Goal: Information Seeking & Learning: Learn about a topic

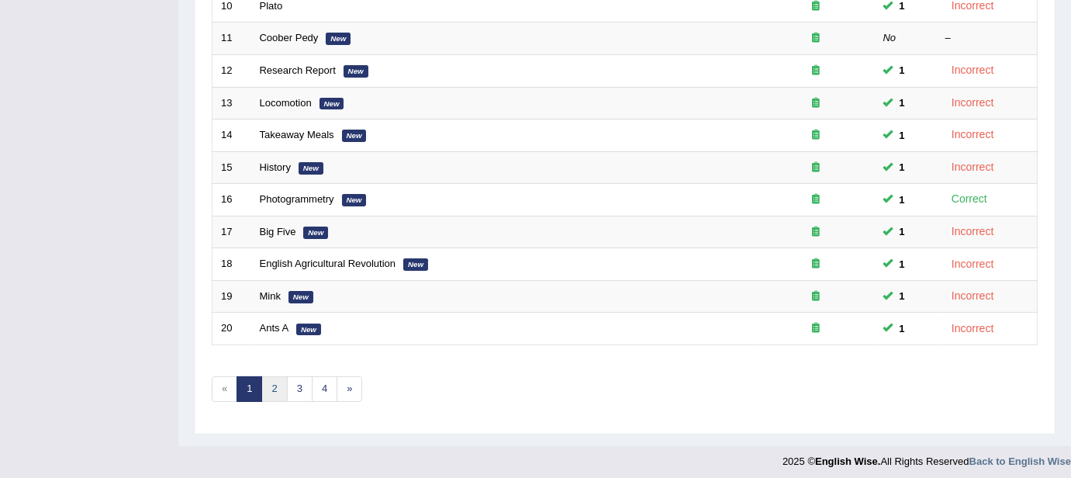
click at [265, 394] on link "2" at bounding box center [274, 389] width 26 height 26
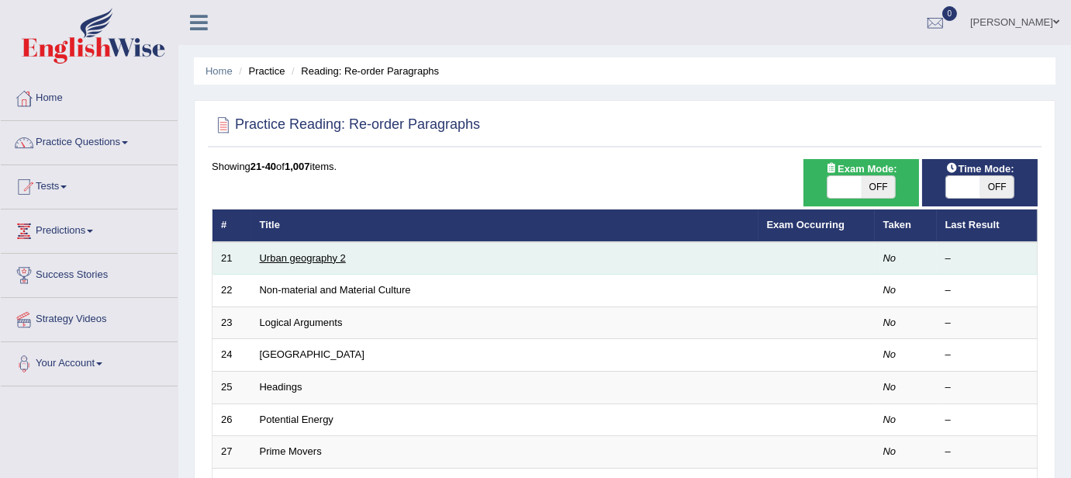
click at [292, 254] on link "Urban geography 2" at bounding box center [303, 258] width 86 height 12
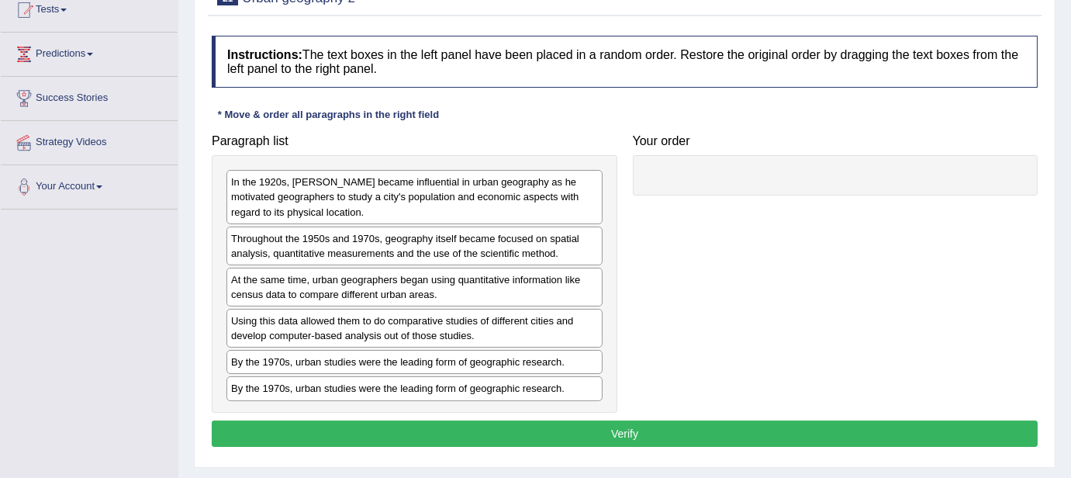
scroll to position [199, 0]
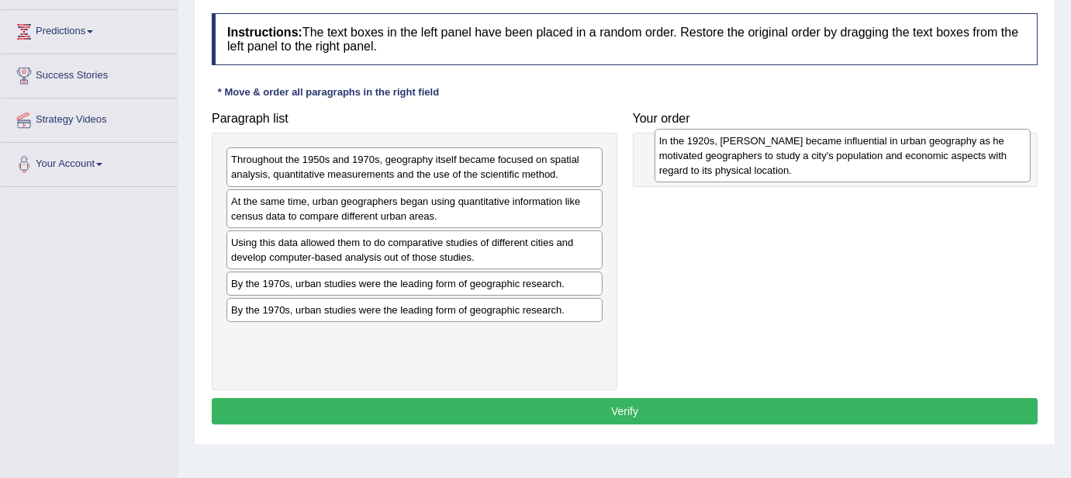
drag, startPoint x: 451, startPoint y: 159, endPoint x: 879, endPoint y: 140, distance: 428.7
click at [879, 140] on div "In the 1920s, Carl Sauer became influential in urban geography as he motivated …" at bounding box center [843, 156] width 376 height 54
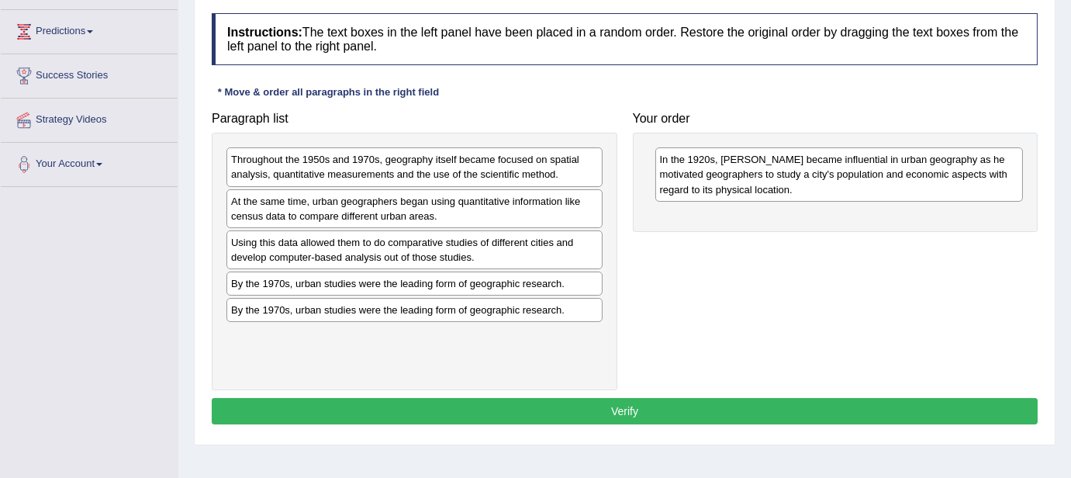
click at [520, 165] on div "Throughout the 1950s and 1970s, geography itself became focused on spatial anal…" at bounding box center [415, 166] width 376 height 39
click at [520, 166] on div "Throughout the 1950s and 1970s, geography itself became focused on spatial anal…" at bounding box center [415, 166] width 376 height 39
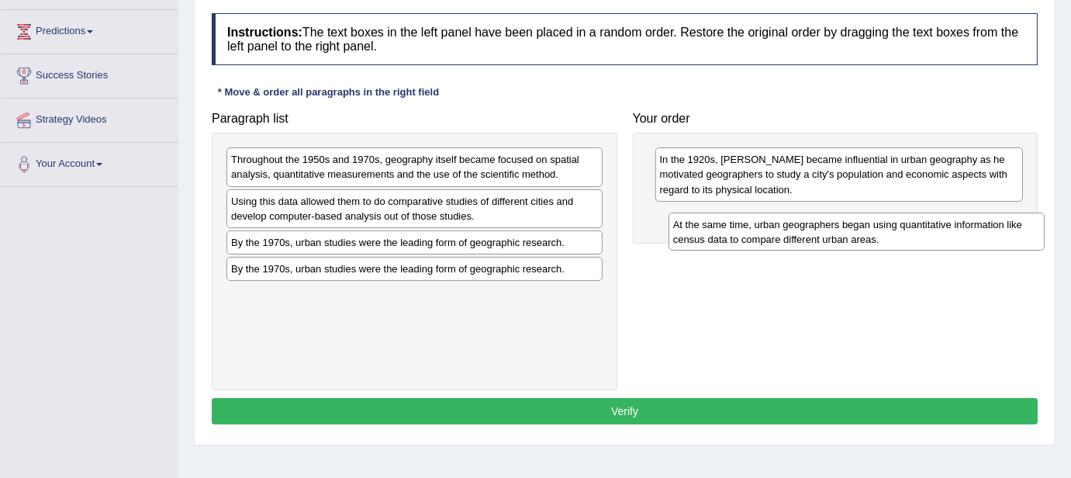
drag, startPoint x: 476, startPoint y: 203, endPoint x: 919, endPoint y: 227, distance: 442.9
click at [919, 227] on div "At the same time, urban geographers began using quantitative information like c…" at bounding box center [857, 232] width 376 height 39
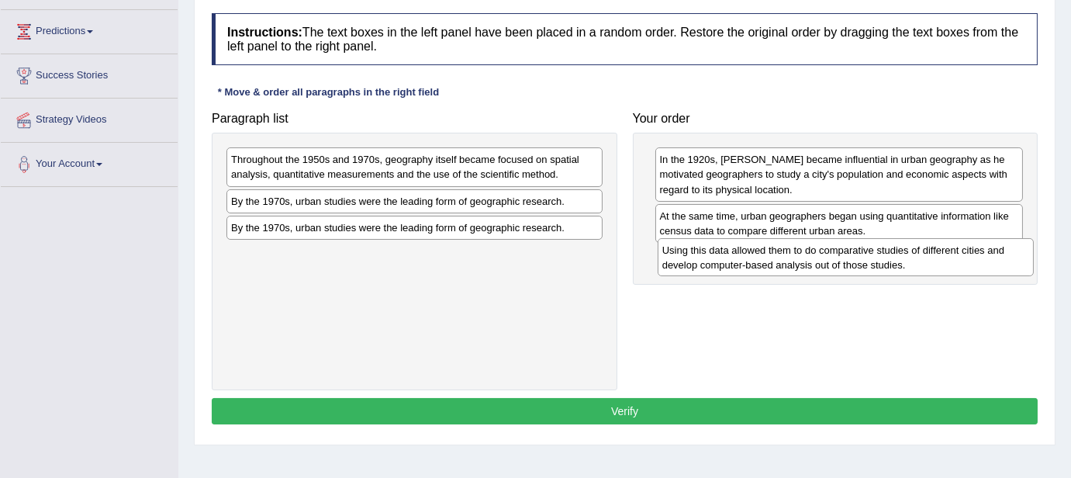
drag, startPoint x: 531, startPoint y: 213, endPoint x: 961, endPoint y: 261, distance: 433.4
click at [961, 261] on div "Using this data allowed them to do comparative studies of different cities and …" at bounding box center [846, 257] width 376 height 39
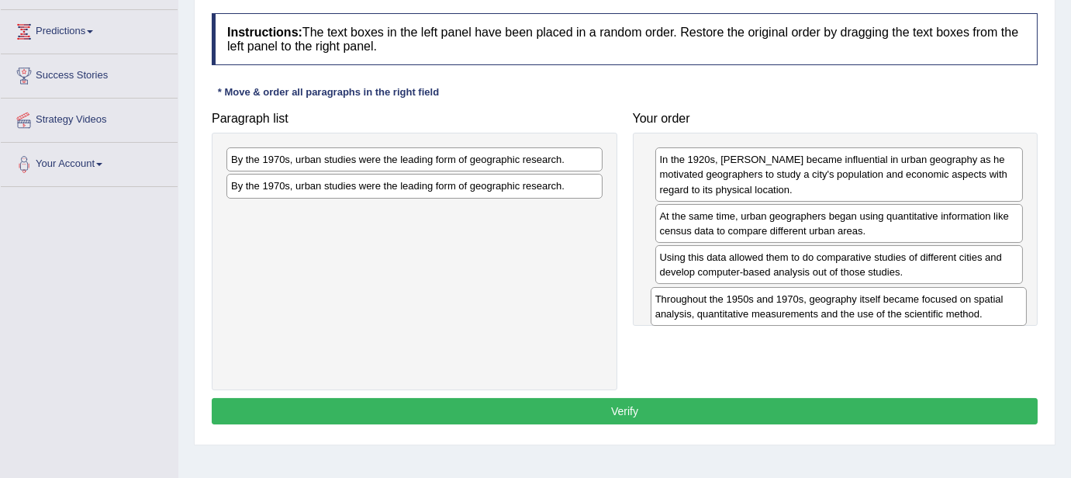
drag, startPoint x: 540, startPoint y: 163, endPoint x: 964, endPoint y: 303, distance: 446.8
click at [964, 303] on div "Throughout the 1950s and 1970s, geography itself became focused on spatial anal…" at bounding box center [839, 306] width 376 height 39
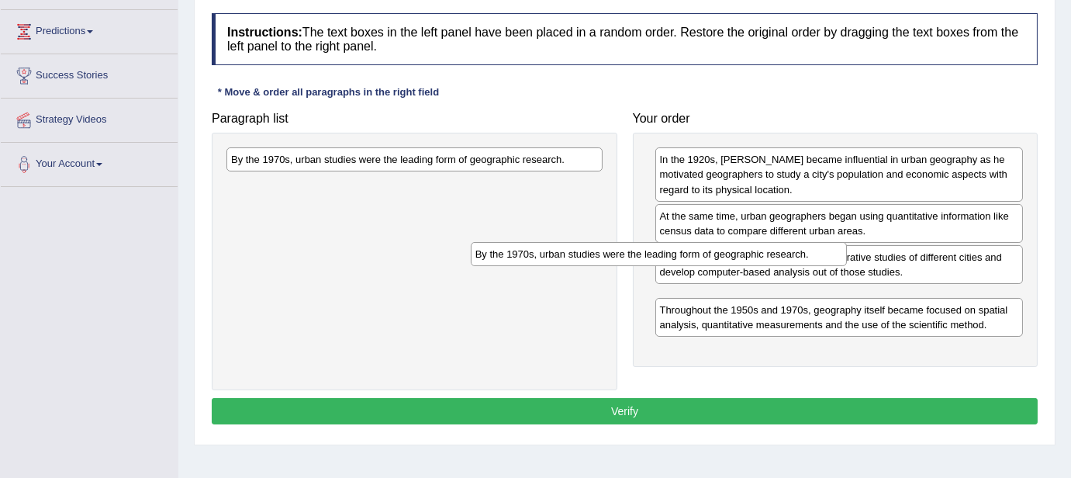
drag, startPoint x: 510, startPoint y: 161, endPoint x: 870, endPoint y: 328, distance: 396.8
click at [847, 266] on div "By the 1970s, urban studies were the leading form of geographic research." at bounding box center [659, 254] width 376 height 24
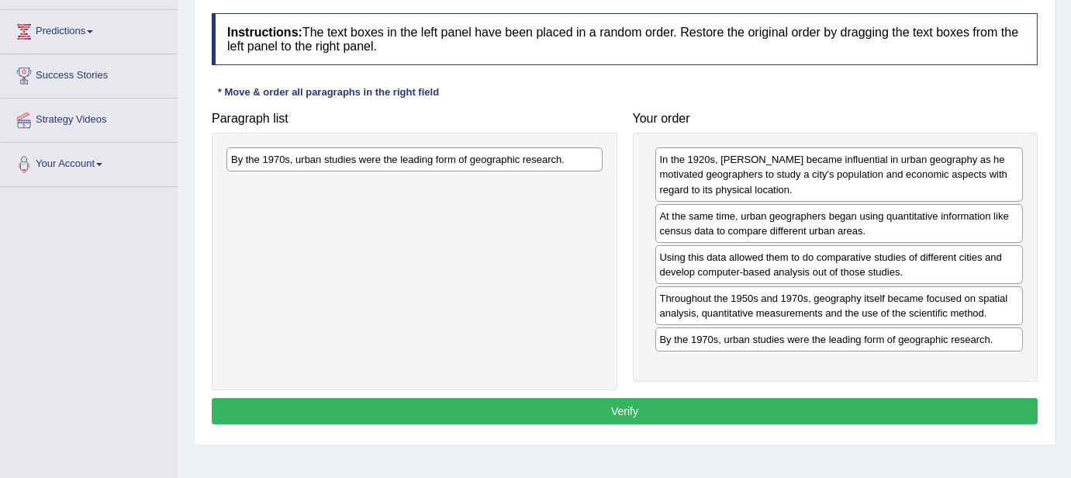
drag, startPoint x: 884, startPoint y: 337, endPoint x: 891, endPoint y: 341, distance: 8.0
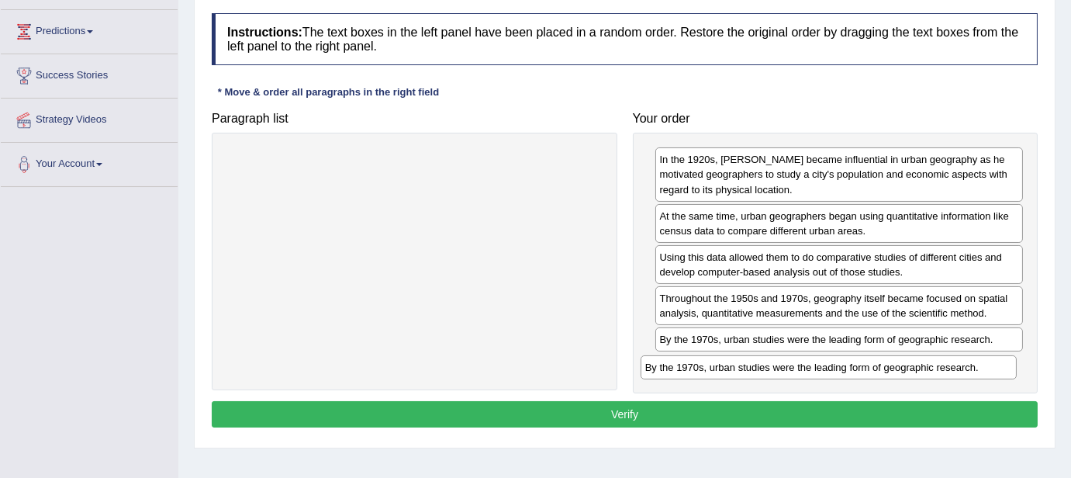
drag, startPoint x: 572, startPoint y: 154, endPoint x: 987, endPoint y: 361, distance: 463.6
click at [987, 362] on div "By the 1970s, urban studies were the leading form of geographic research." at bounding box center [829, 367] width 376 height 24
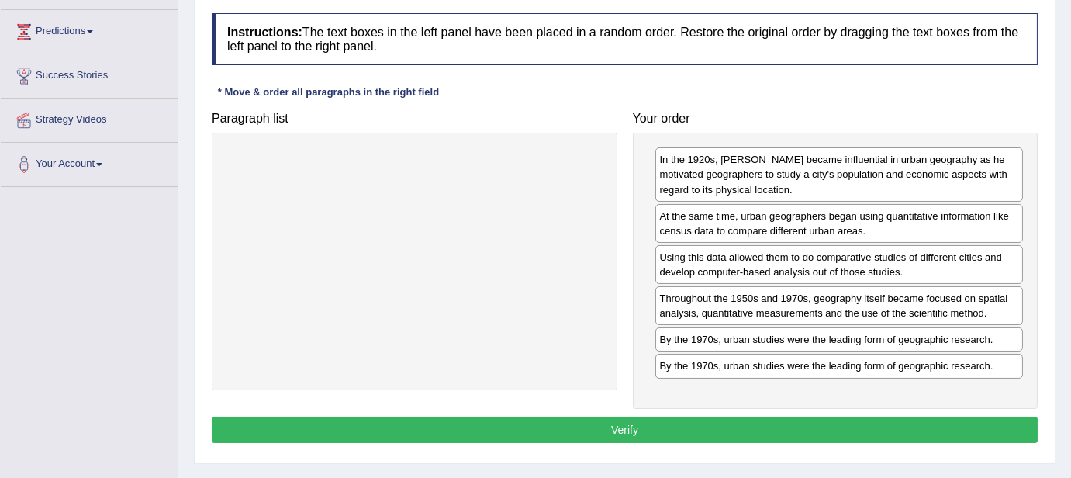
click at [854, 421] on button "Verify" at bounding box center [625, 430] width 826 height 26
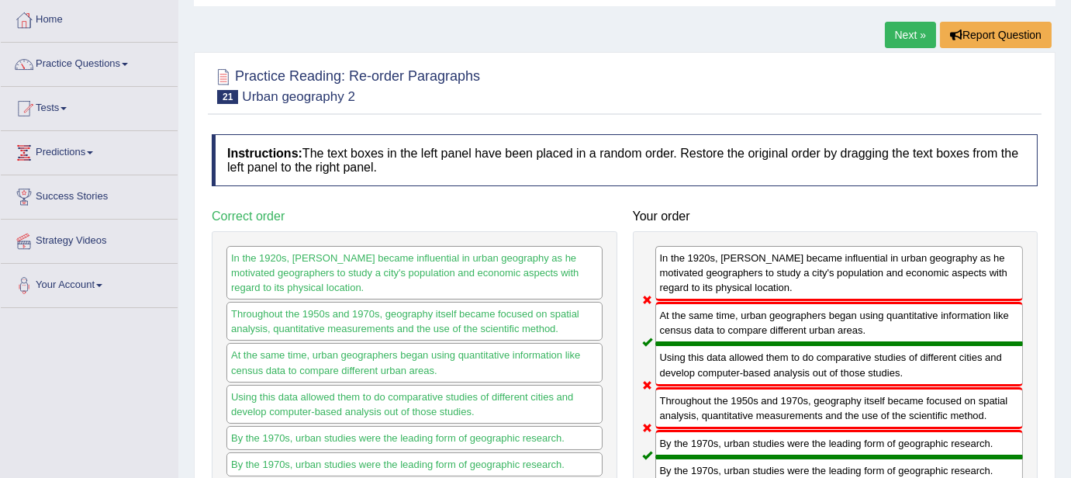
scroll to position [66, 0]
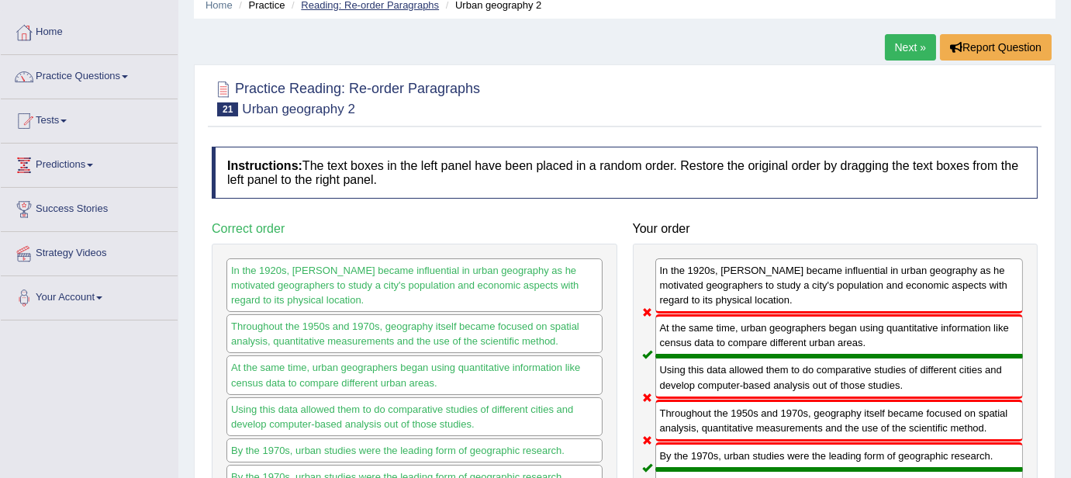
click at [356, 6] on link "Reading: Re-order Paragraphs" at bounding box center [370, 5] width 138 height 12
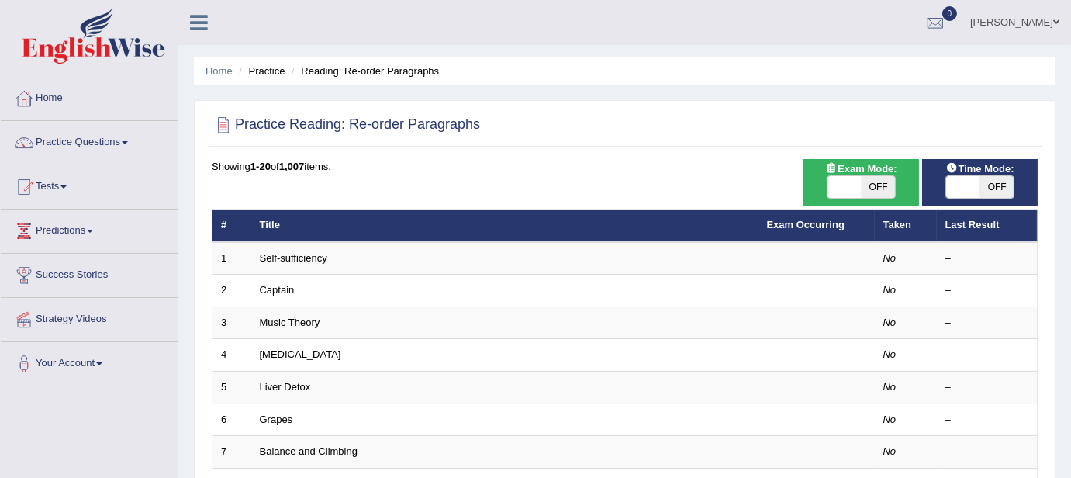
click at [877, 179] on span "OFF" at bounding box center [879, 187] width 34 height 22
checkbox input "true"
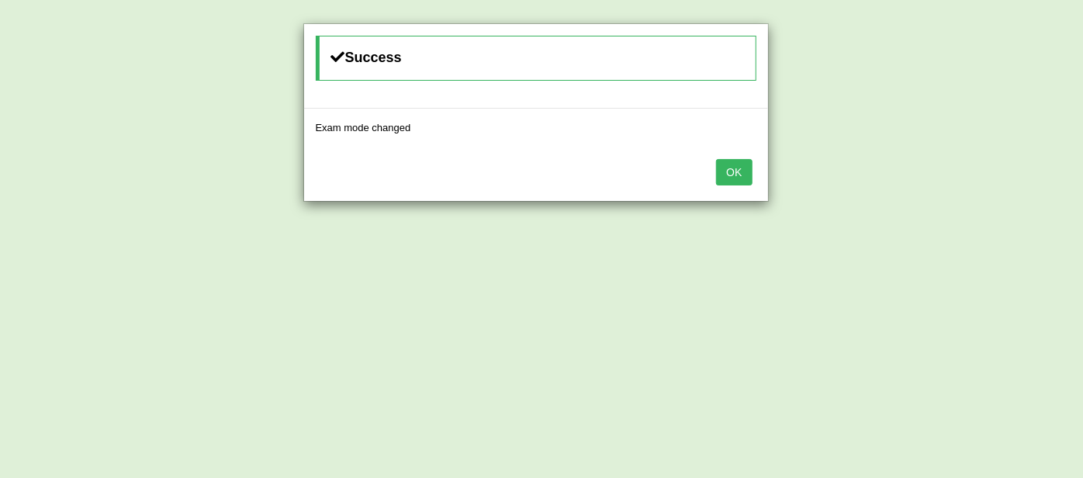
click at [735, 171] on button "OK" at bounding box center [734, 172] width 36 height 26
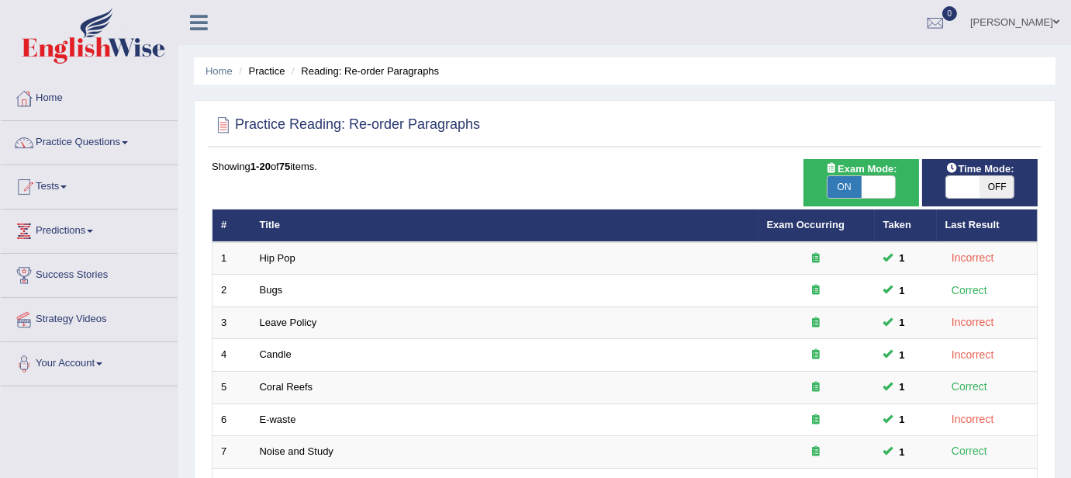
click at [997, 182] on span "OFF" at bounding box center [998, 187] width 34 height 22
checkbox input "true"
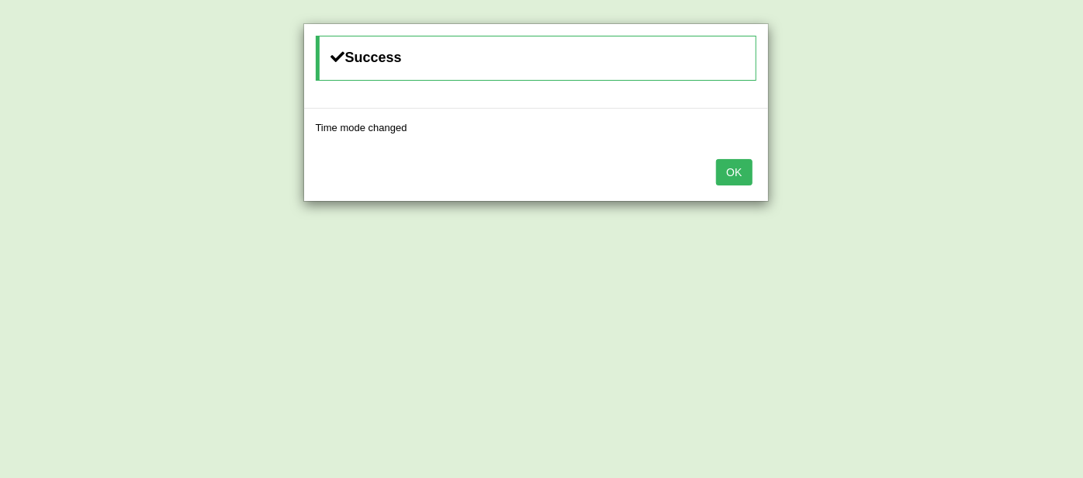
click at [742, 176] on button "OK" at bounding box center [734, 172] width 36 height 26
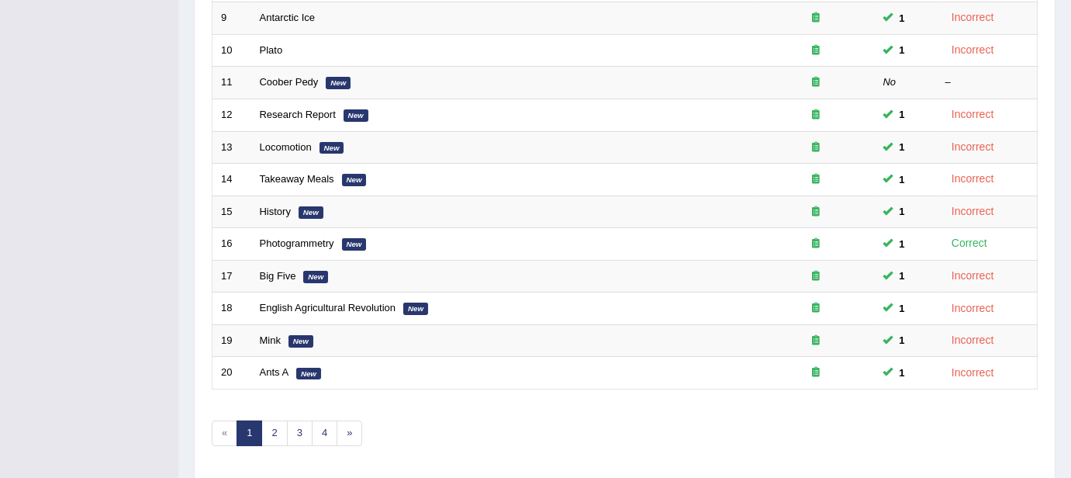
scroll to position [542, 0]
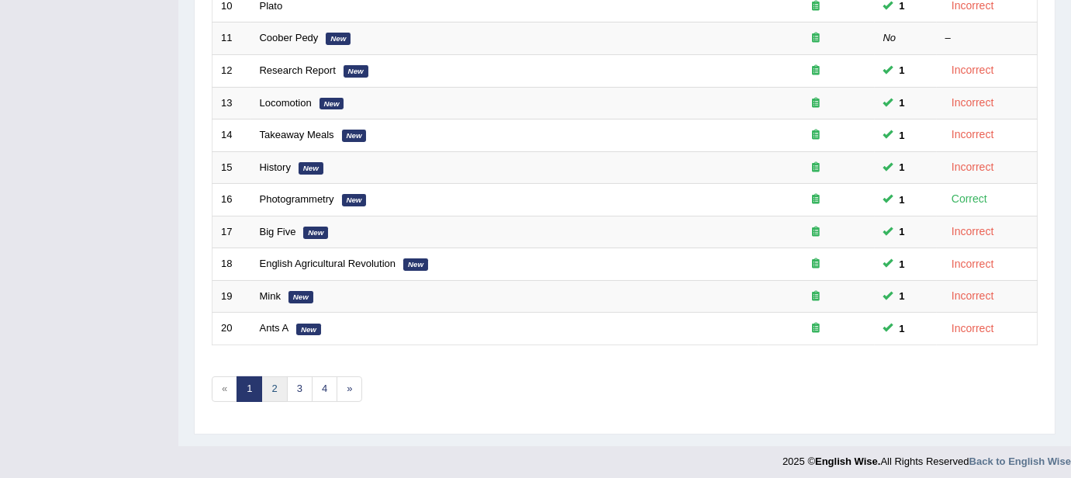
click at [271, 389] on link "2" at bounding box center [274, 389] width 26 height 26
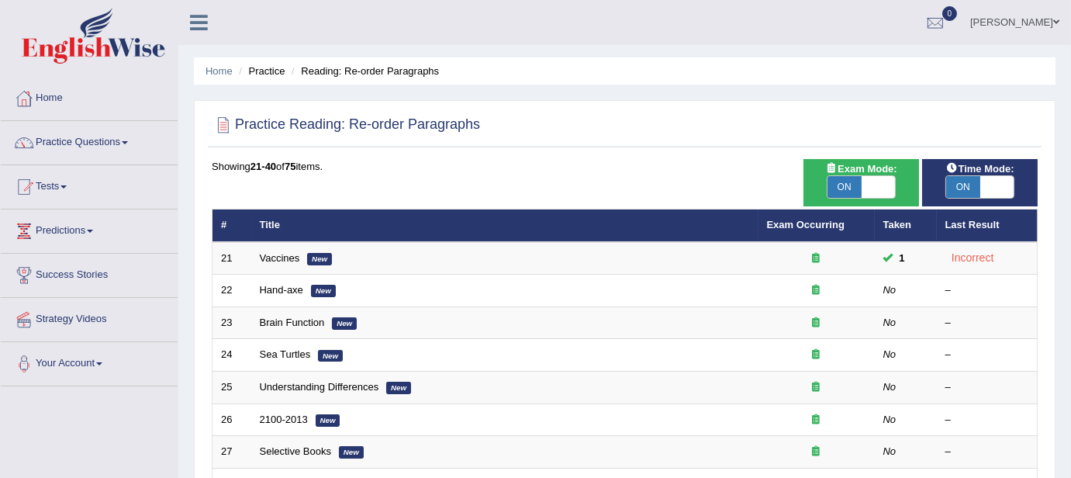
click at [271, 389] on link "Understanding Differences" at bounding box center [319, 387] width 119 height 12
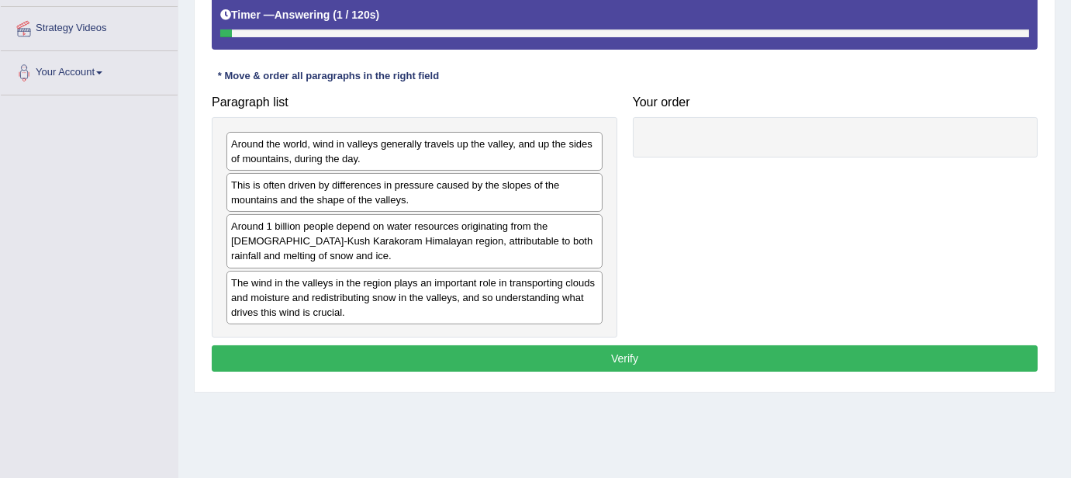
scroll to position [337, 0]
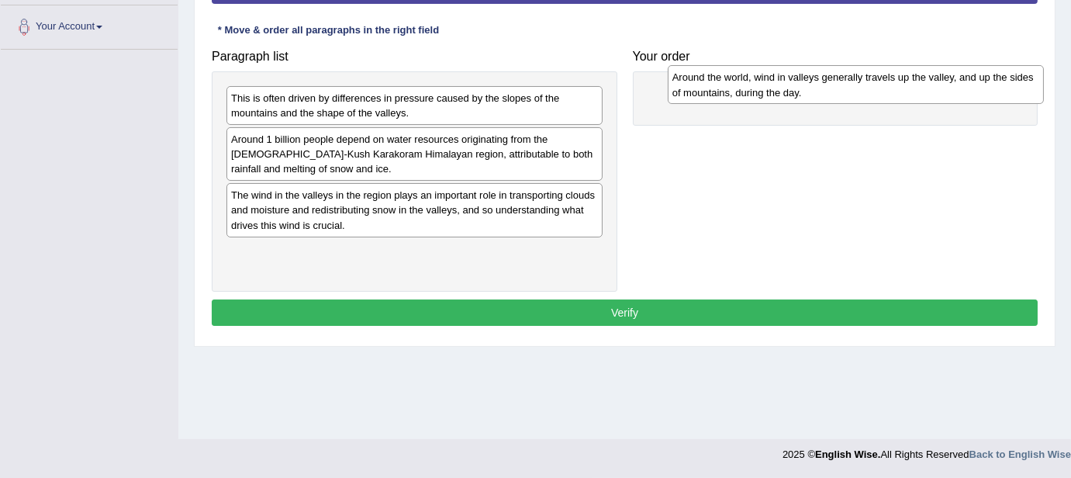
drag, startPoint x: 347, startPoint y: 109, endPoint x: 789, endPoint y: 89, distance: 442.7
click at [789, 89] on div "Around the world, wind in valleys generally travels up the valley, and up the s…" at bounding box center [856, 84] width 376 height 39
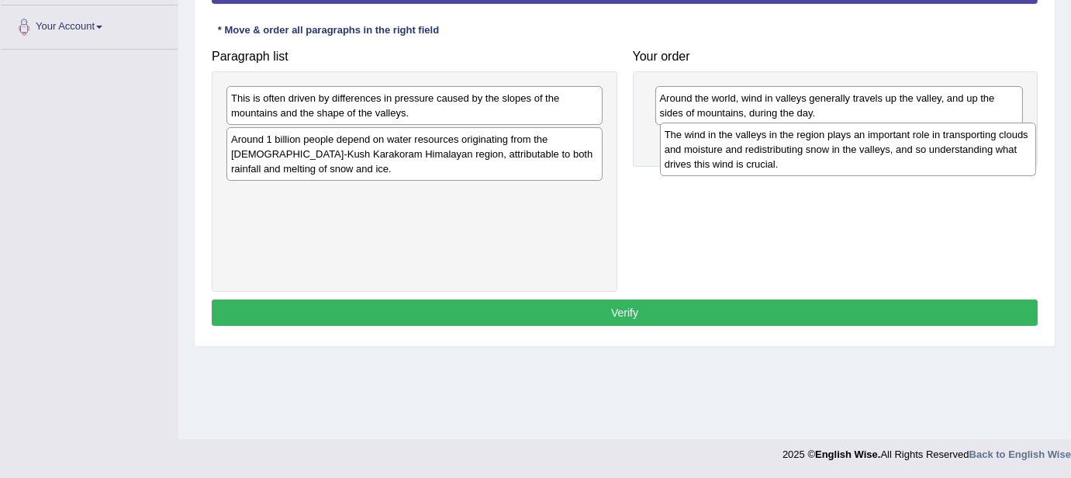
drag, startPoint x: 434, startPoint y: 207, endPoint x: 867, endPoint y: 147, distance: 437.8
click at [867, 147] on div "The wind in the valleys in the region plays an important role in transporting c…" at bounding box center [848, 150] width 376 height 54
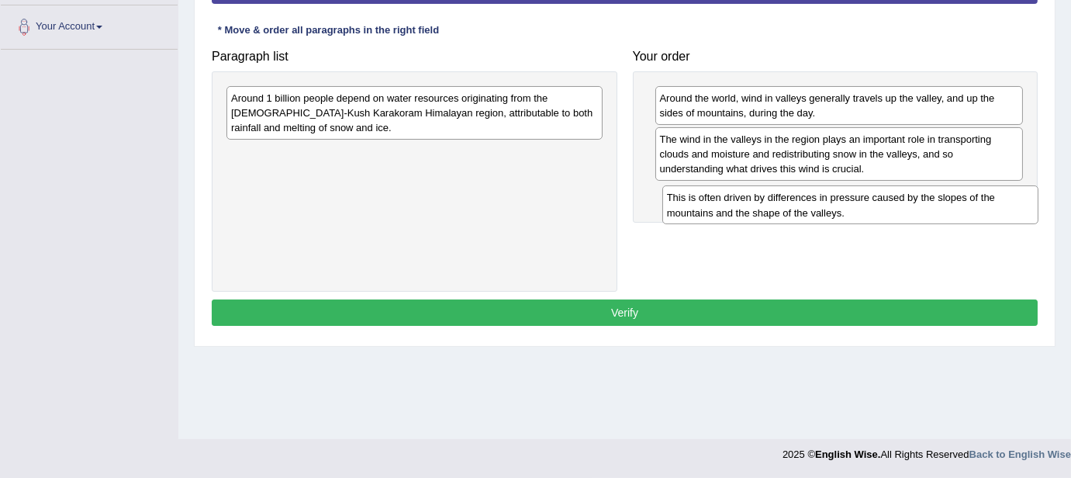
drag, startPoint x: 455, startPoint y: 107, endPoint x: 888, endPoint y: 208, distance: 443.8
click at [888, 208] on div "This is often driven by differences in pressure caused by the slopes of the mou…" at bounding box center [851, 204] width 376 height 39
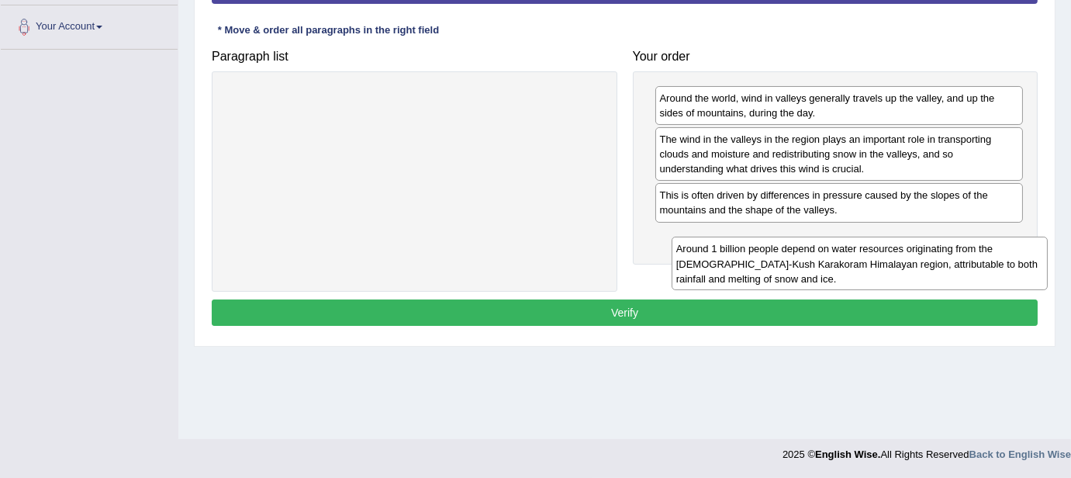
drag, startPoint x: 343, startPoint y: 102, endPoint x: 788, endPoint y: 254, distance: 470.3
click at [788, 254] on div "Around 1 billion people depend on water resources originating from the Hindu-Ku…" at bounding box center [860, 264] width 376 height 54
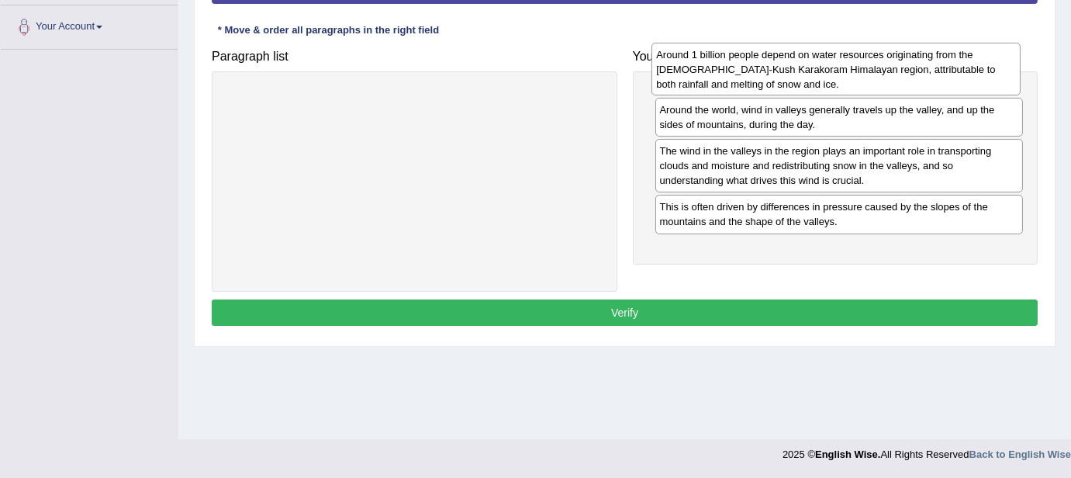
drag, startPoint x: 788, startPoint y: 254, endPoint x: 785, endPoint y: 73, distance: 180.8
click at [785, 73] on div "Around 1 billion people depend on water resources originating from the Hindu-Ku…" at bounding box center [836, 70] width 369 height 54
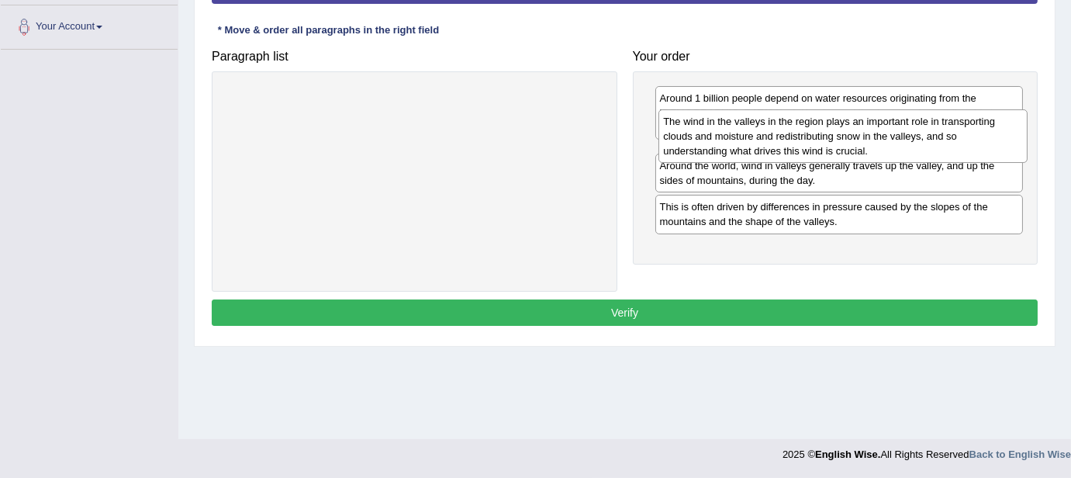
drag, startPoint x: 704, startPoint y: 210, endPoint x: 708, endPoint y: 137, distance: 73.0
click at [708, 137] on div "The wind in the valleys in the region plays an important role in transporting c…" at bounding box center [843, 136] width 369 height 54
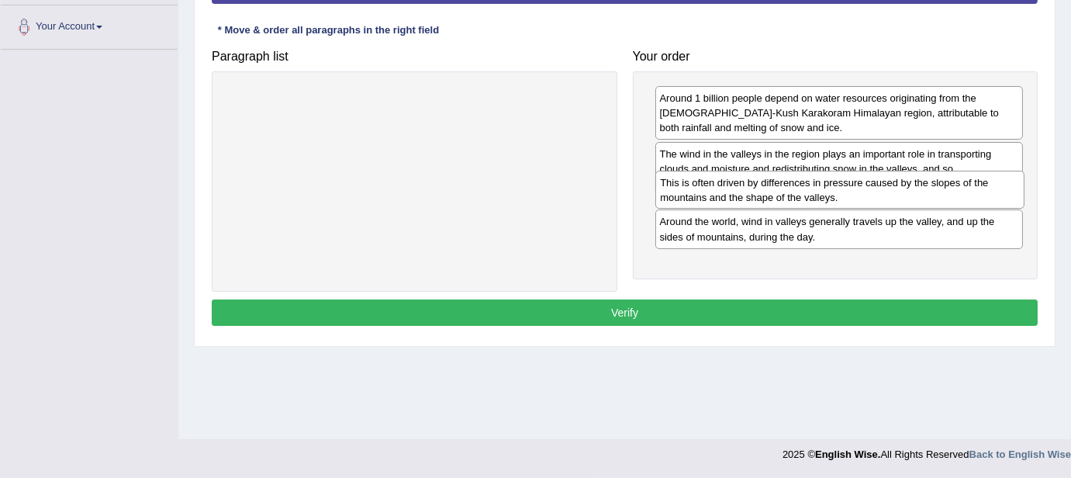
drag, startPoint x: 699, startPoint y: 265, endPoint x: 700, endPoint y: 199, distance: 66.0
click at [700, 199] on div "This is often driven by differences in pressure caused by the slopes of the mou…" at bounding box center [840, 190] width 369 height 39
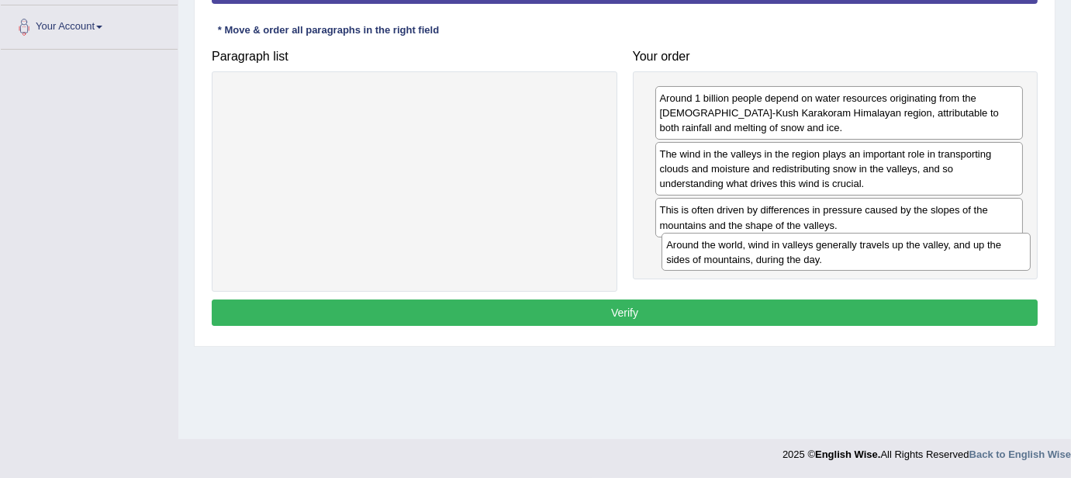
drag, startPoint x: 716, startPoint y: 257, endPoint x: 723, endPoint y: 252, distance: 8.4
click at [723, 252] on div "Around the world, wind in valleys generally travels up the valley, and up the s…" at bounding box center [846, 252] width 369 height 39
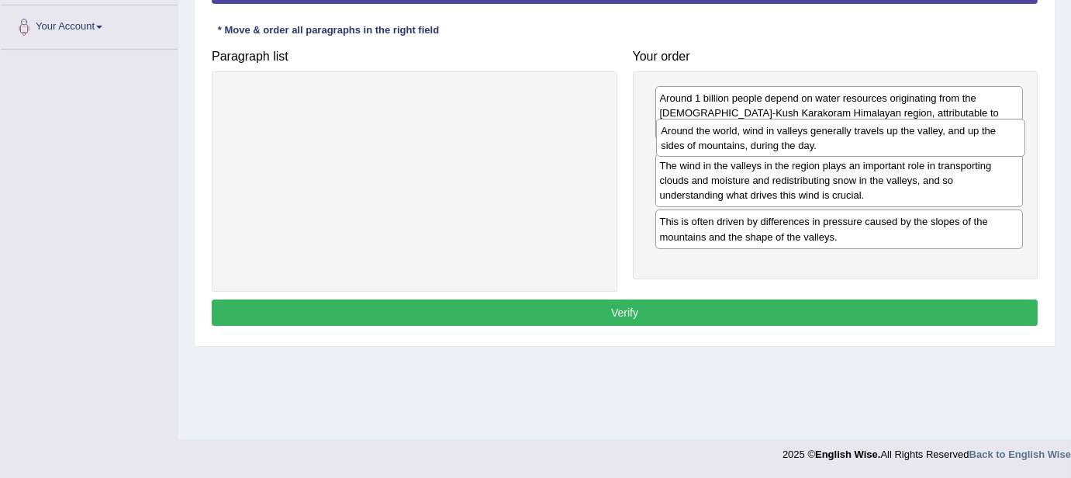
drag, startPoint x: 720, startPoint y: 259, endPoint x: 720, endPoint y: 141, distance: 117.9
click at [720, 141] on div "Around the world, wind in valleys generally travels up the valley, and up the s…" at bounding box center [840, 138] width 369 height 39
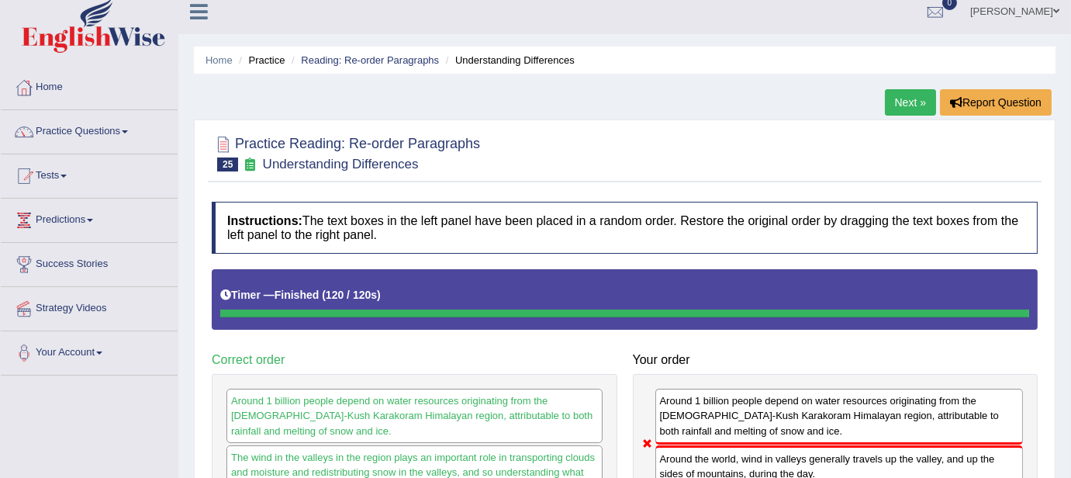
scroll to position [0, 0]
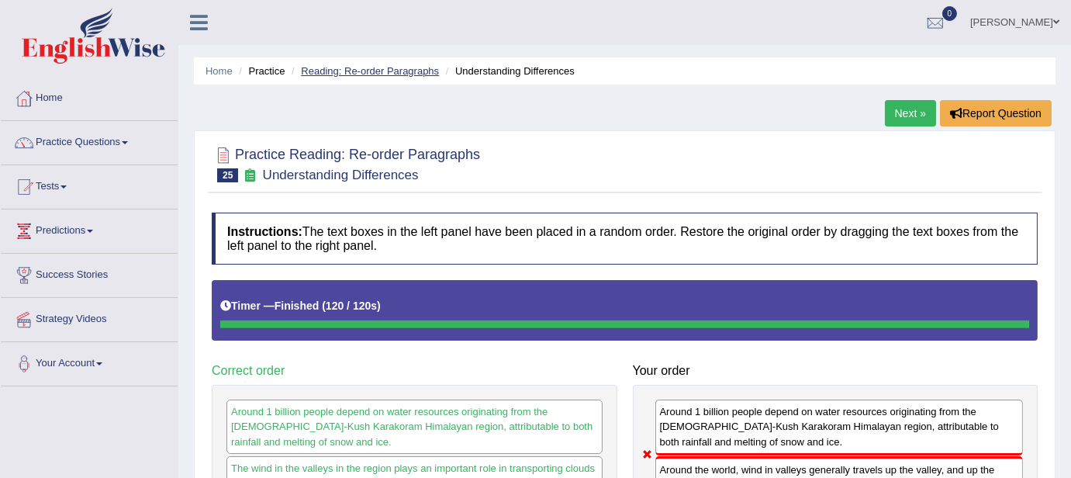
click at [396, 66] on link "Reading: Re-order Paragraphs" at bounding box center [370, 71] width 138 height 12
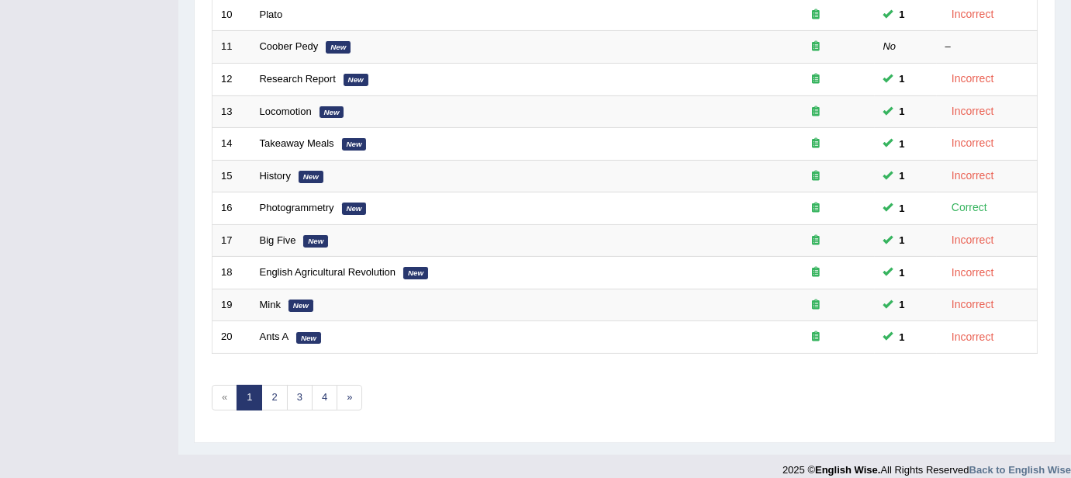
scroll to position [542, 0]
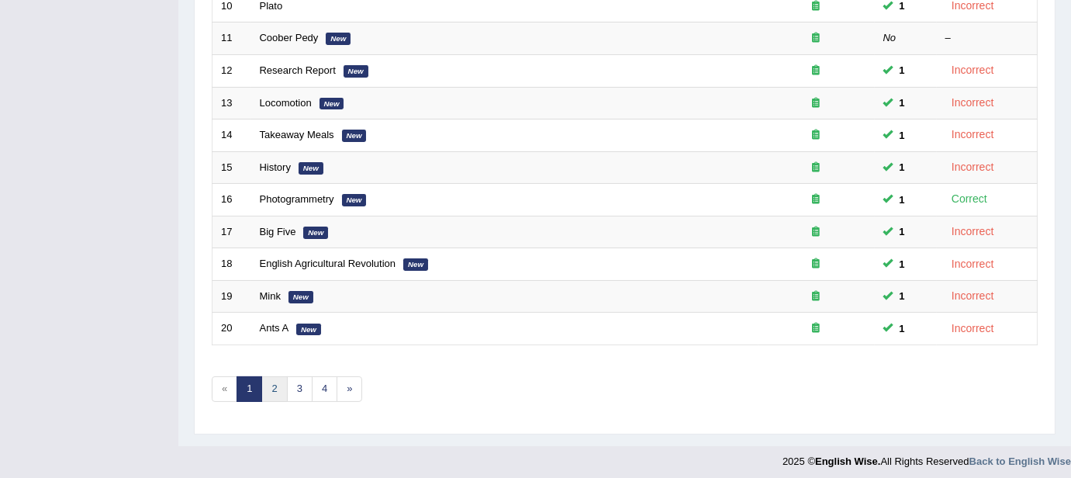
click at [272, 385] on link "2" at bounding box center [274, 389] width 26 height 26
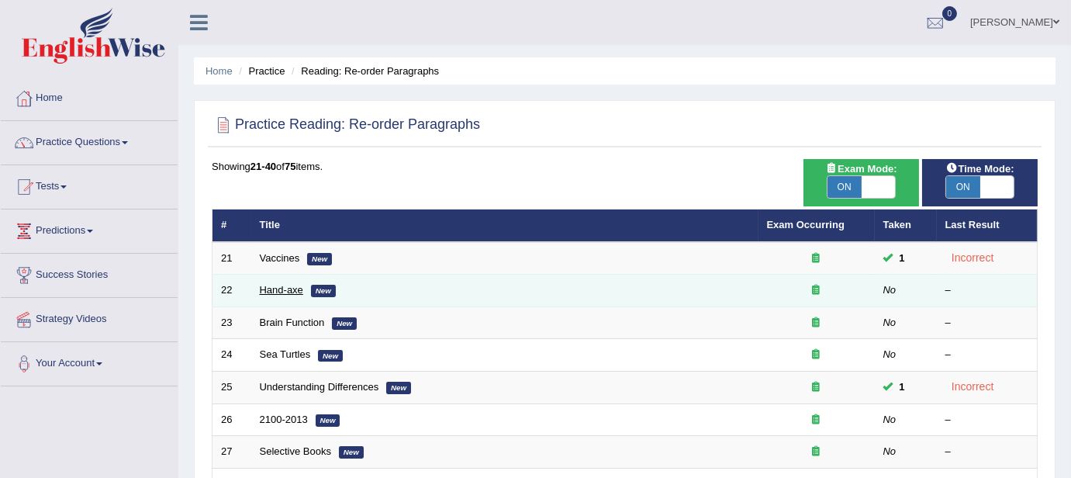
click at [275, 286] on link "Hand-axe" at bounding box center [281, 290] width 43 height 12
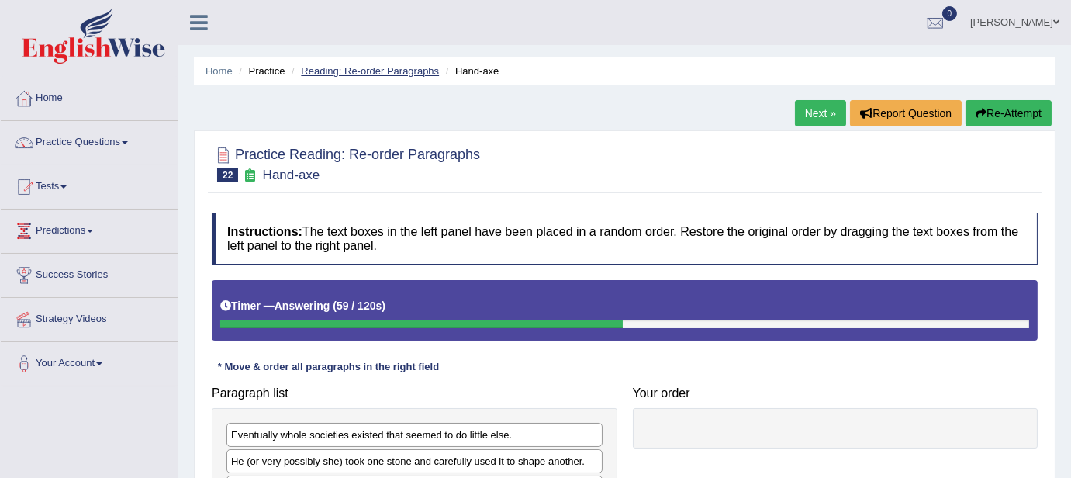
click at [393, 70] on link "Reading: Re-order Paragraphs" at bounding box center [370, 71] width 138 height 12
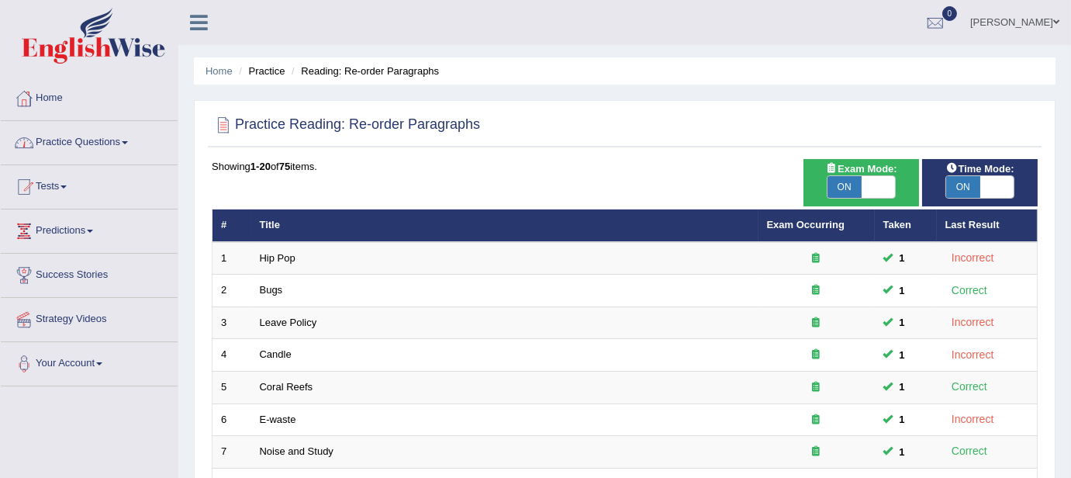
click at [109, 134] on link "Practice Questions" at bounding box center [89, 140] width 177 height 39
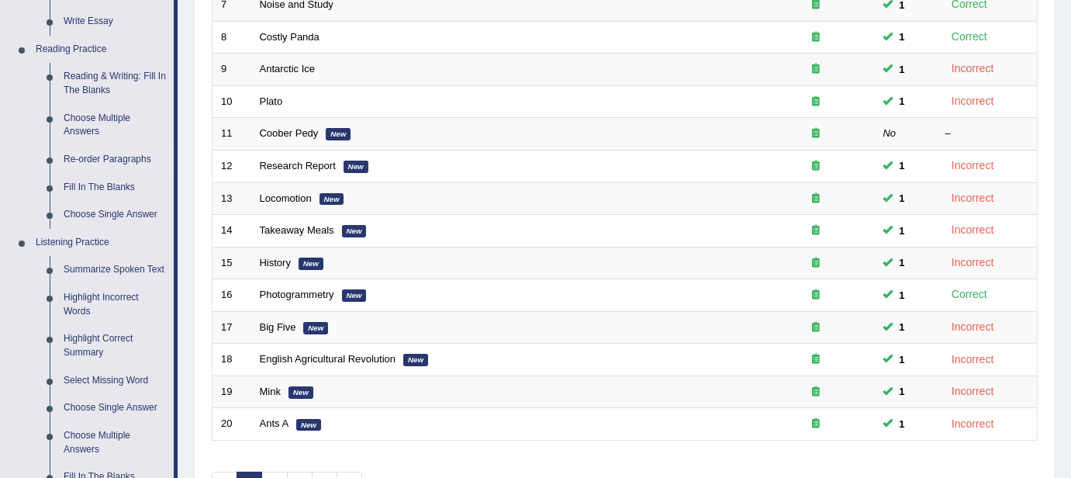
scroll to position [469, 0]
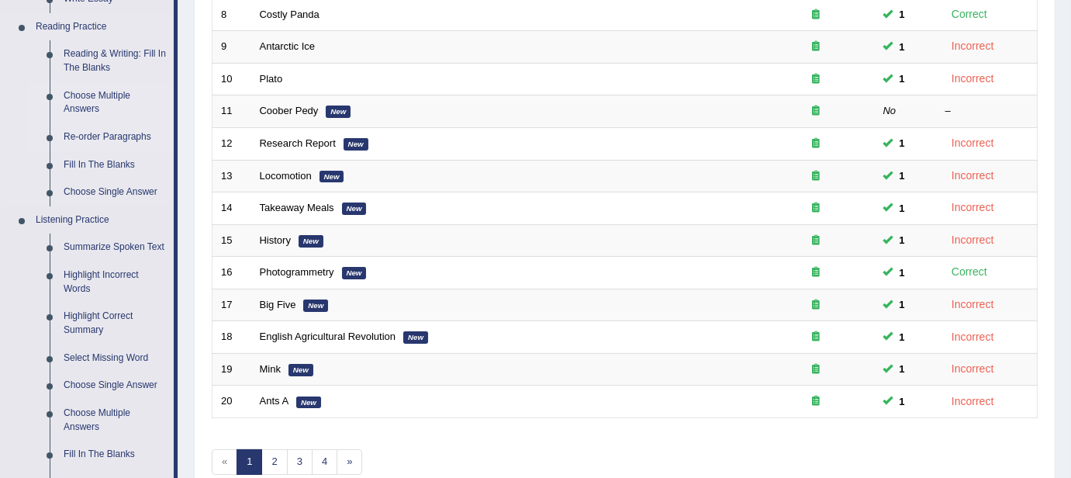
click at [113, 99] on link "Choose Multiple Answers" at bounding box center [115, 102] width 117 height 41
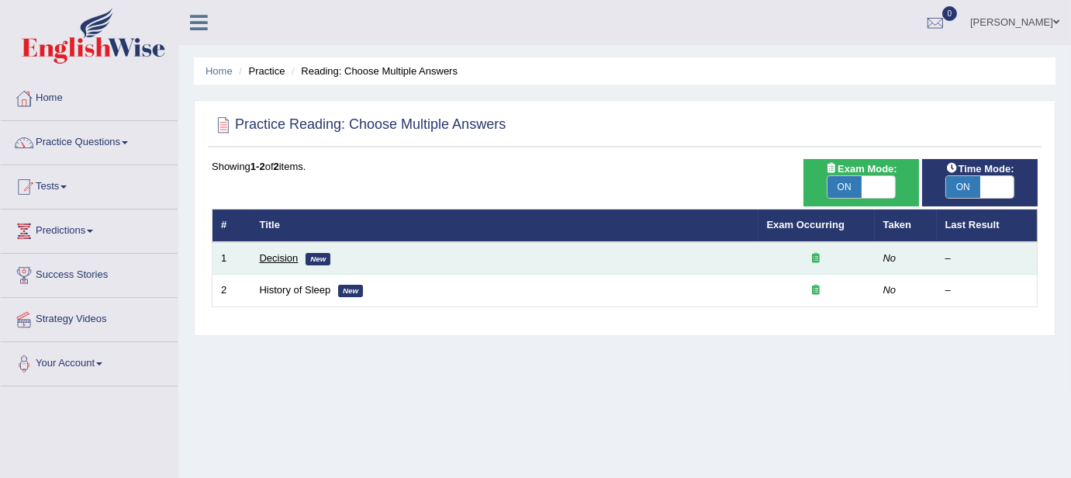
click at [267, 254] on link "Decision" at bounding box center [279, 258] width 39 height 12
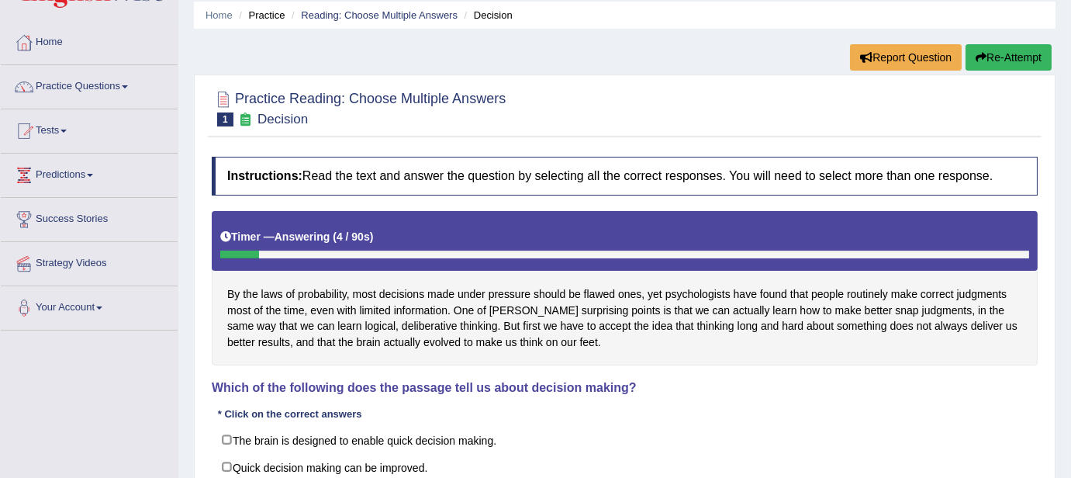
scroll to position [8, 0]
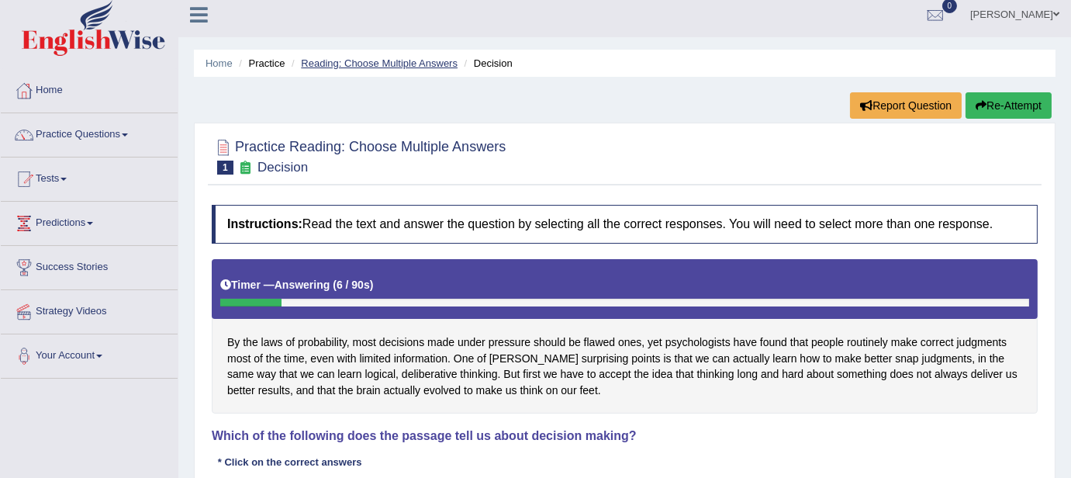
click at [382, 64] on link "Reading: Choose Multiple Answers" at bounding box center [379, 63] width 157 height 12
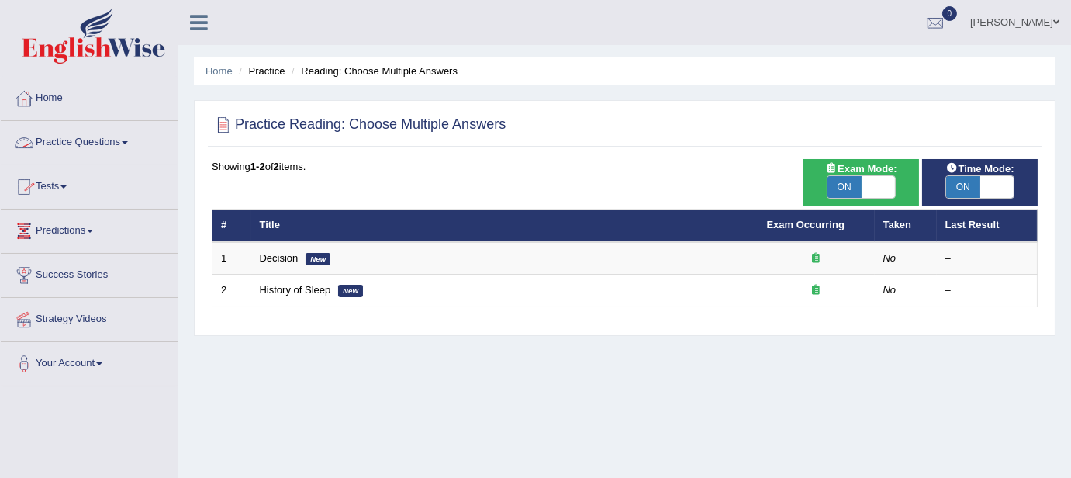
click at [125, 141] on link "Practice Questions" at bounding box center [89, 140] width 177 height 39
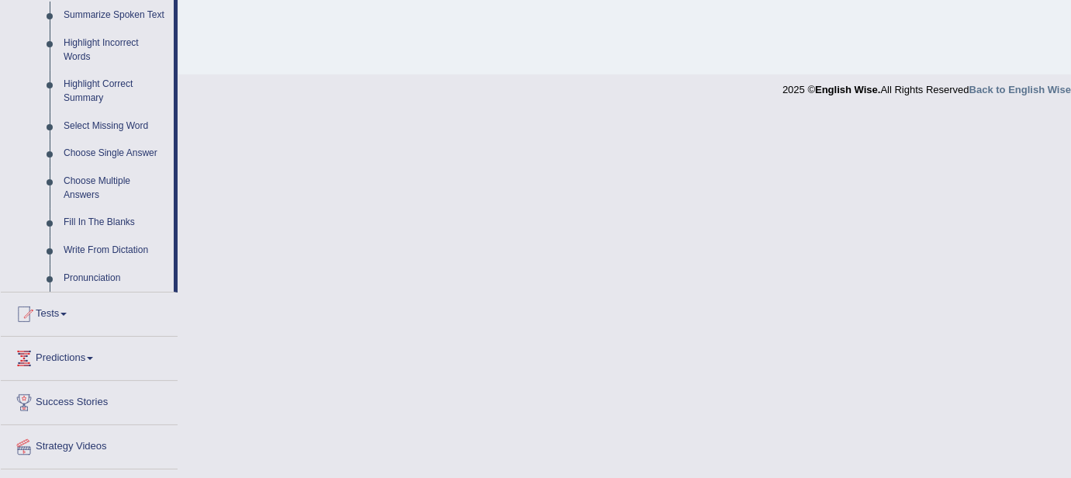
scroll to position [736, 0]
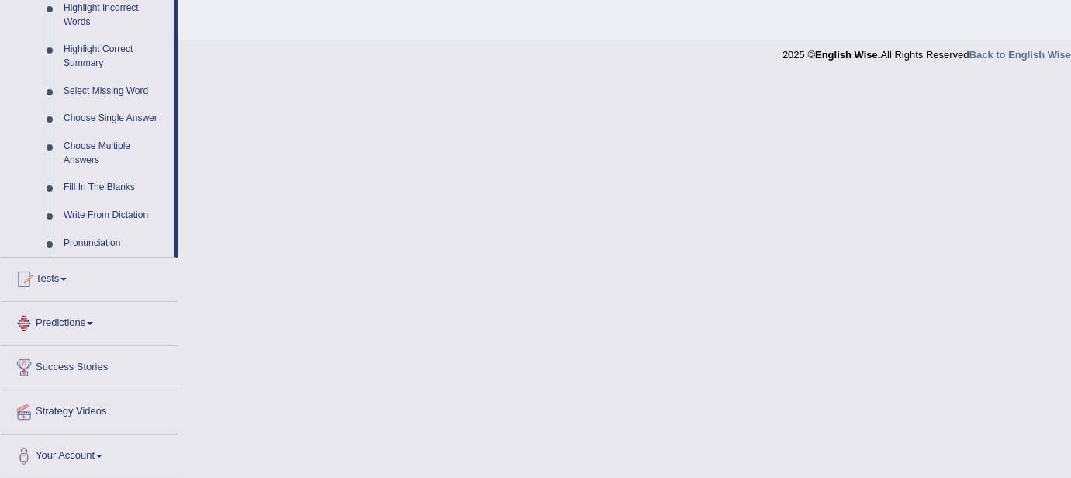
click at [76, 319] on link "Predictions" at bounding box center [89, 321] width 177 height 39
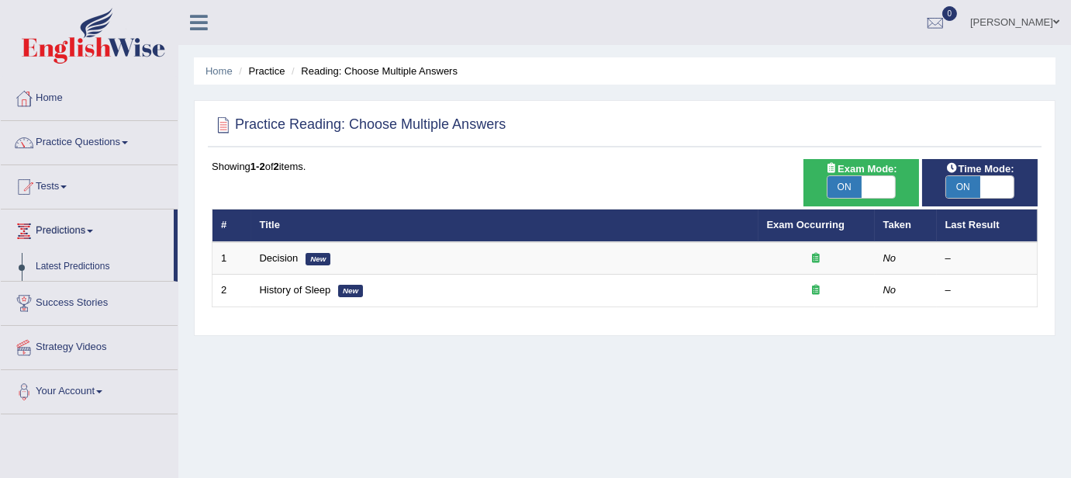
scroll to position [0, 0]
click at [130, 133] on link "Practice Questions" at bounding box center [89, 140] width 177 height 39
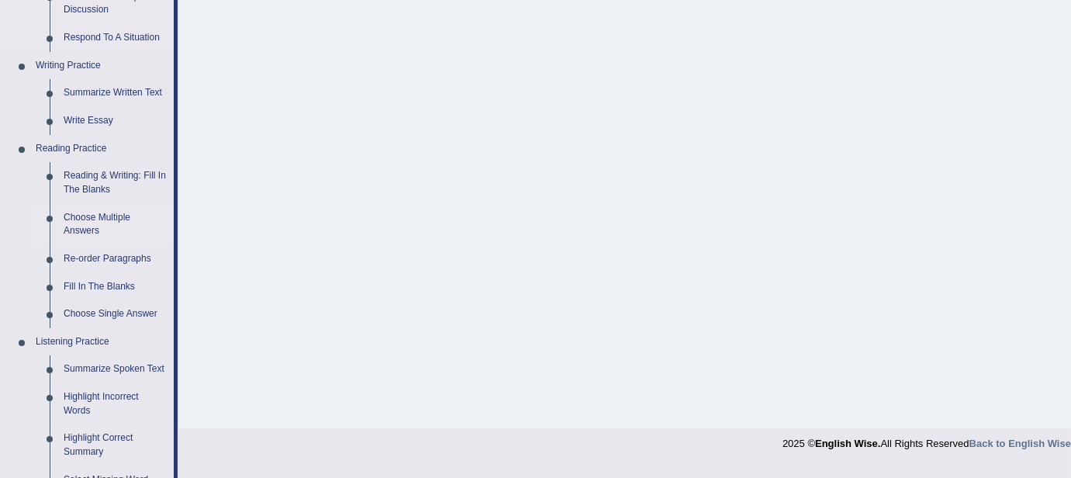
scroll to position [352, 0]
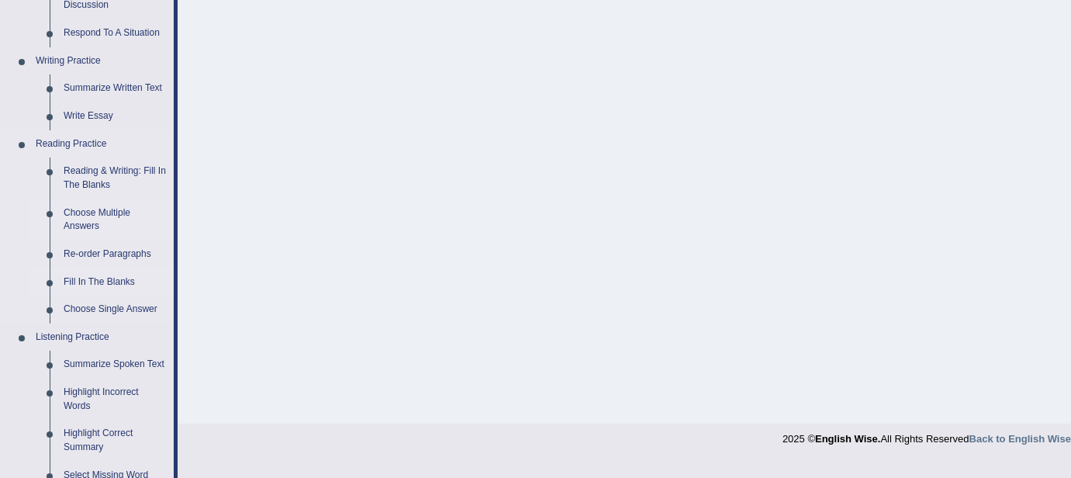
click at [88, 282] on link "Fill In The Blanks" at bounding box center [115, 282] width 117 height 28
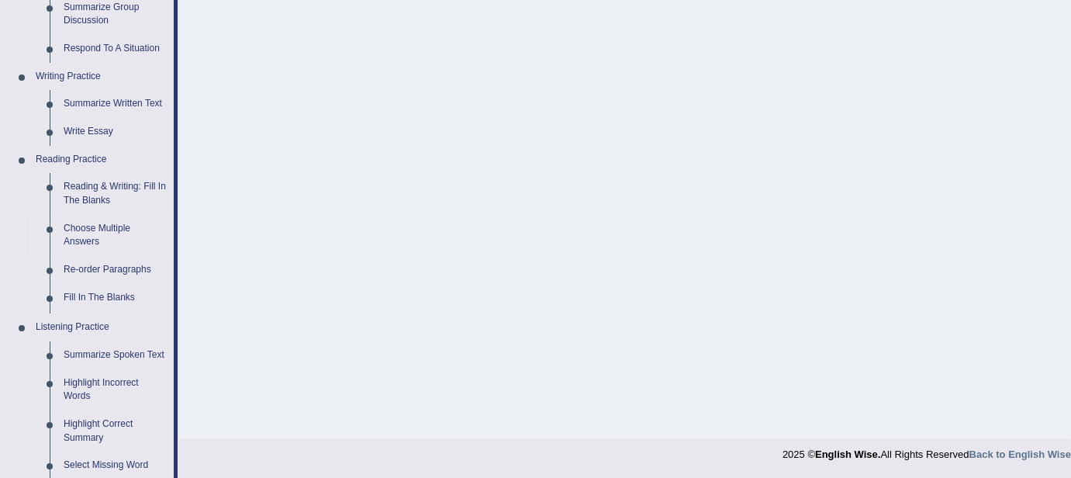
scroll to position [666, 0]
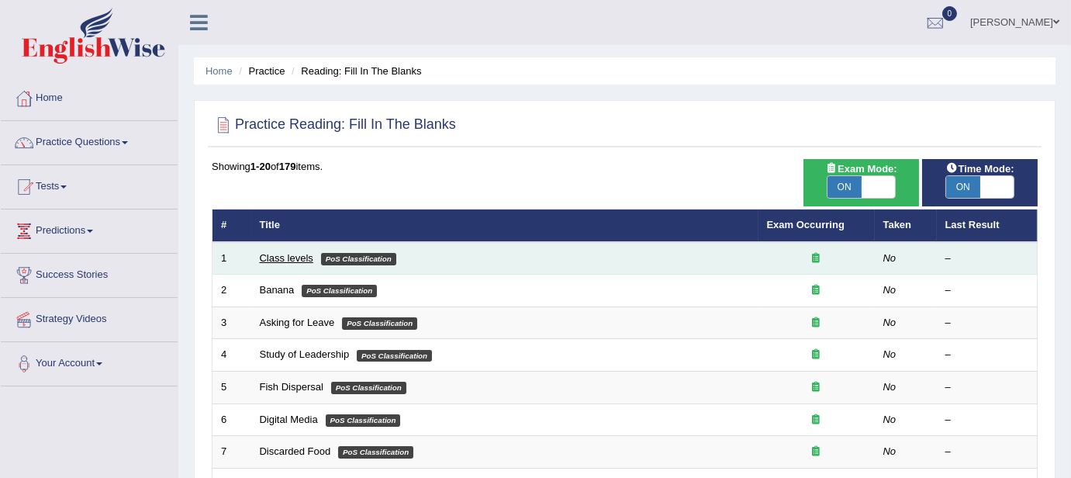
click at [278, 254] on link "Class levels" at bounding box center [287, 258] width 54 height 12
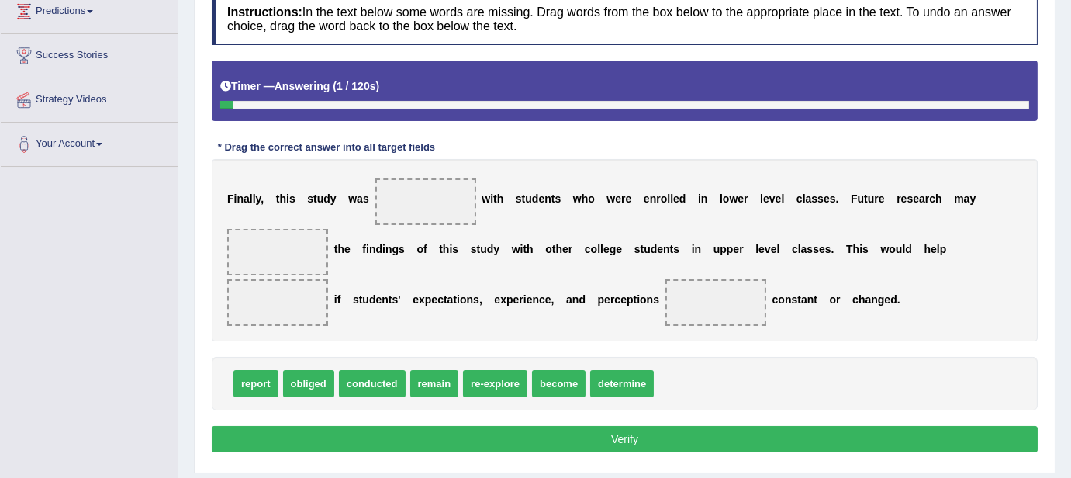
scroll to position [258, 0]
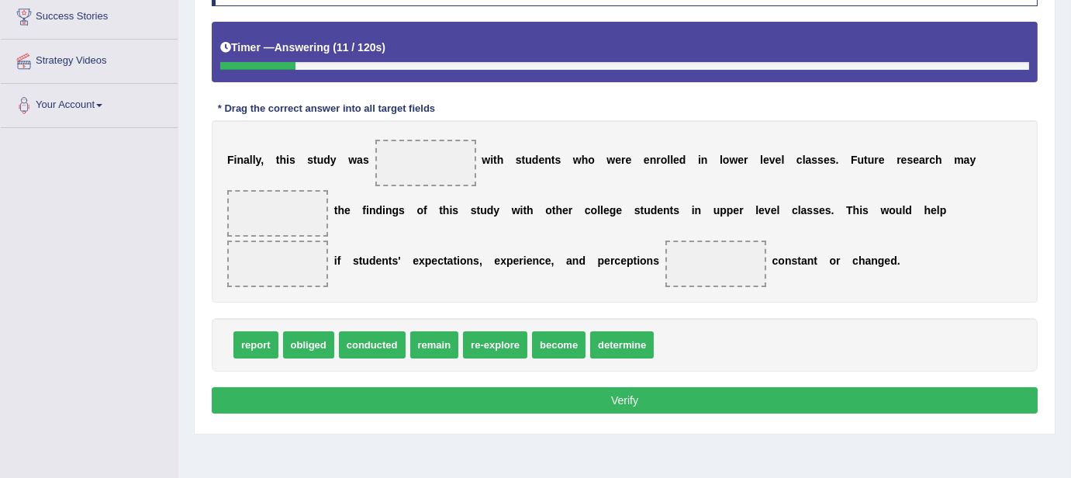
click at [374, 357] on div "report obliged conducted remain re-explore become determine" at bounding box center [625, 345] width 826 height 54
click at [379, 344] on span "conducted" at bounding box center [372, 344] width 67 height 27
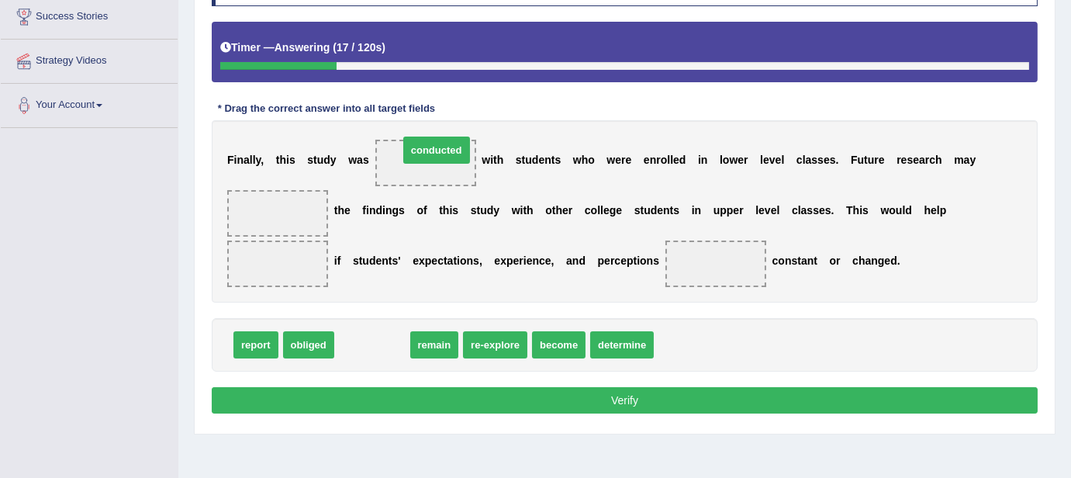
drag, startPoint x: 380, startPoint y: 344, endPoint x: 445, endPoint y: 149, distance: 205.1
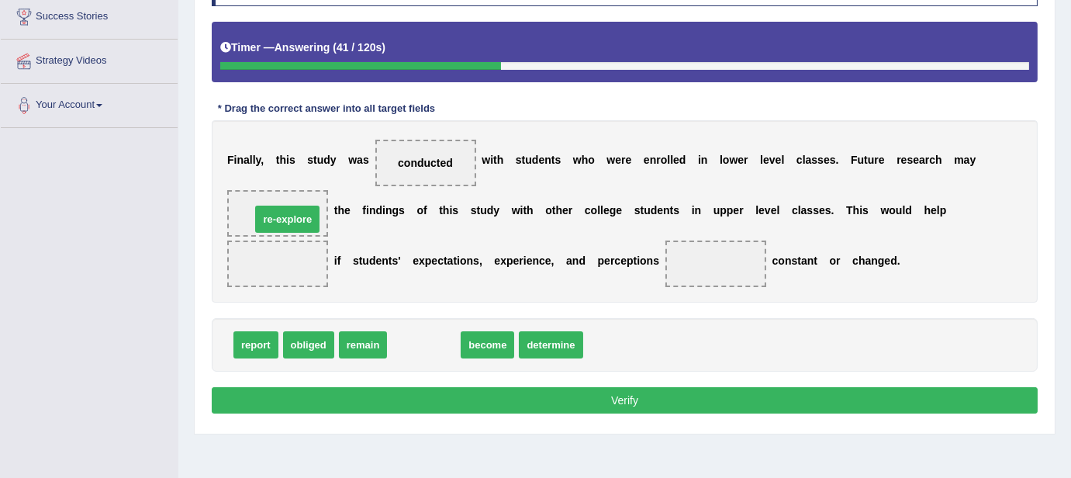
drag, startPoint x: 407, startPoint y: 350, endPoint x: 271, endPoint y: 223, distance: 186.1
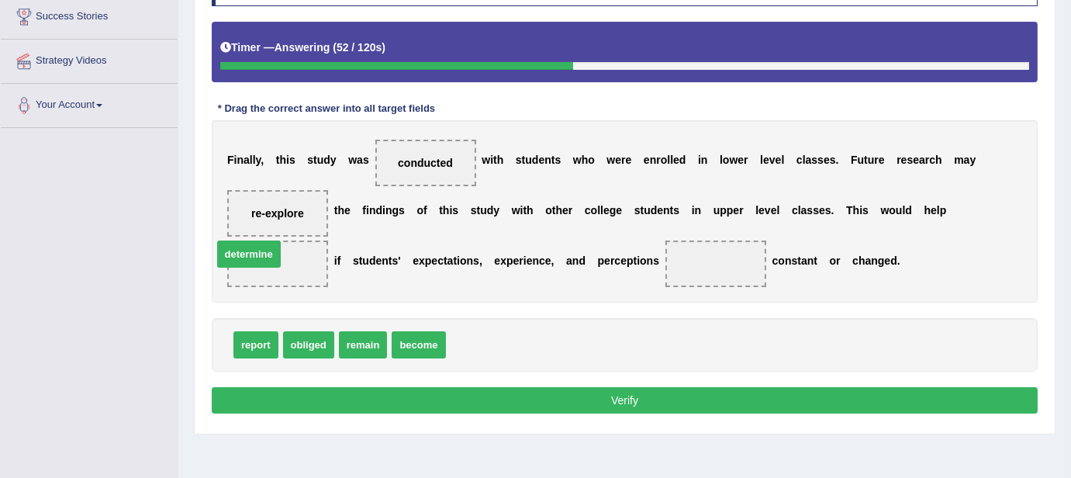
drag, startPoint x: 480, startPoint y: 345, endPoint x: 258, endPoint y: 254, distance: 239.7
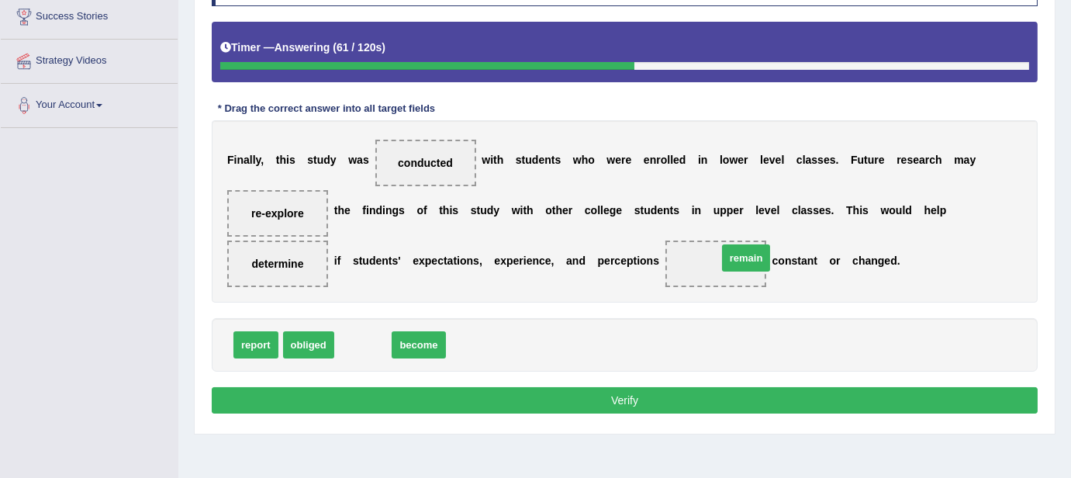
drag, startPoint x: 361, startPoint y: 348, endPoint x: 745, endPoint y: 261, distance: 393.6
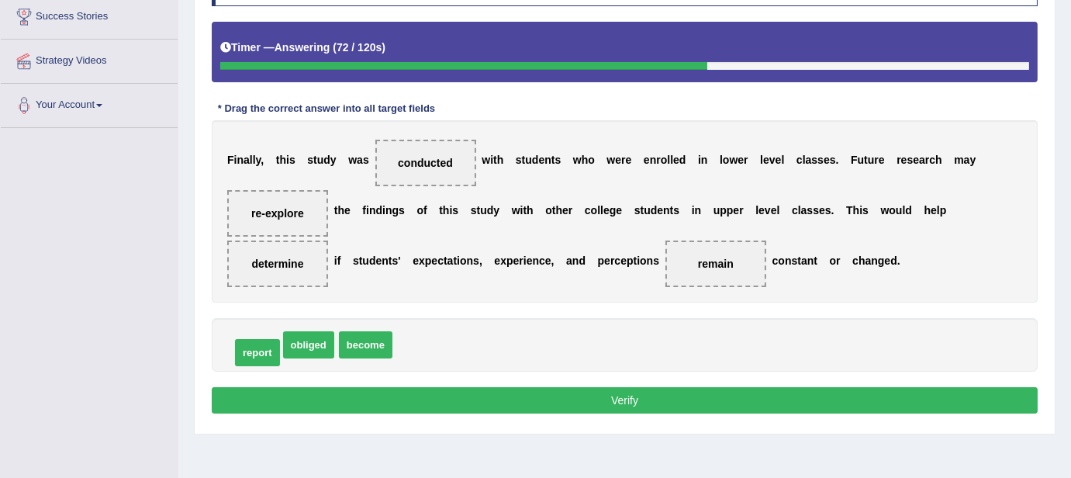
drag, startPoint x: 262, startPoint y: 336, endPoint x: 264, endPoint y: 344, distance: 7.9
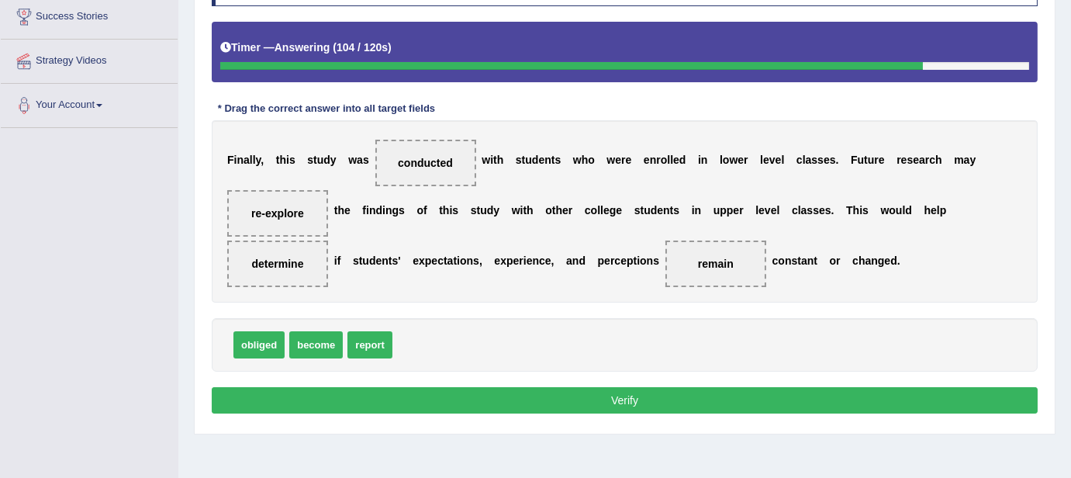
click at [362, 406] on button "Verify" at bounding box center [625, 400] width 826 height 26
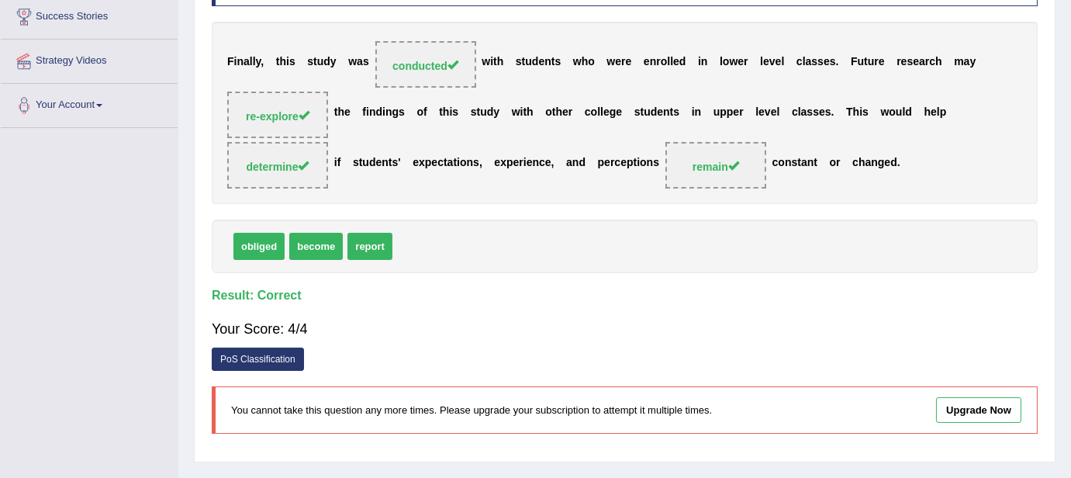
scroll to position [0, 0]
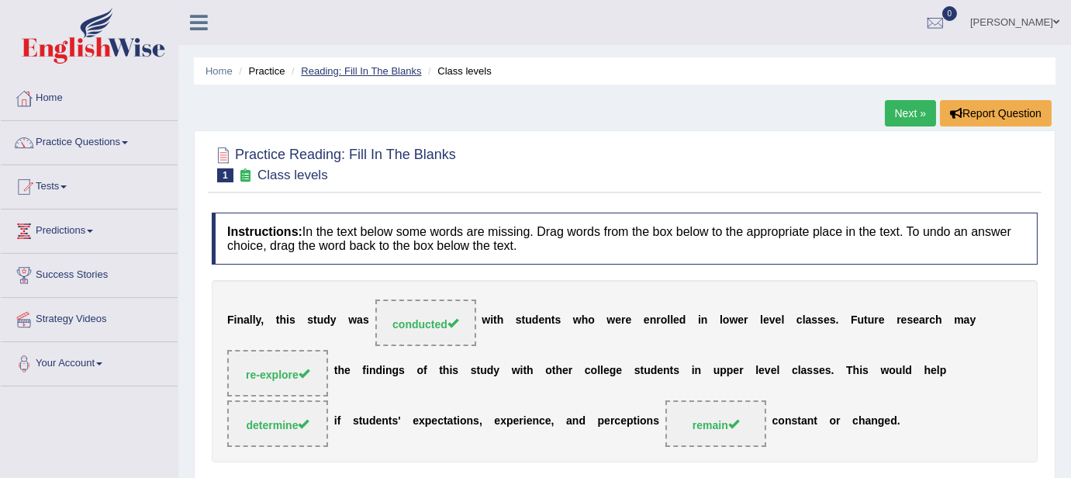
click at [380, 65] on link "Reading: Fill In The Blanks" at bounding box center [361, 71] width 120 height 12
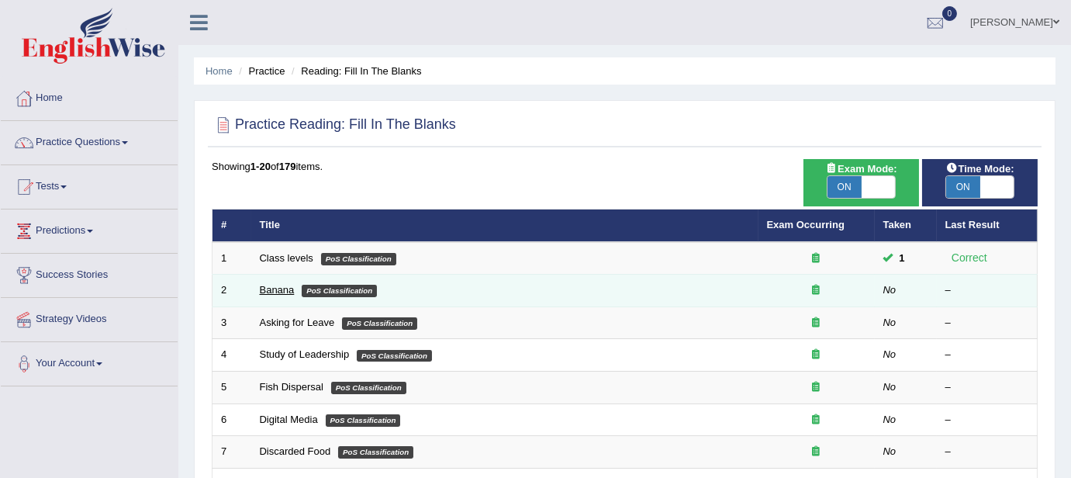
click at [272, 292] on link "Banana" at bounding box center [277, 290] width 35 height 12
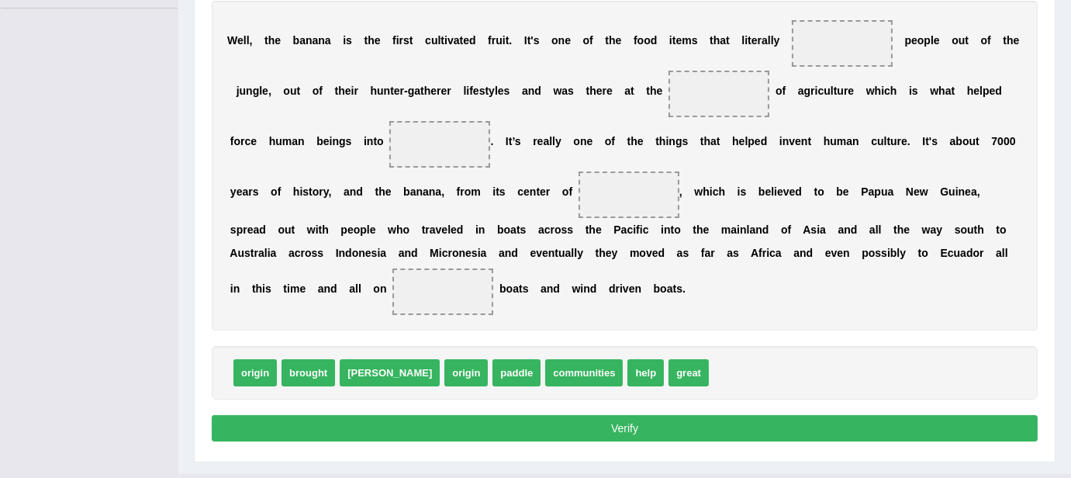
scroll to position [410, 0]
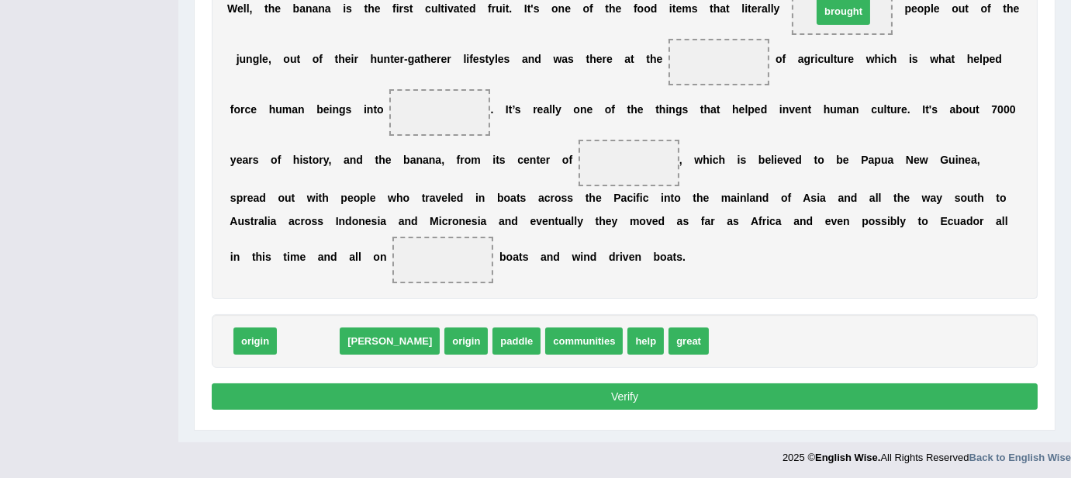
drag, startPoint x: 314, startPoint y: 337, endPoint x: 850, endPoint y: 7, distance: 629.1
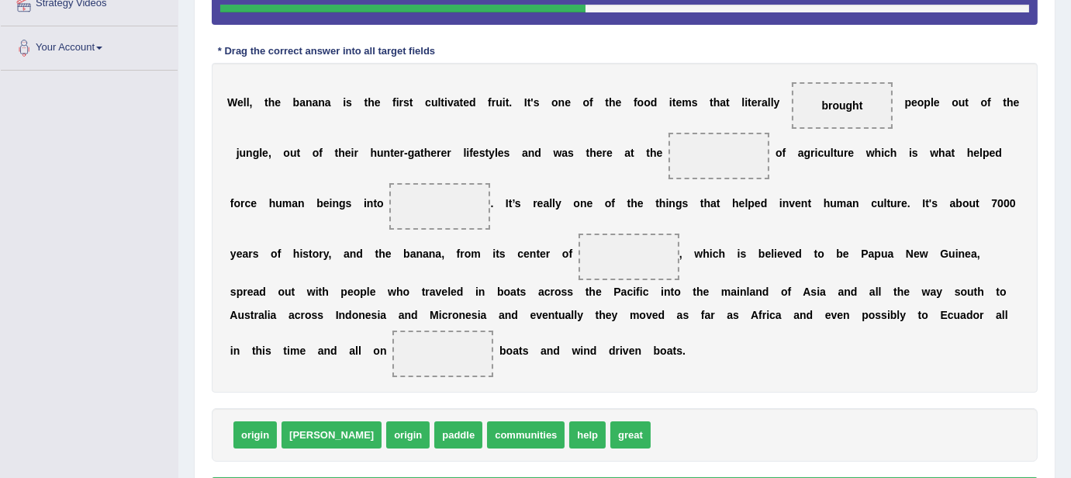
scroll to position [304, 0]
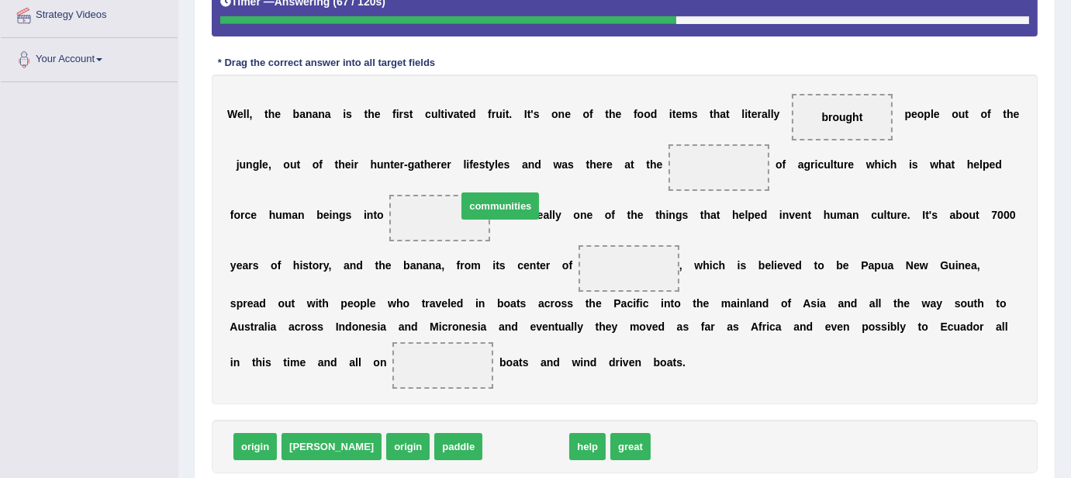
drag, startPoint x: 467, startPoint y: 439, endPoint x: 441, endPoint y: 199, distance: 241.9
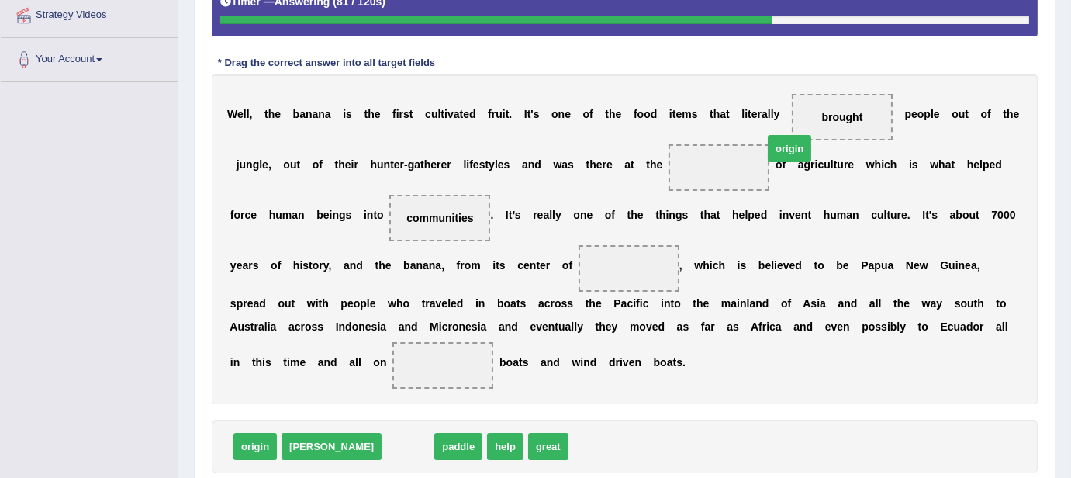
drag, startPoint x: 341, startPoint y: 441, endPoint x: 723, endPoint y: 142, distance: 484.7
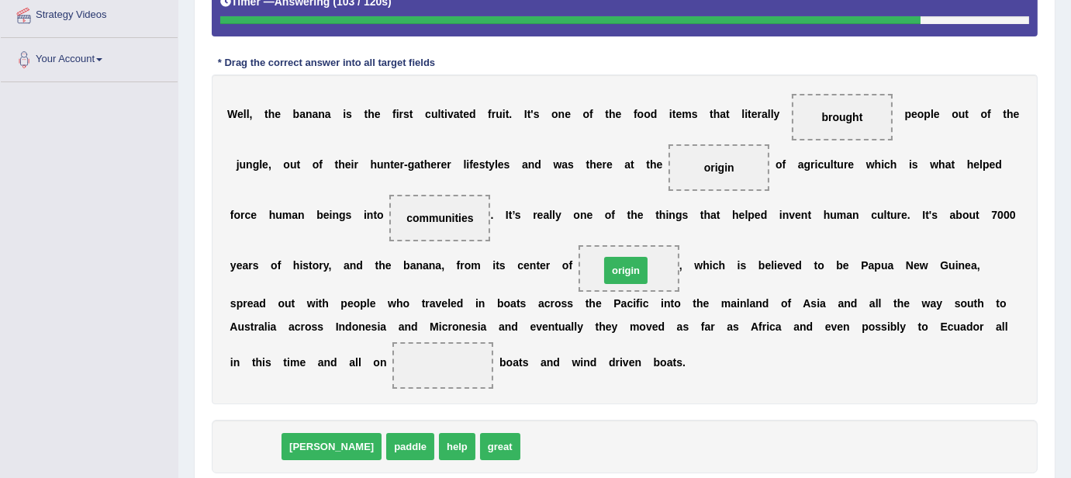
drag, startPoint x: 257, startPoint y: 446, endPoint x: 629, endPoint y: 270, distance: 412.0
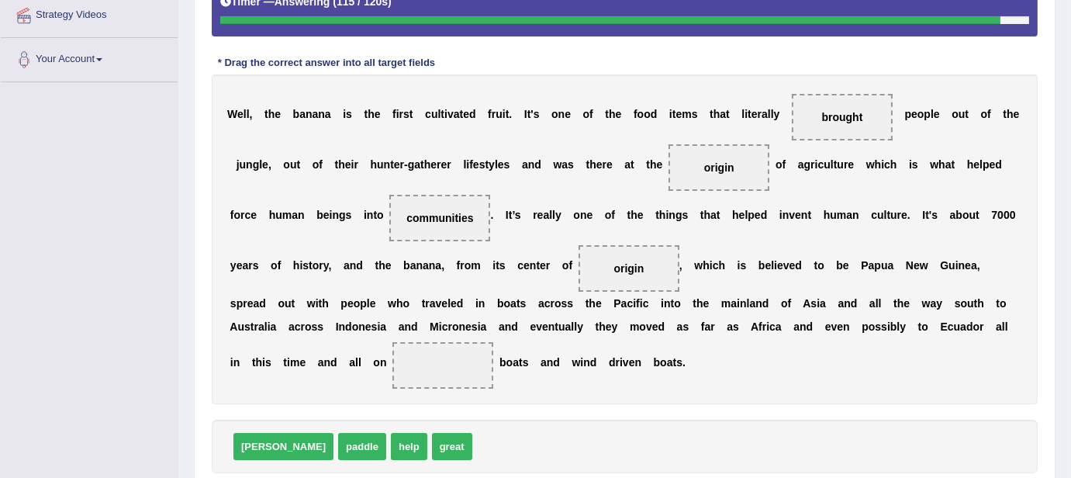
click at [333, 371] on div "W e l l , t h e b a n a n a i s t h e f i r s t c u l t i v a t e d f r u i t .…" at bounding box center [625, 239] width 826 height 330
drag, startPoint x: 310, startPoint y: 445, endPoint x: 456, endPoint y: 377, distance: 161.0
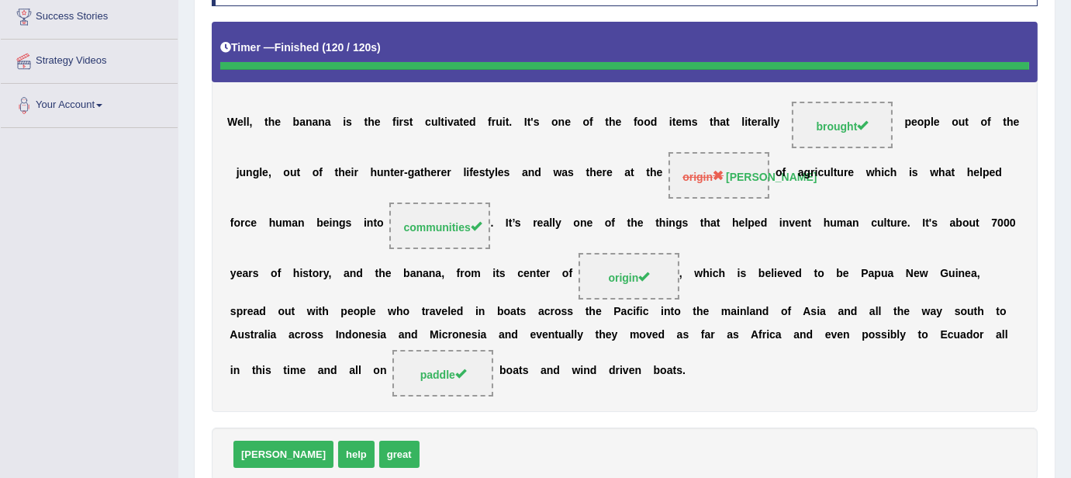
scroll to position [0, 0]
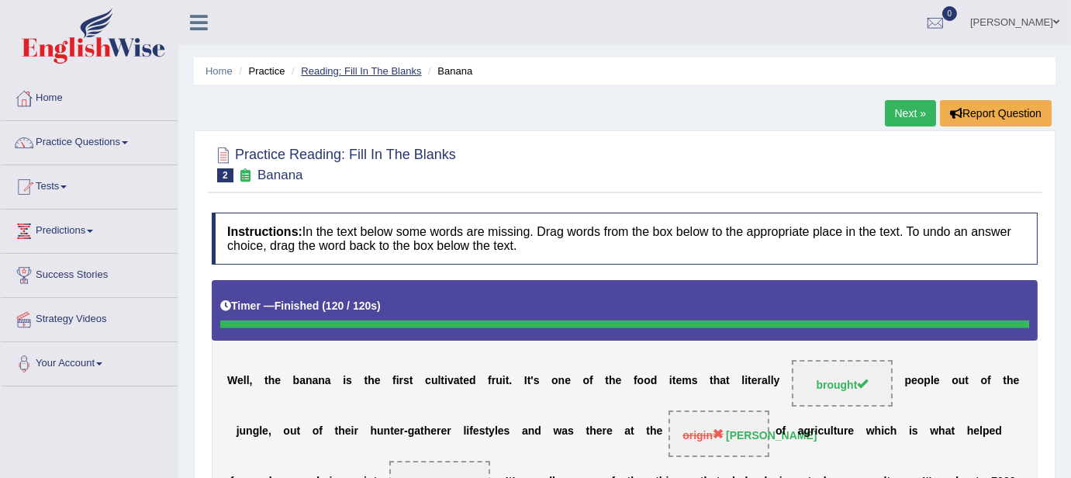
click at [399, 68] on link "Reading: Fill In The Blanks" at bounding box center [361, 71] width 120 height 12
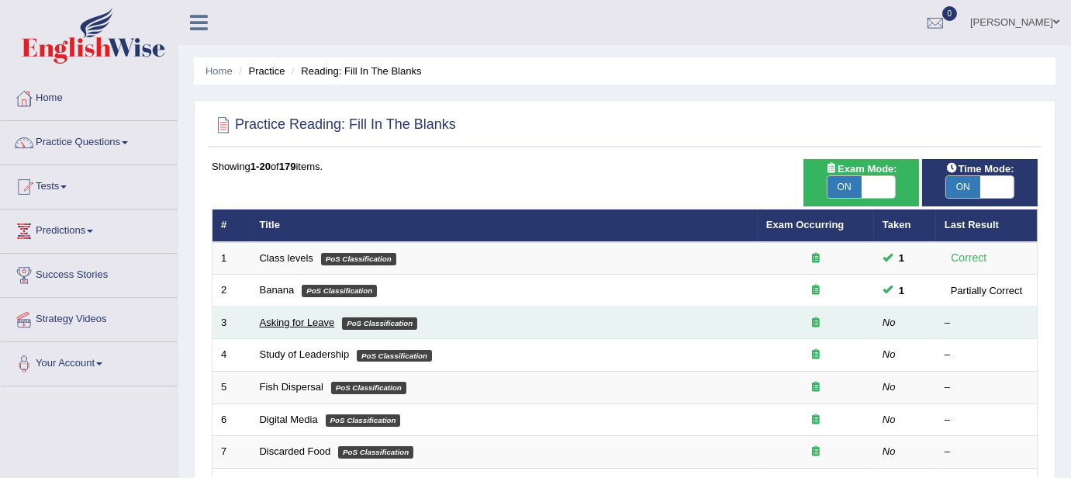
click at [309, 318] on link "Asking for Leave" at bounding box center [297, 323] width 75 height 12
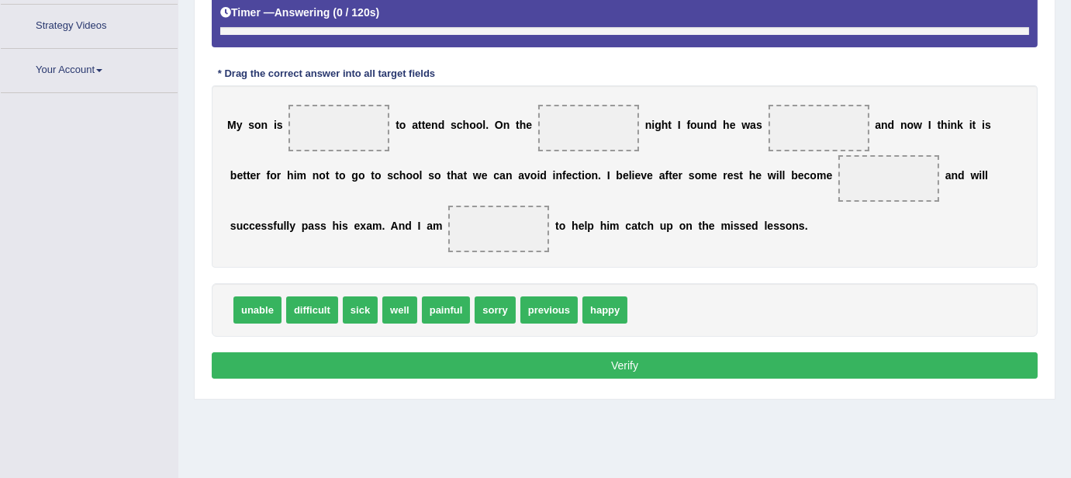
scroll to position [337, 0]
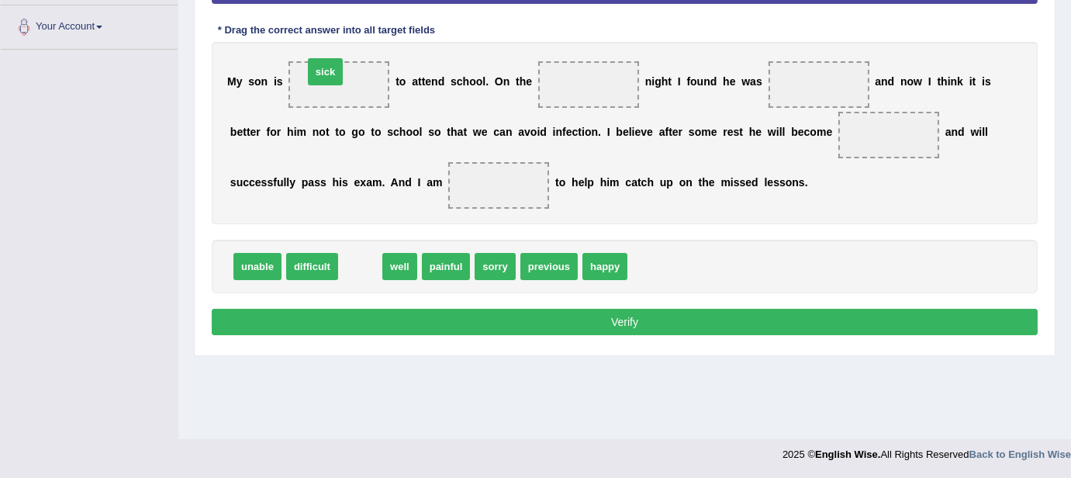
drag, startPoint x: 362, startPoint y: 267, endPoint x: 335, endPoint y: 83, distance: 185.9
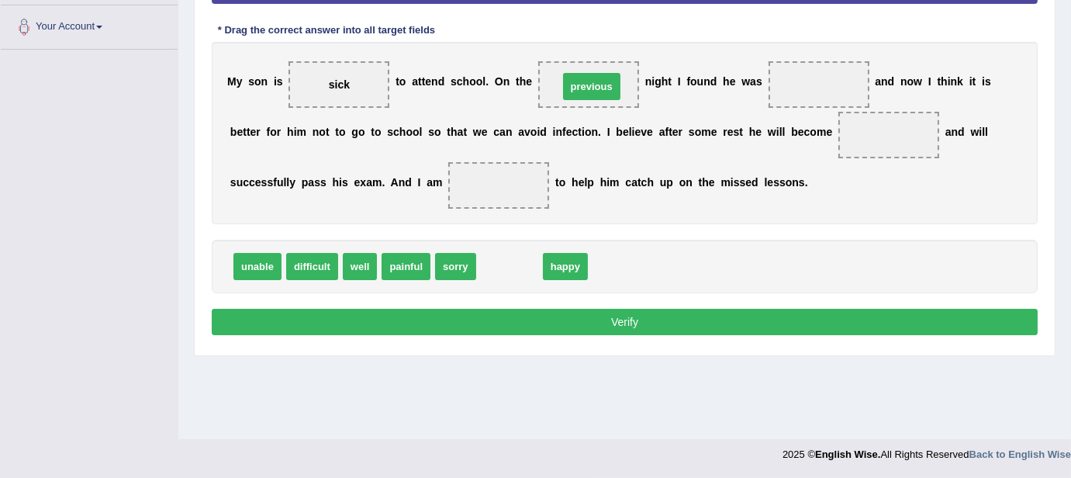
drag, startPoint x: 503, startPoint y: 262, endPoint x: 585, endPoint y: 82, distance: 197.9
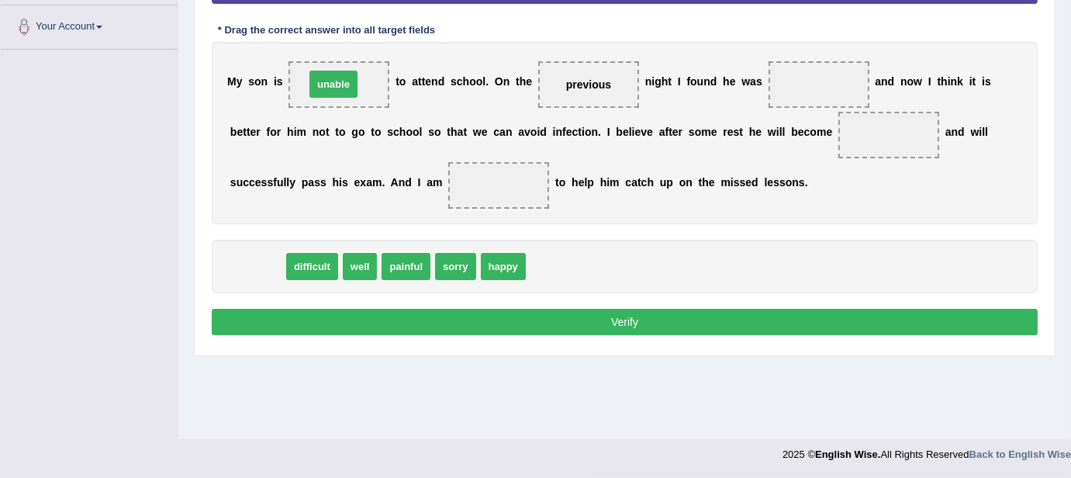
drag, startPoint x: 256, startPoint y: 265, endPoint x: 335, endPoint y: 83, distance: 198.8
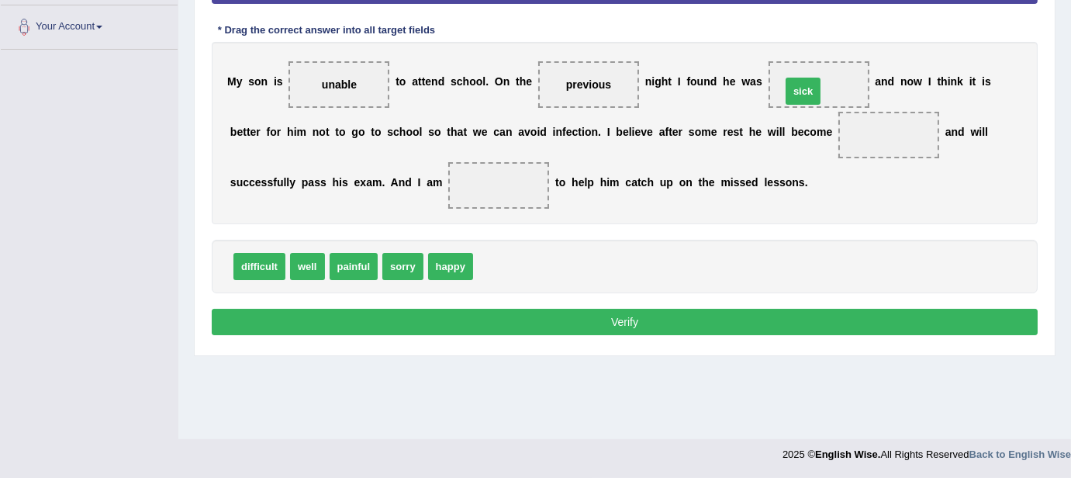
drag, startPoint x: 484, startPoint y: 269, endPoint x: 795, endPoint y: 74, distance: 367.0
drag, startPoint x: 298, startPoint y: 270, endPoint x: 785, endPoint y: 131, distance: 506.6
click at [766, 130] on span "well" at bounding box center [748, 124] width 35 height 27
drag, startPoint x: 792, startPoint y: 131, endPoint x: 886, endPoint y: 130, distance: 93.9
click at [886, 130] on div "M y s o n i s unable t o a t t e n d s c h o o l . O n t h e previous n i g h t…" at bounding box center [625, 133] width 826 height 182
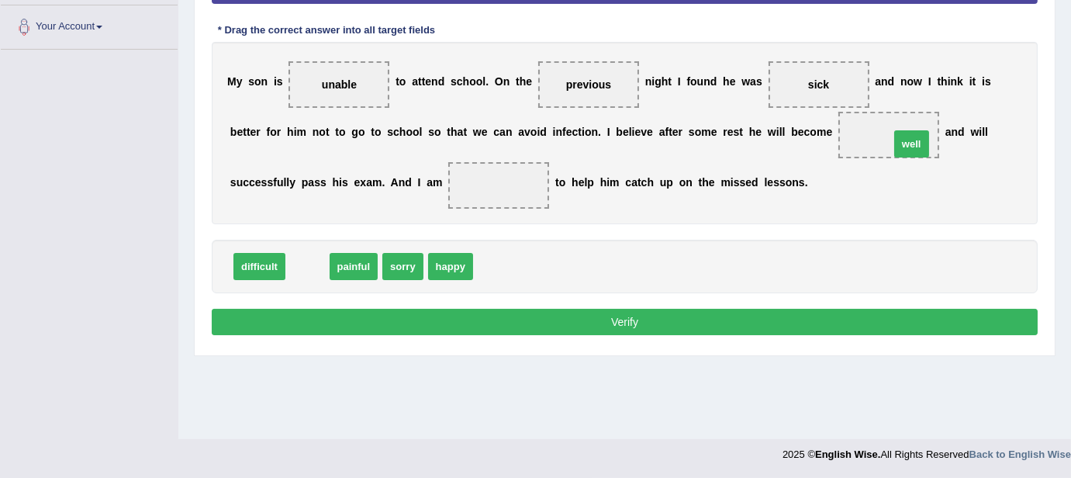
drag, startPoint x: 313, startPoint y: 273, endPoint x: 916, endPoint y: 151, distance: 615.9
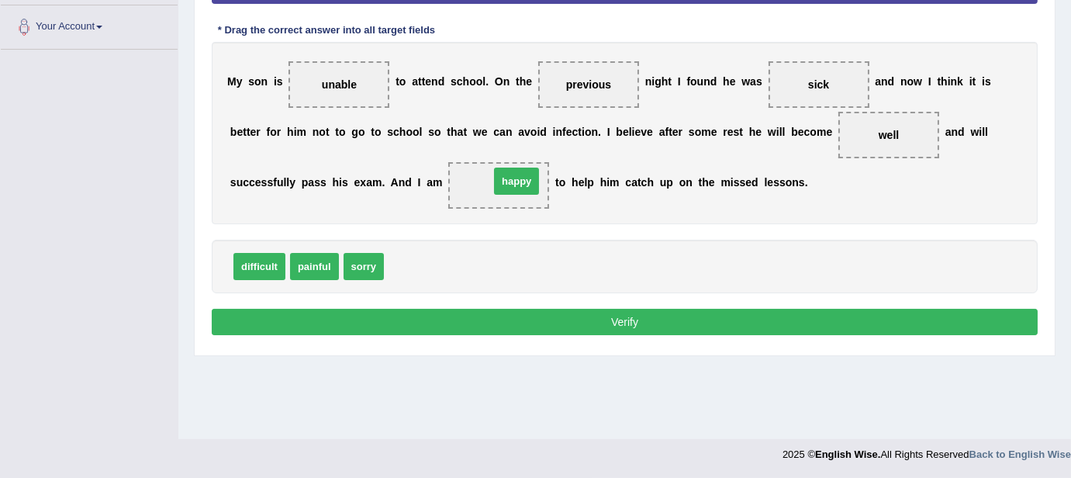
drag, startPoint x: 407, startPoint y: 270, endPoint x: 513, endPoint y: 185, distance: 135.2
click at [550, 310] on button "Verify" at bounding box center [625, 322] width 826 height 26
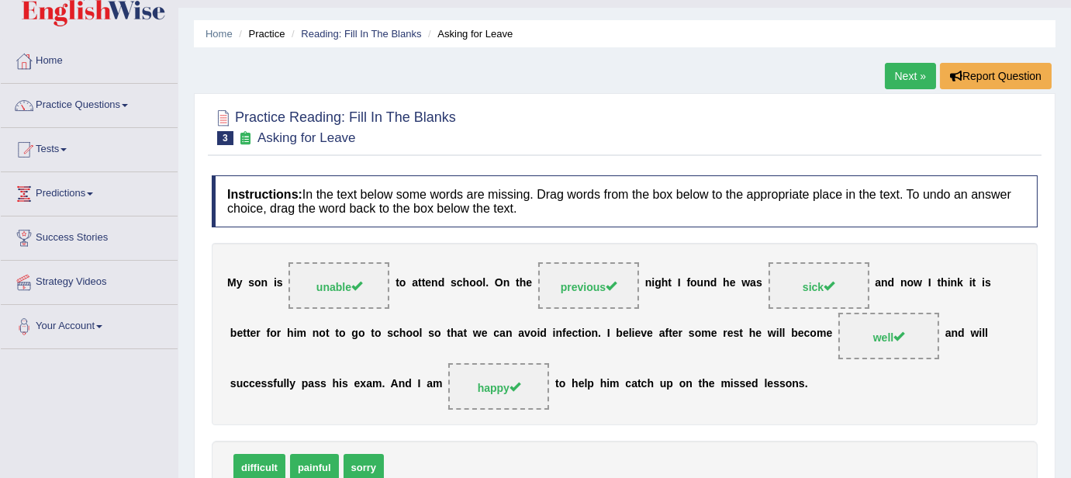
scroll to position [0, 0]
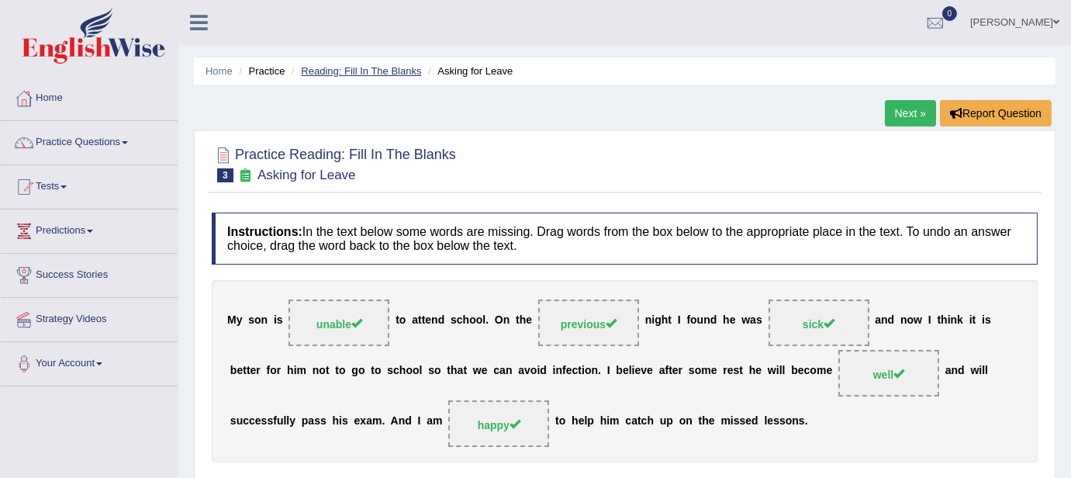
click at [389, 72] on link "Reading: Fill In The Blanks" at bounding box center [361, 71] width 120 height 12
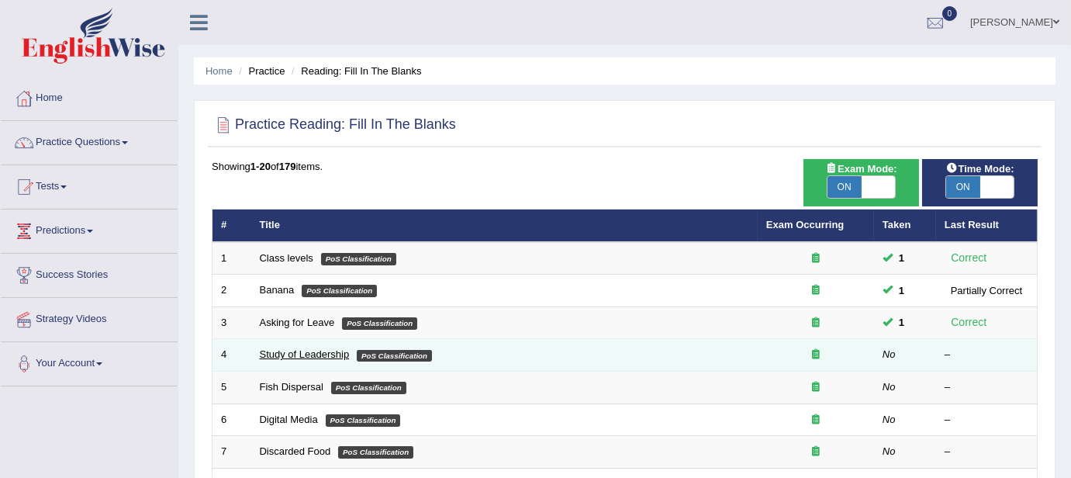
click at [310, 349] on link "Study of Leadership" at bounding box center [305, 354] width 90 height 12
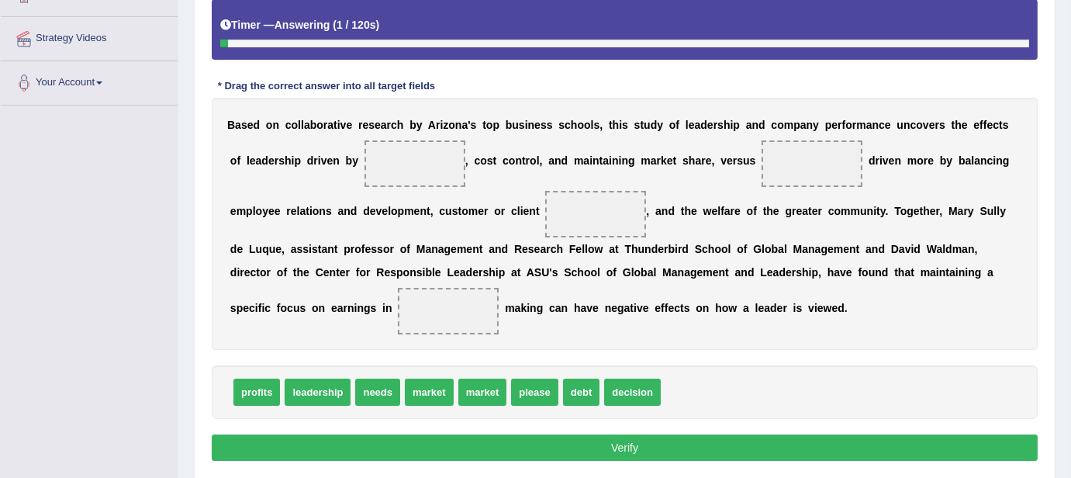
scroll to position [282, 0]
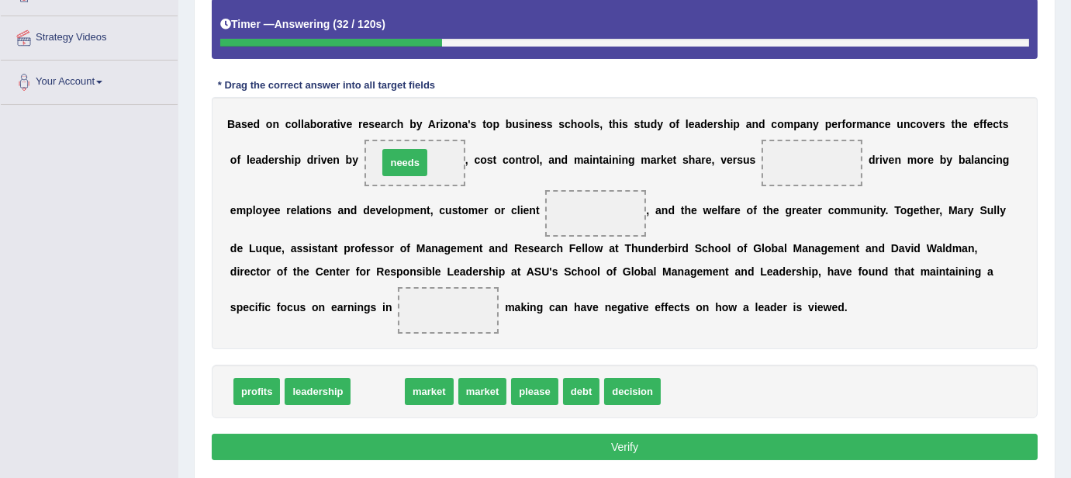
drag, startPoint x: 362, startPoint y: 392, endPoint x: 389, endPoint y: 163, distance: 230.5
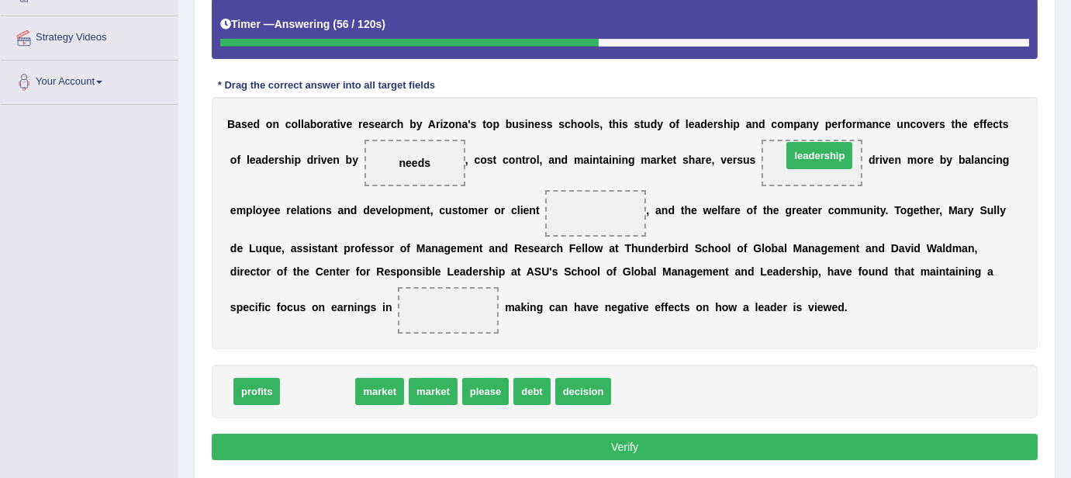
drag, startPoint x: 321, startPoint y: 386, endPoint x: 820, endPoint y: 149, distance: 552.5
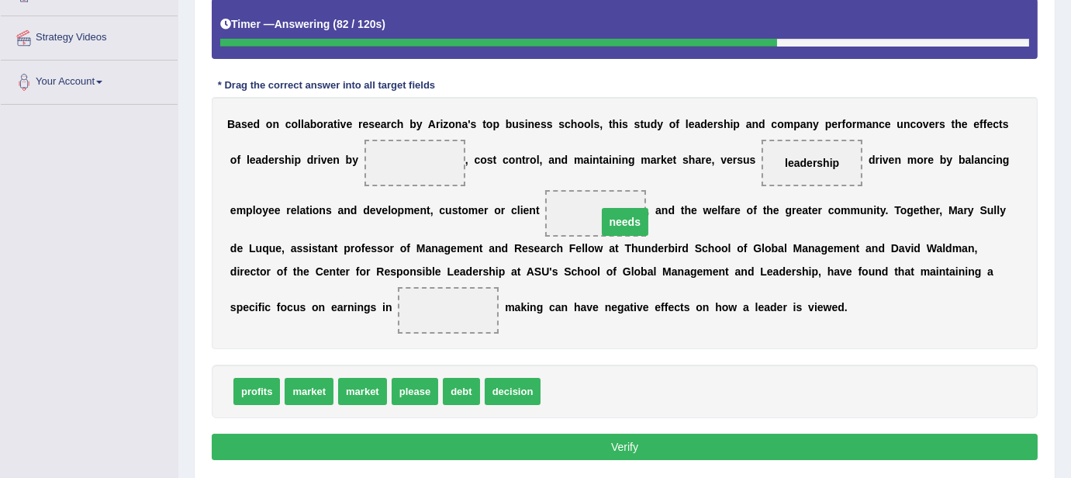
drag, startPoint x: 418, startPoint y: 157, endPoint x: 628, endPoint y: 216, distance: 218.4
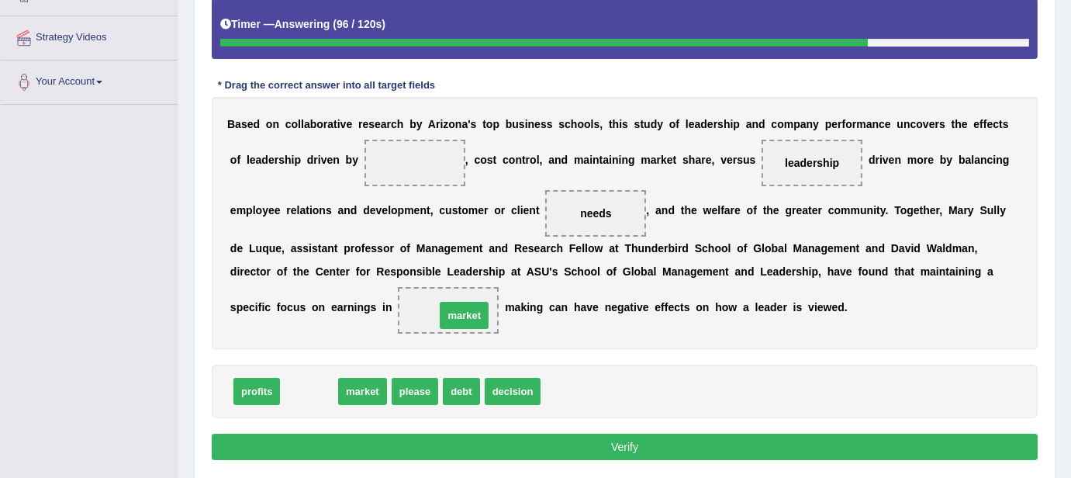
drag, startPoint x: 308, startPoint y: 389, endPoint x: 463, endPoint y: 313, distance: 173.1
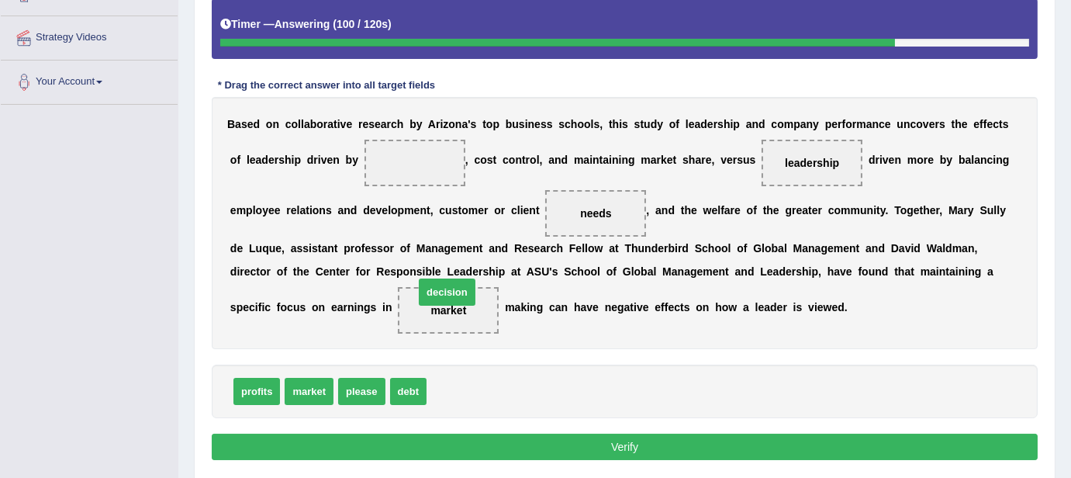
drag, startPoint x: 469, startPoint y: 386, endPoint x: 457, endPoint y: 286, distance: 100.9
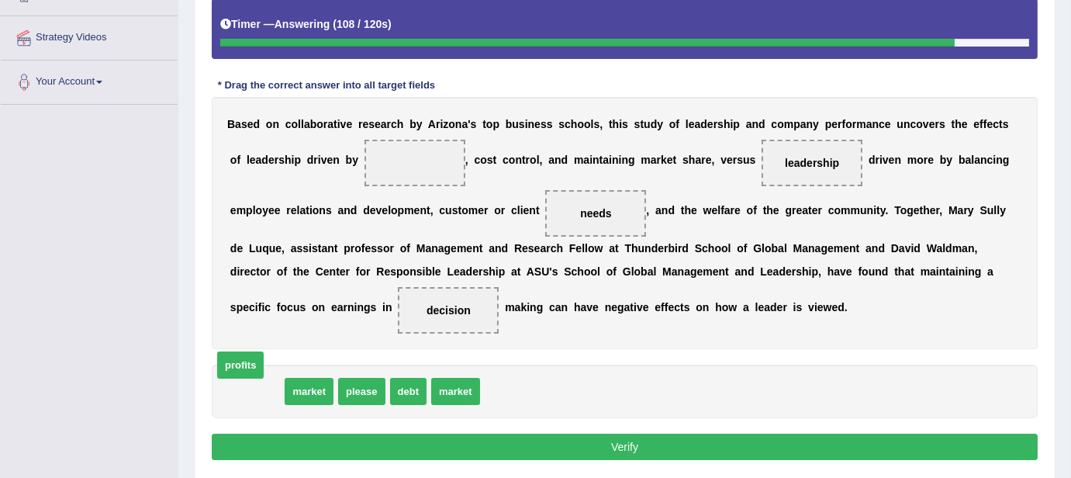
drag, startPoint x: 254, startPoint y: 389, endPoint x: 236, endPoint y: 369, distance: 28.0
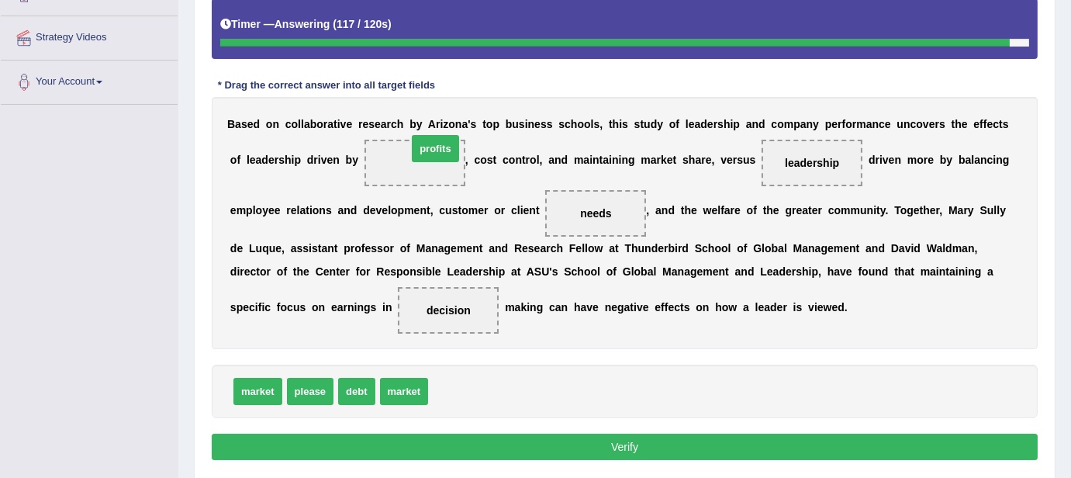
drag, startPoint x: 453, startPoint y: 385, endPoint x: 426, endPoint y: 139, distance: 247.4
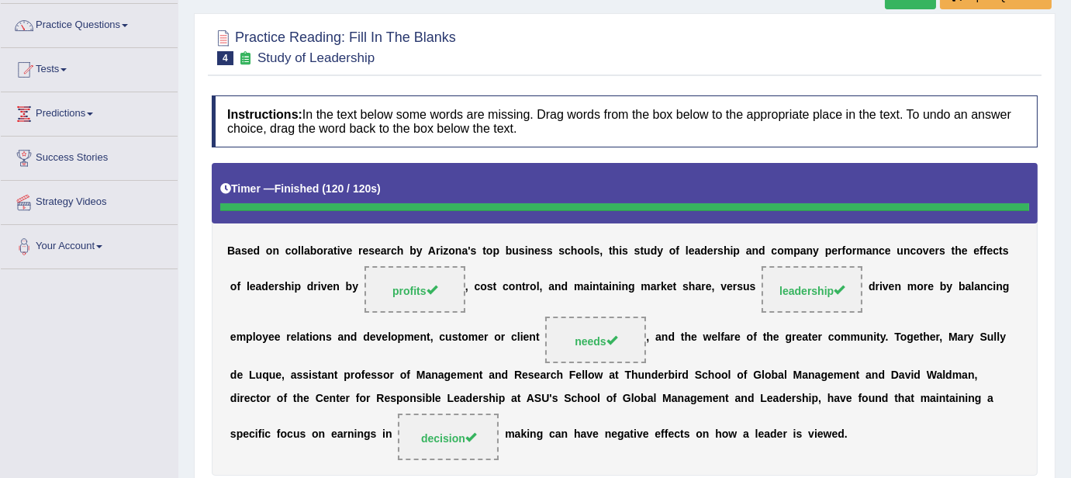
scroll to position [0, 0]
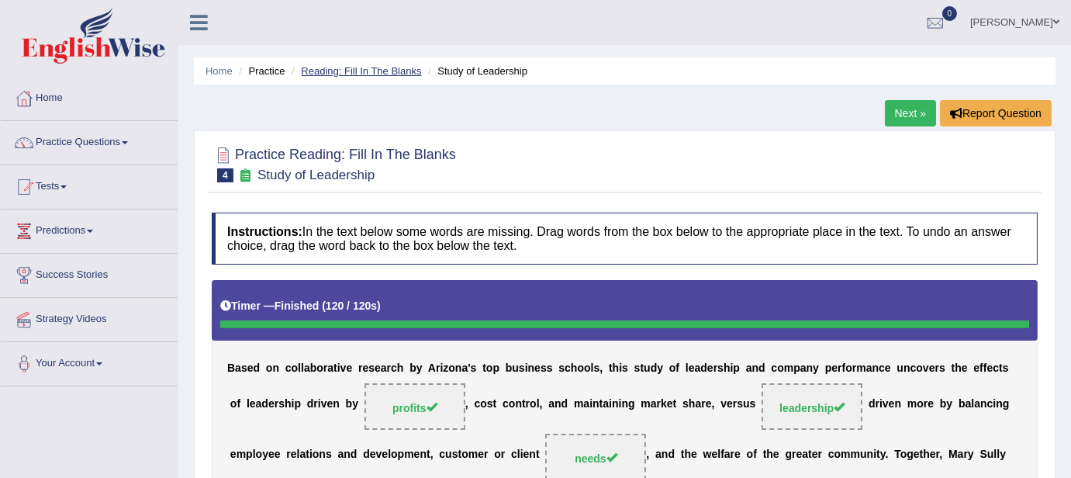
click at [376, 68] on link "Reading: Fill In The Blanks" at bounding box center [361, 71] width 120 height 12
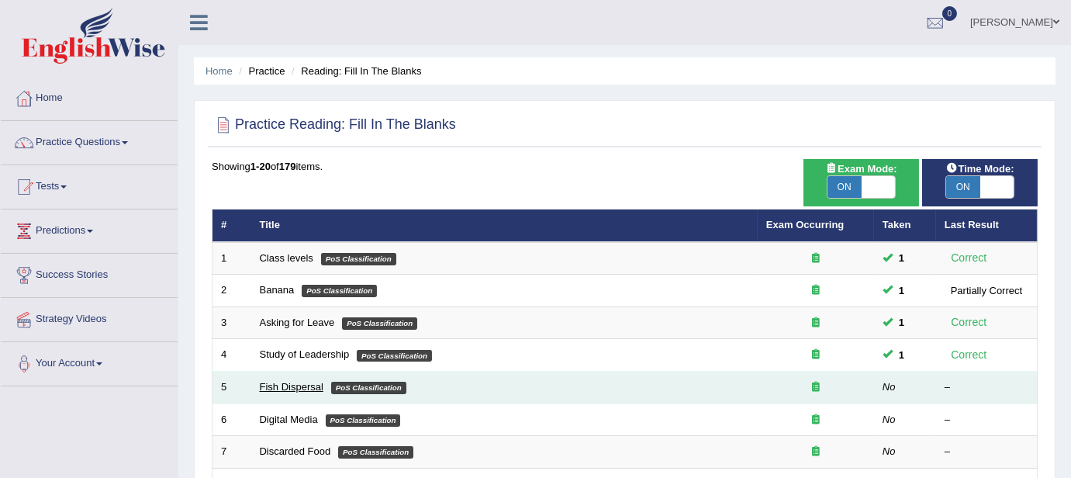
click at [290, 381] on td "Fish Dispersal PoS Classification" at bounding box center [504, 388] width 507 height 33
click at [290, 381] on link "Fish Dispersal" at bounding box center [292, 387] width 64 height 12
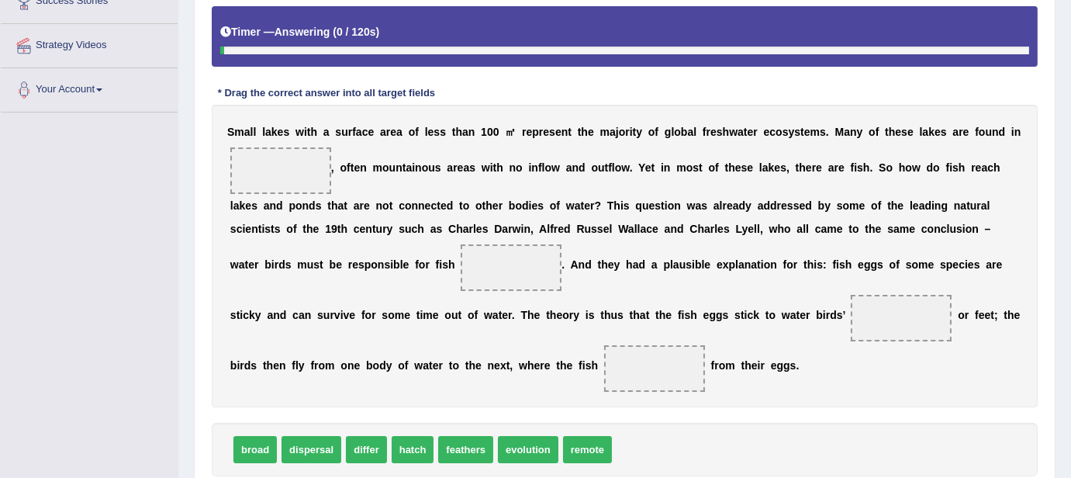
scroll to position [293, 0]
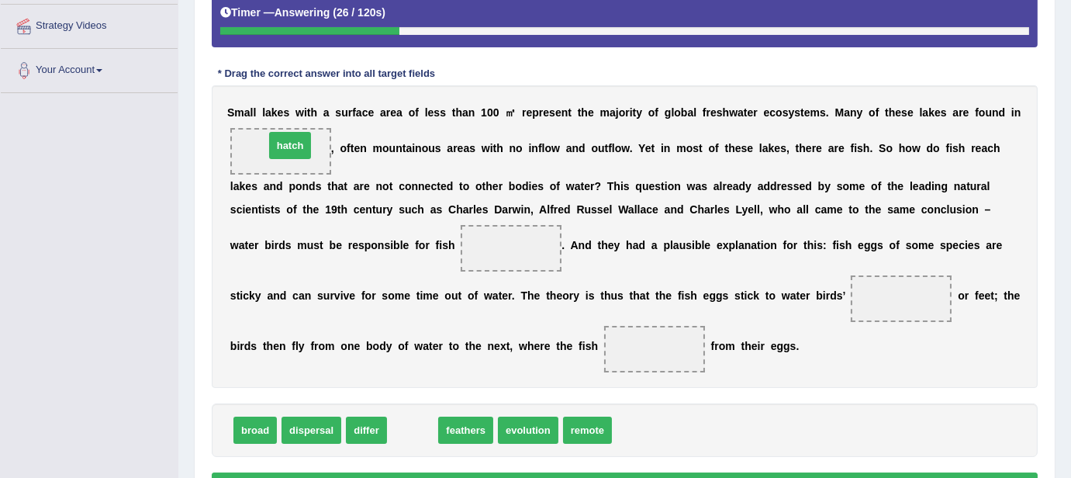
drag, startPoint x: 413, startPoint y: 424, endPoint x: 292, endPoint y: 143, distance: 305.8
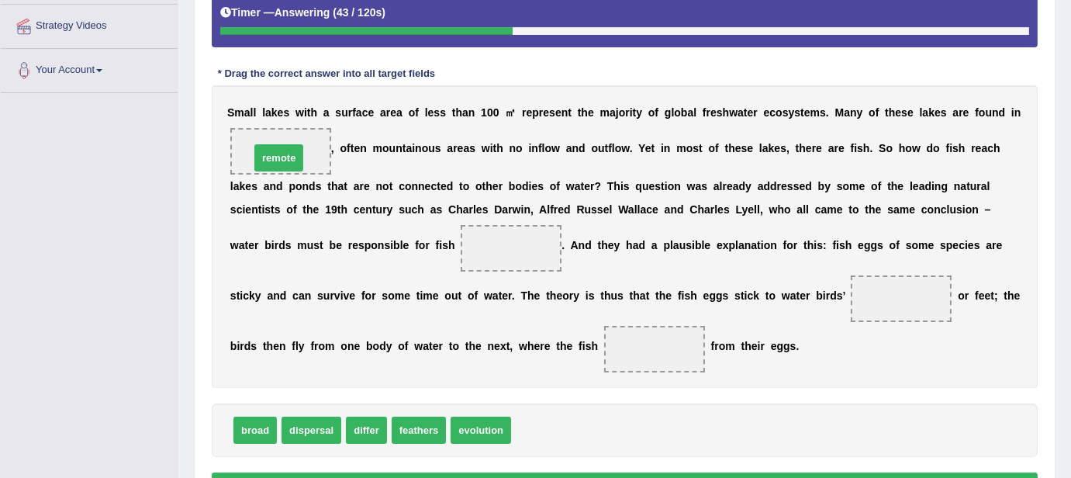
drag, startPoint x: 551, startPoint y: 431, endPoint x: 289, endPoint y: 157, distance: 378.6
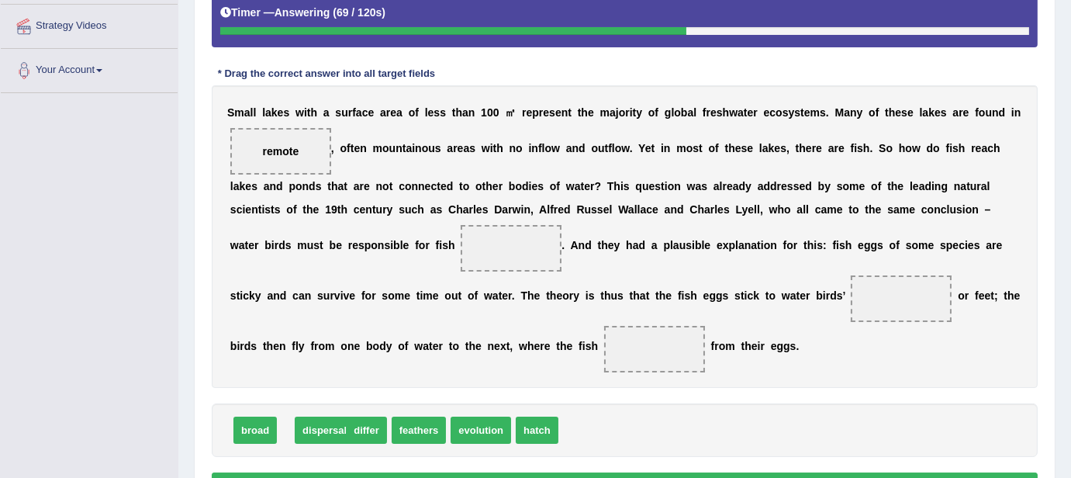
drag, startPoint x: 303, startPoint y: 426, endPoint x: 317, endPoint y: 427, distance: 13.2
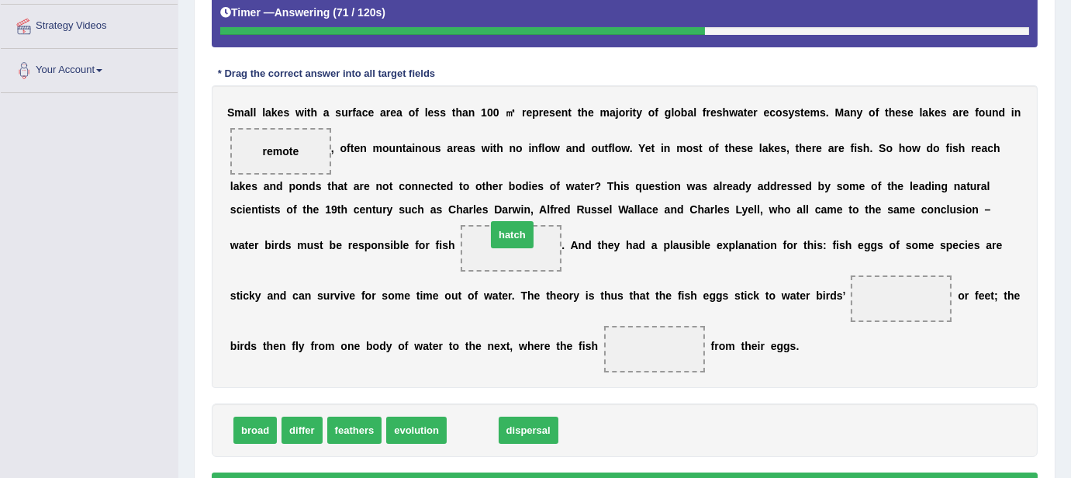
drag, startPoint x: 477, startPoint y: 427, endPoint x: 522, endPoint y: 247, distance: 185.5
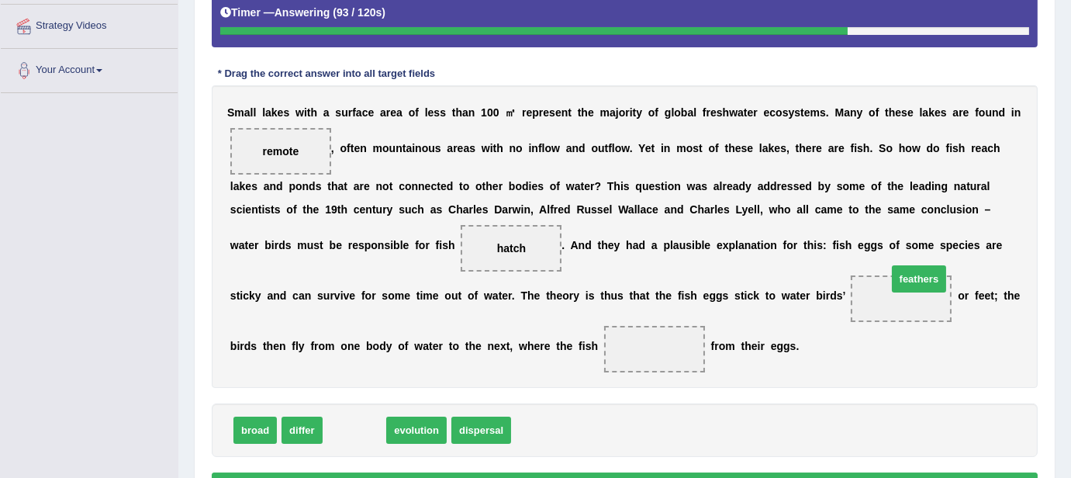
drag, startPoint x: 362, startPoint y: 427, endPoint x: 926, endPoint y: 276, distance: 584.5
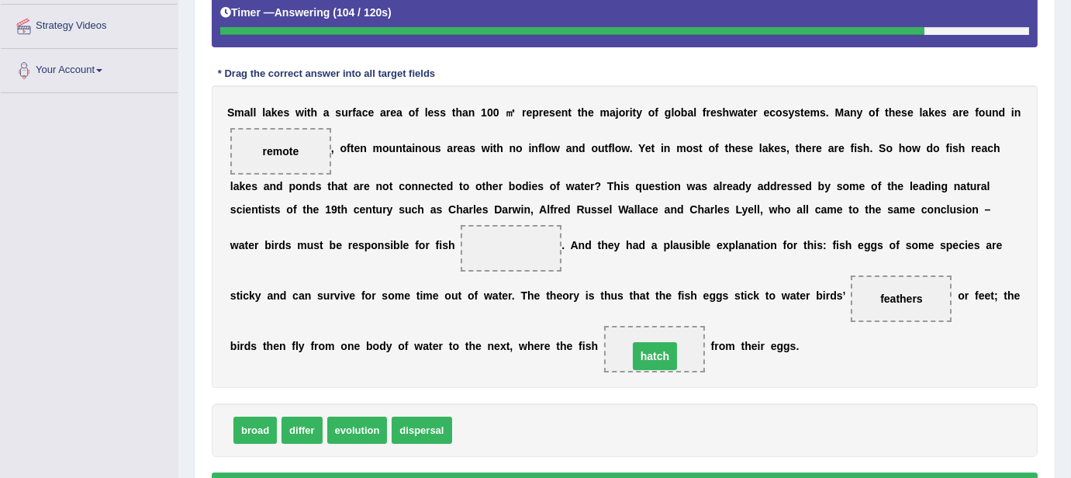
drag, startPoint x: 514, startPoint y: 247, endPoint x: 659, endPoint y: 352, distance: 178.8
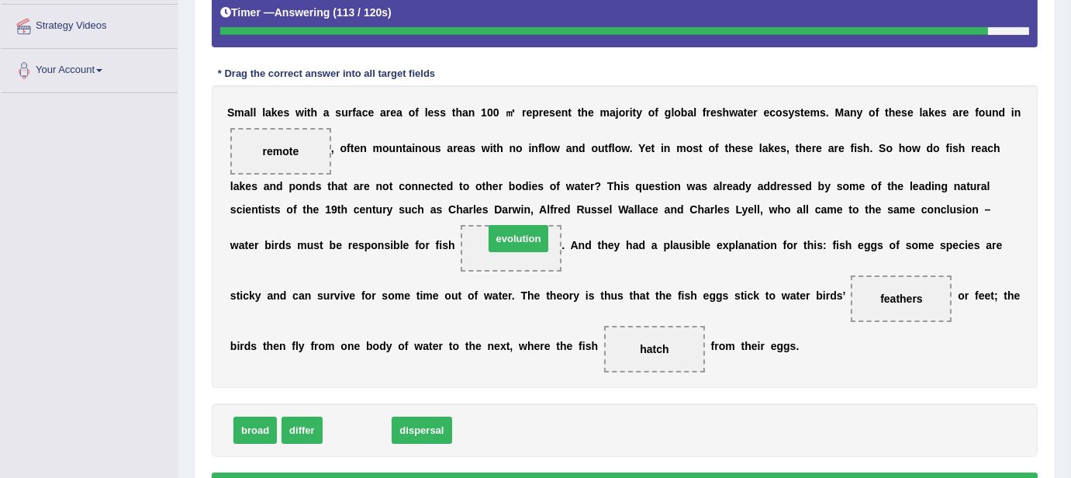
drag, startPoint x: 348, startPoint y: 427, endPoint x: 507, endPoint y: 236, distance: 248.9
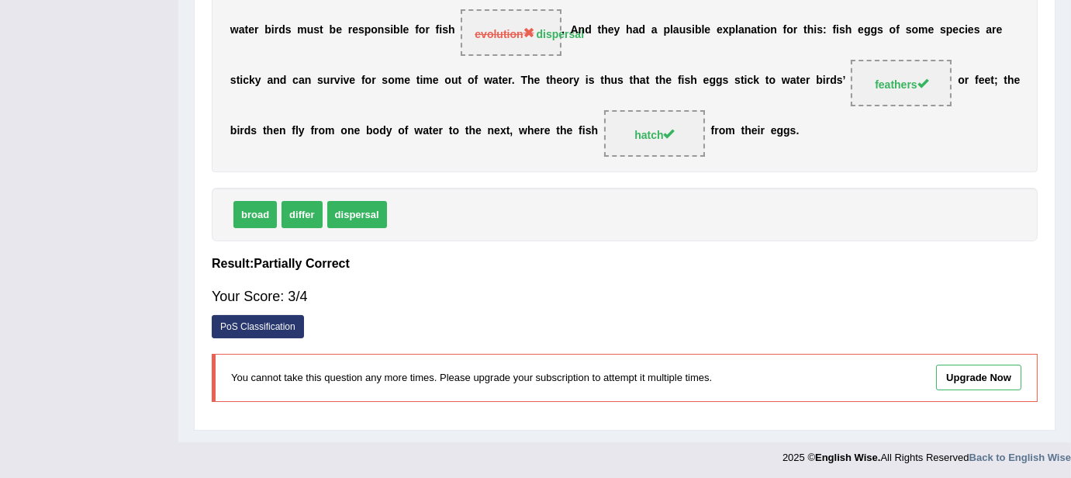
scroll to position [0, 0]
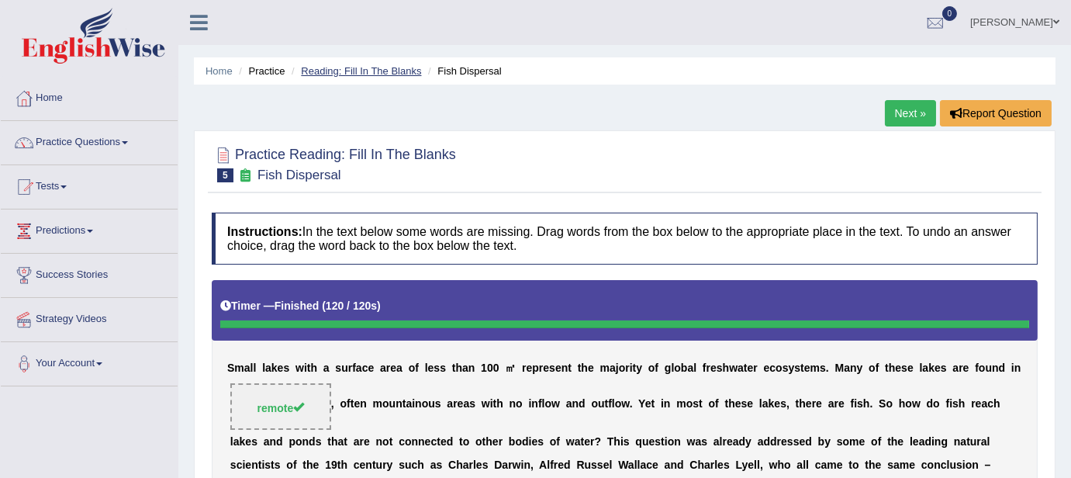
click at [391, 71] on link "Reading: Fill In The Blanks" at bounding box center [361, 71] width 120 height 12
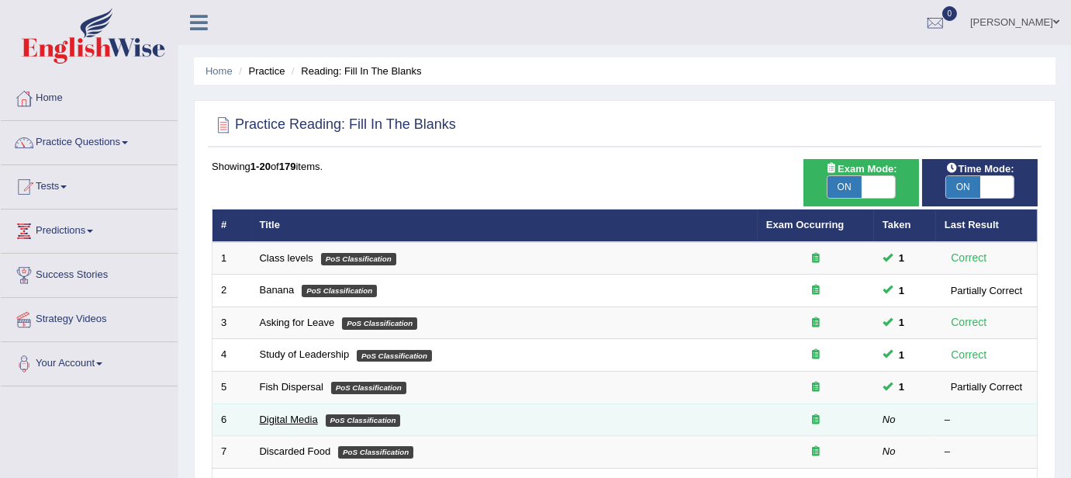
click at [292, 415] on link "Digital Media" at bounding box center [289, 420] width 58 height 12
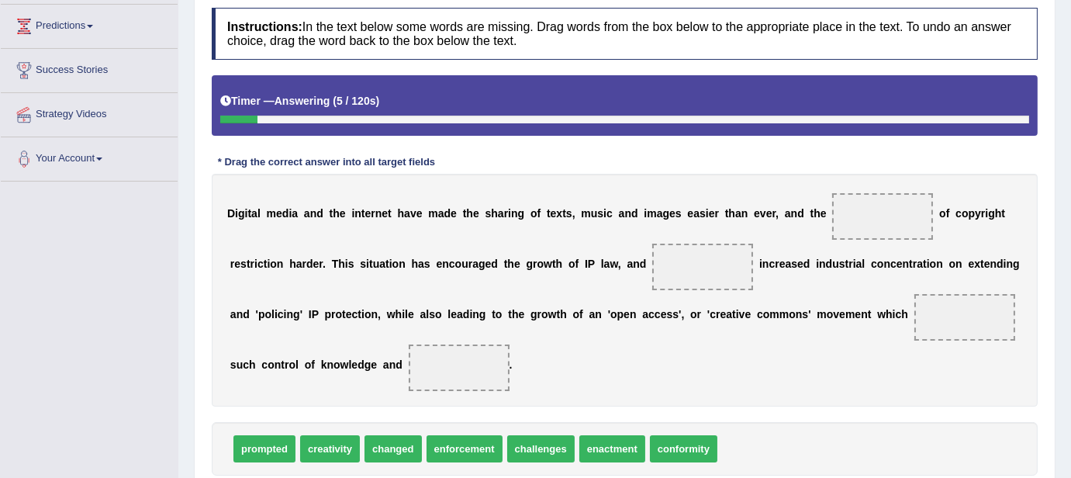
scroll to position [235, 0]
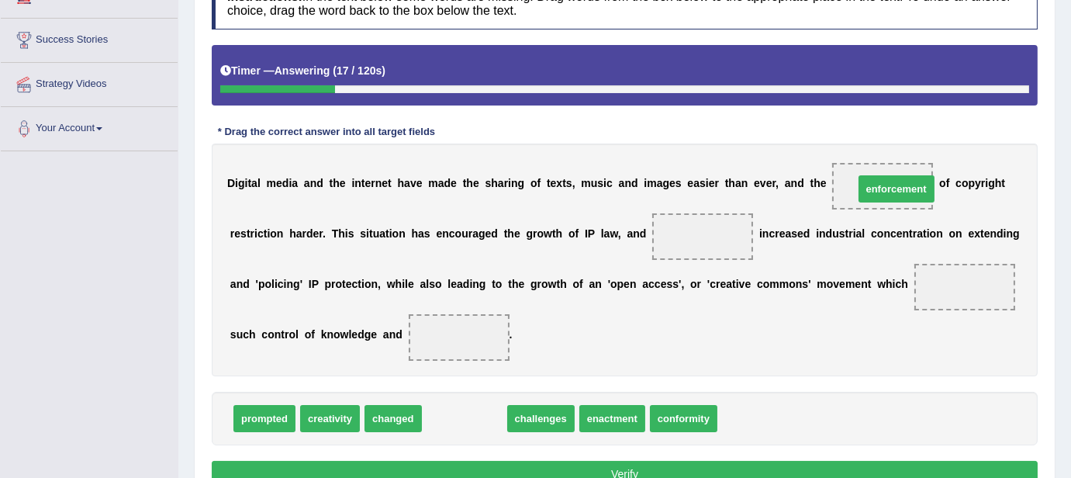
drag, startPoint x: 483, startPoint y: 416, endPoint x: 918, endPoint y: 189, distance: 491.0
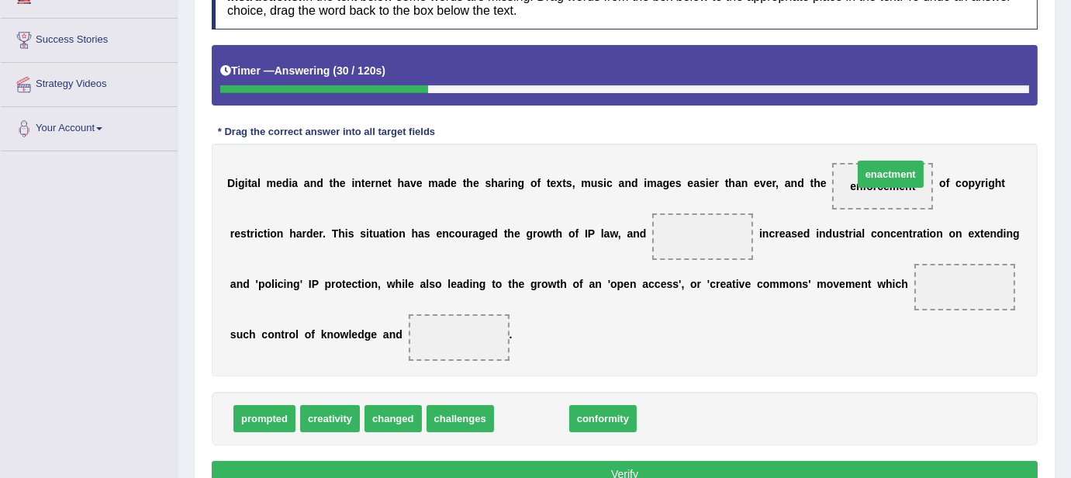
drag, startPoint x: 546, startPoint y: 421, endPoint x: 905, endPoint y: 177, distance: 434.0
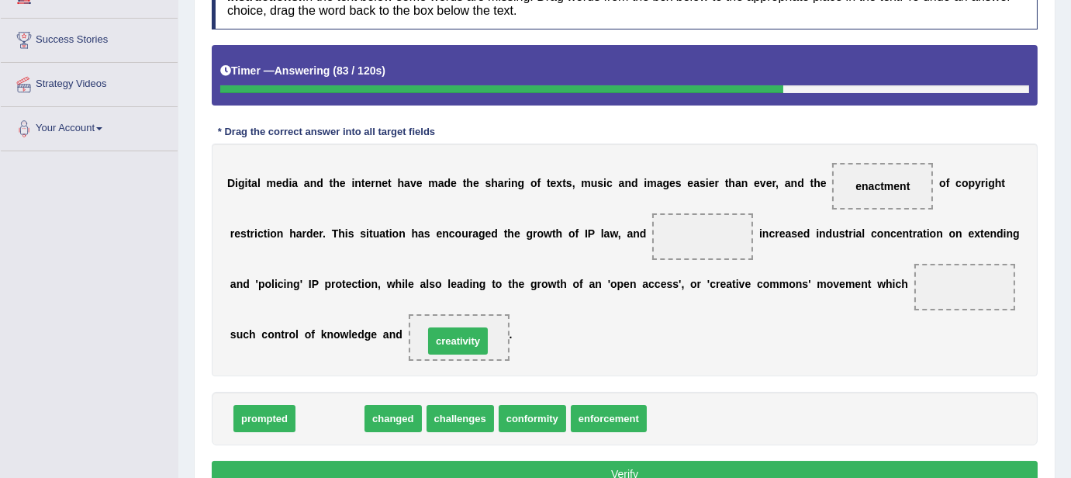
drag, startPoint x: 327, startPoint y: 410, endPoint x: 455, endPoint y: 331, distance: 150.1
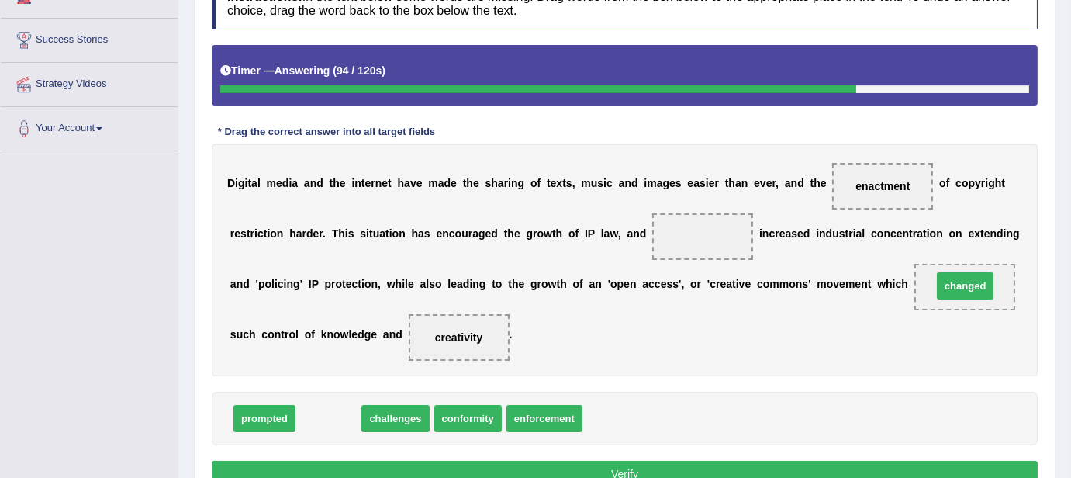
drag, startPoint x: 324, startPoint y: 417, endPoint x: 961, endPoint y: 285, distance: 650.6
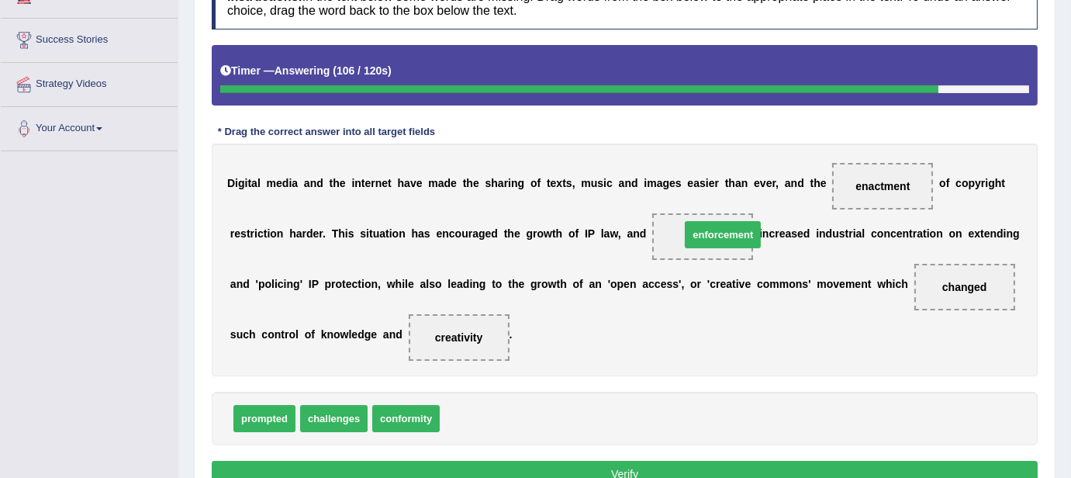
drag, startPoint x: 509, startPoint y: 415, endPoint x: 749, endPoint y: 232, distance: 301.7
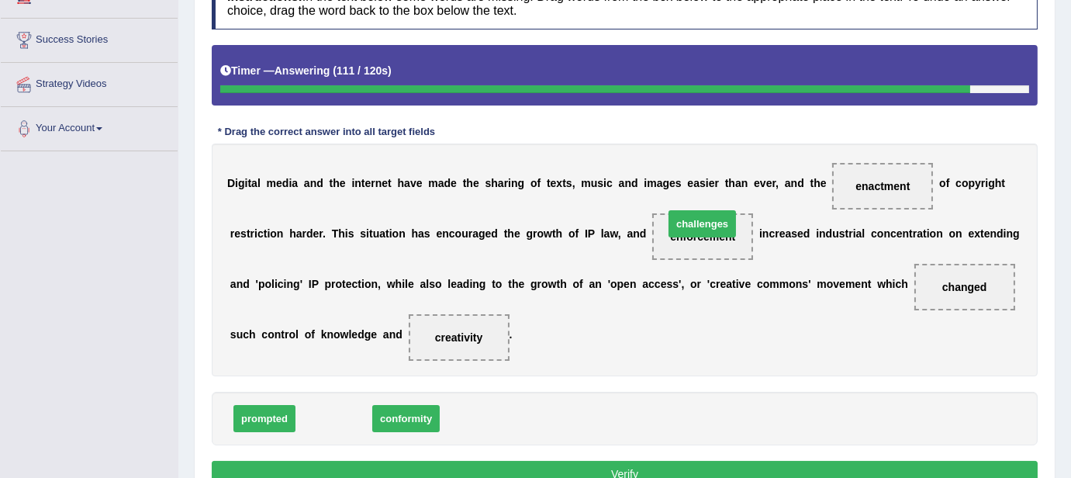
drag, startPoint x: 333, startPoint y: 411, endPoint x: 701, endPoint y: 216, distance: 417.2
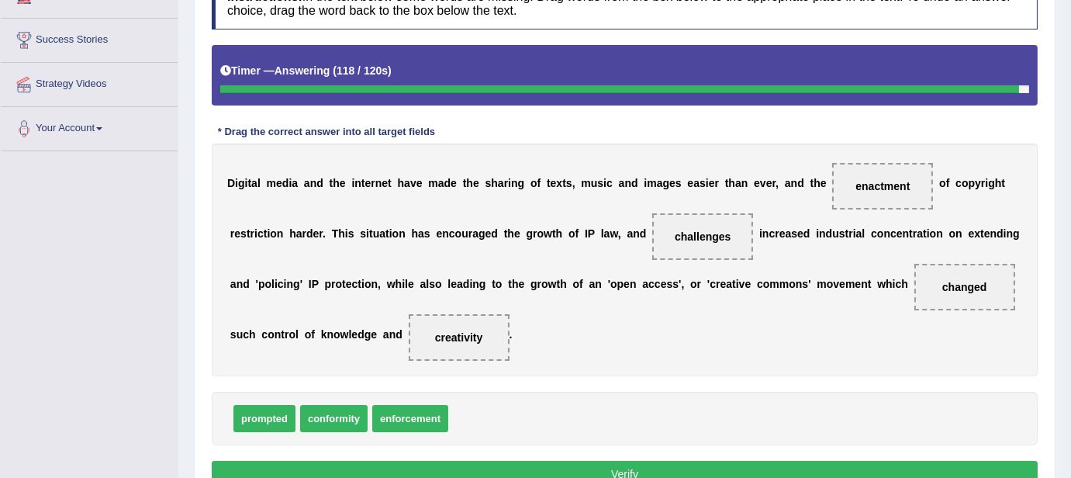
click at [372, 474] on button "Verify" at bounding box center [625, 474] width 826 height 26
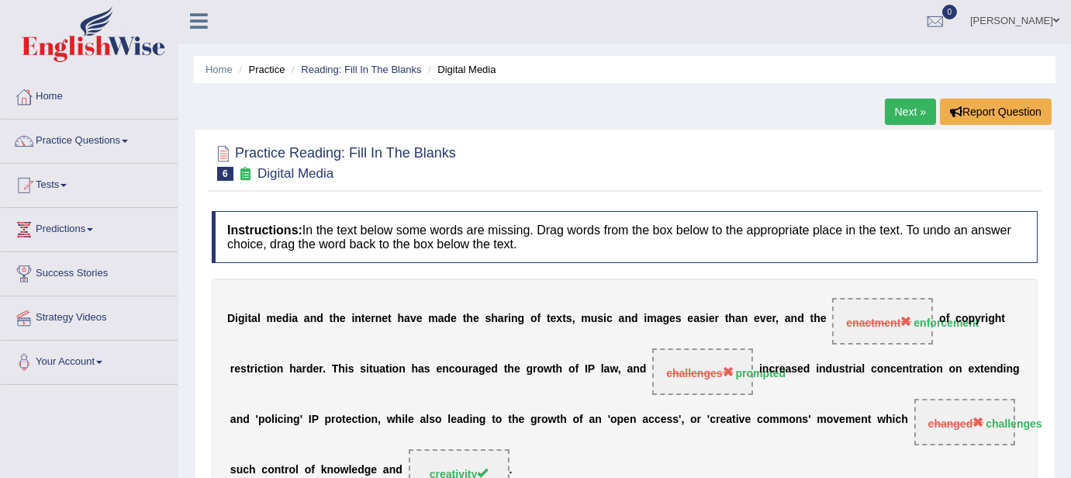
scroll to position [0, 0]
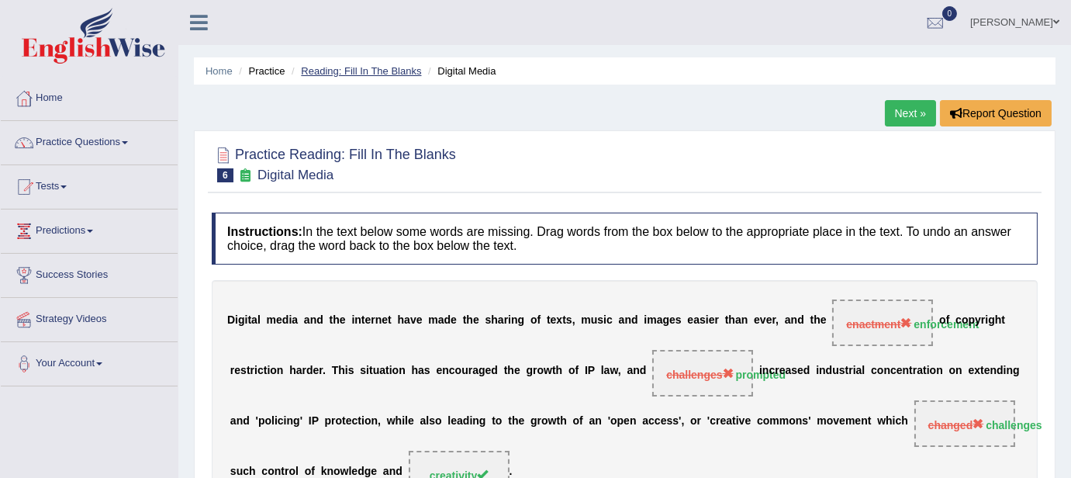
click at [401, 65] on link "Reading: Fill In The Blanks" at bounding box center [361, 71] width 120 height 12
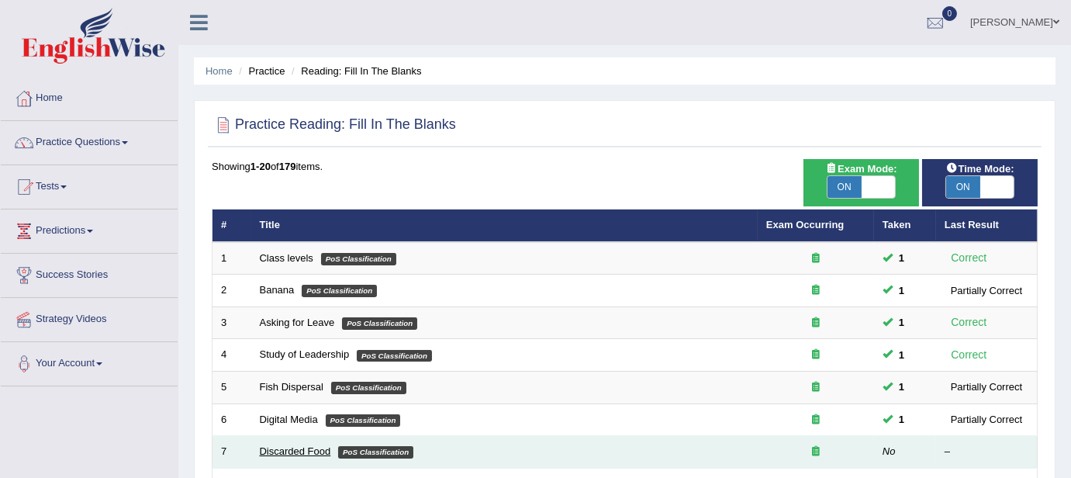
click at [292, 447] on link "Discarded Food" at bounding box center [295, 451] width 71 height 12
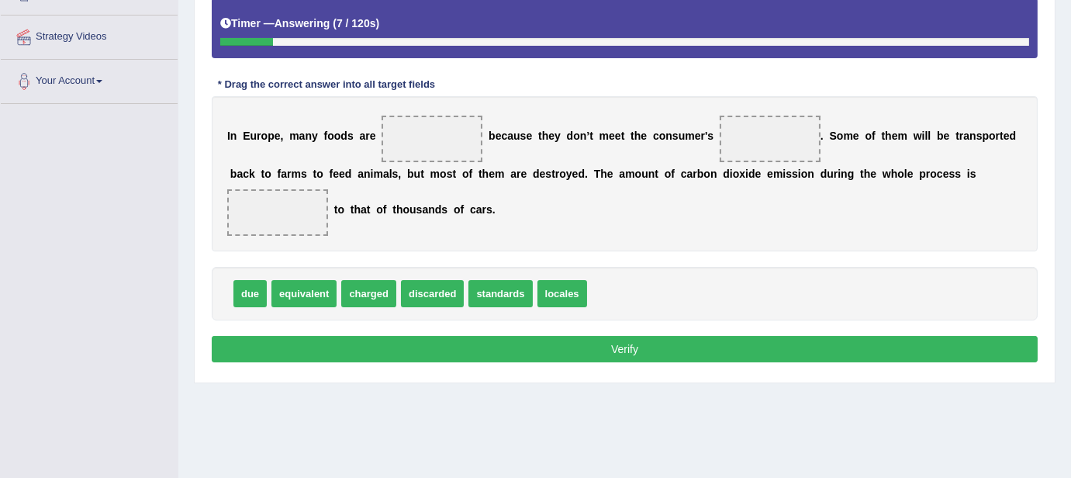
scroll to position [293, 0]
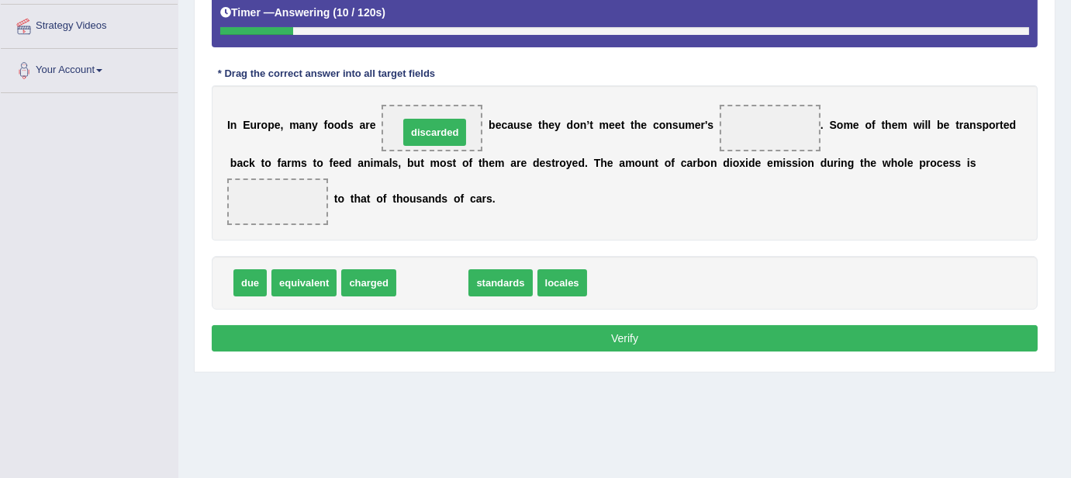
drag, startPoint x: 447, startPoint y: 279, endPoint x: 456, endPoint y: 128, distance: 150.8
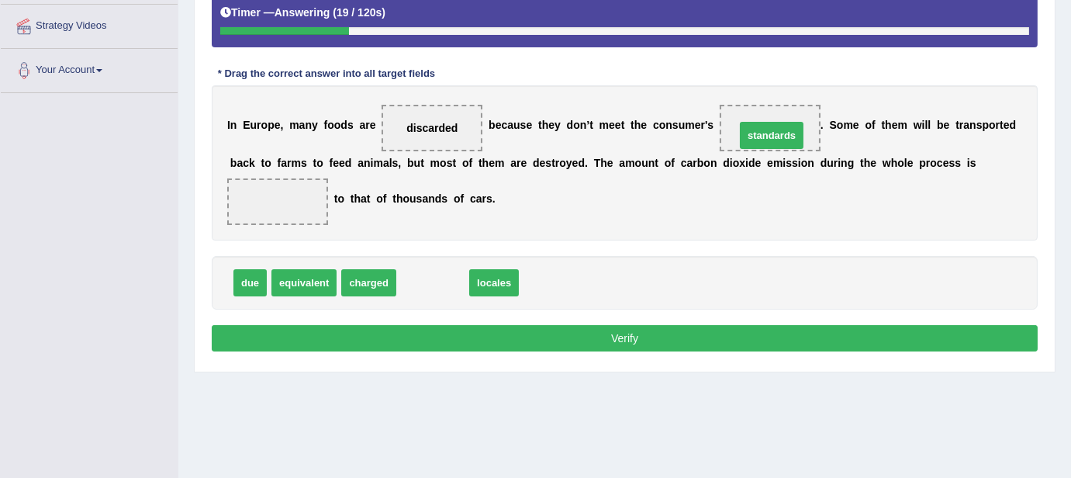
drag, startPoint x: 445, startPoint y: 271, endPoint x: 782, endPoint y: 125, distance: 367.7
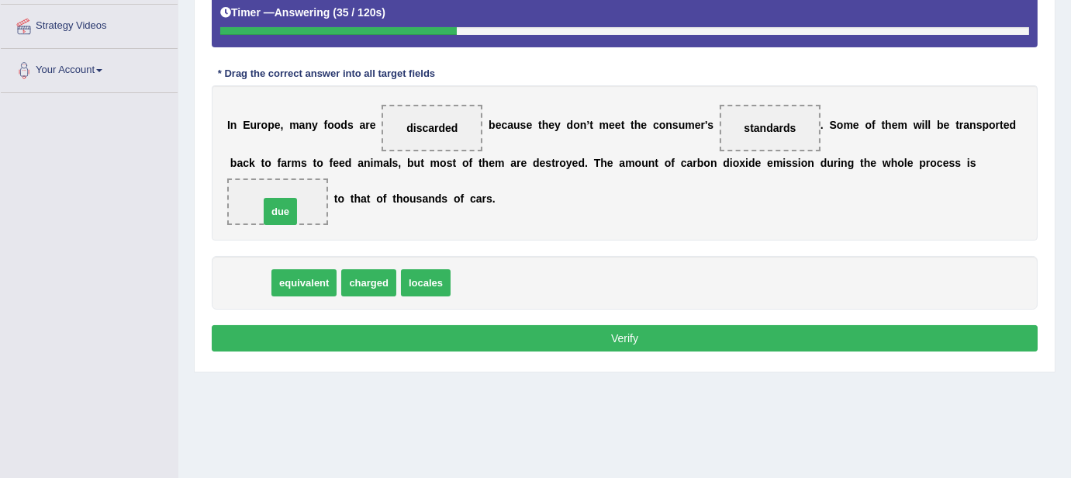
drag, startPoint x: 244, startPoint y: 286, endPoint x: 275, endPoint y: 202, distance: 90.1
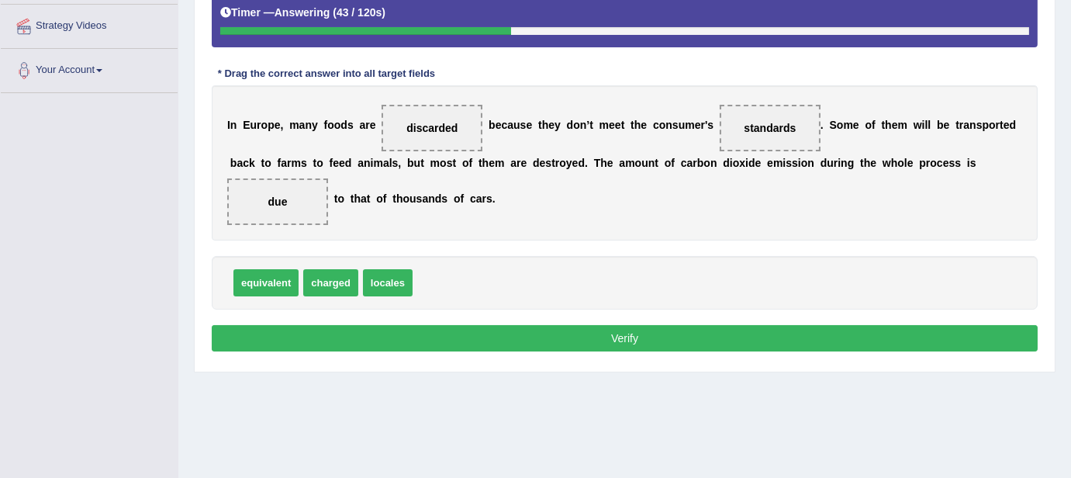
click at [458, 344] on button "Verify" at bounding box center [625, 338] width 826 height 26
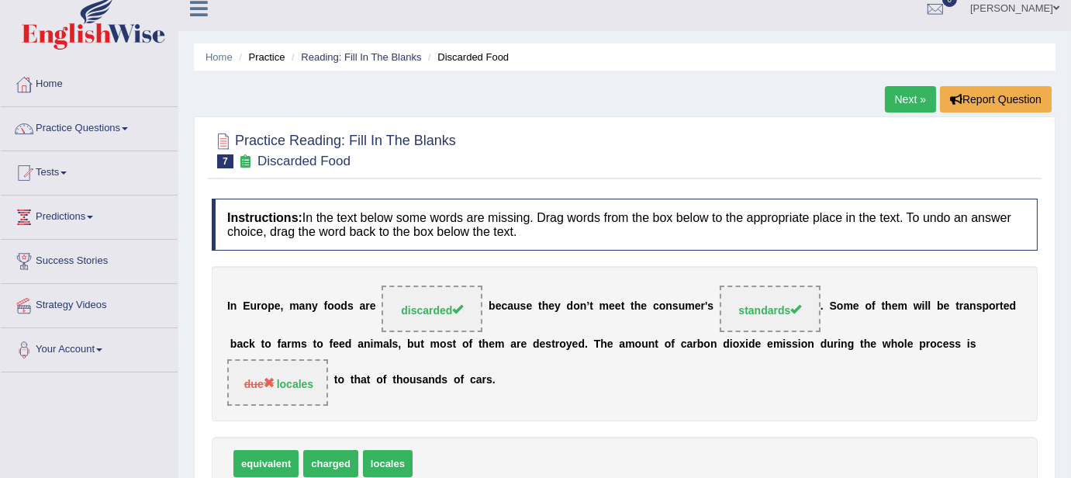
scroll to position [0, 0]
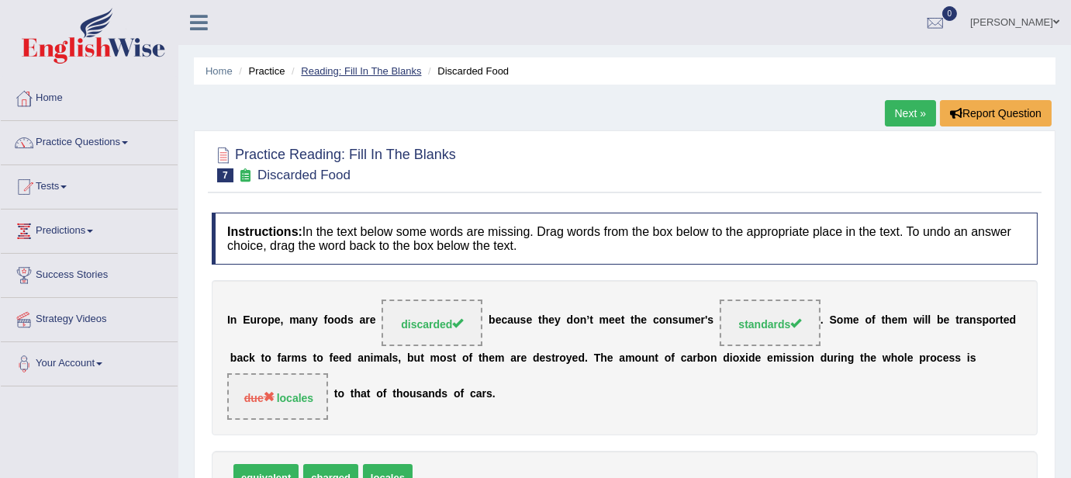
click at [335, 71] on link "Reading: Fill In The Blanks" at bounding box center [361, 71] width 120 height 12
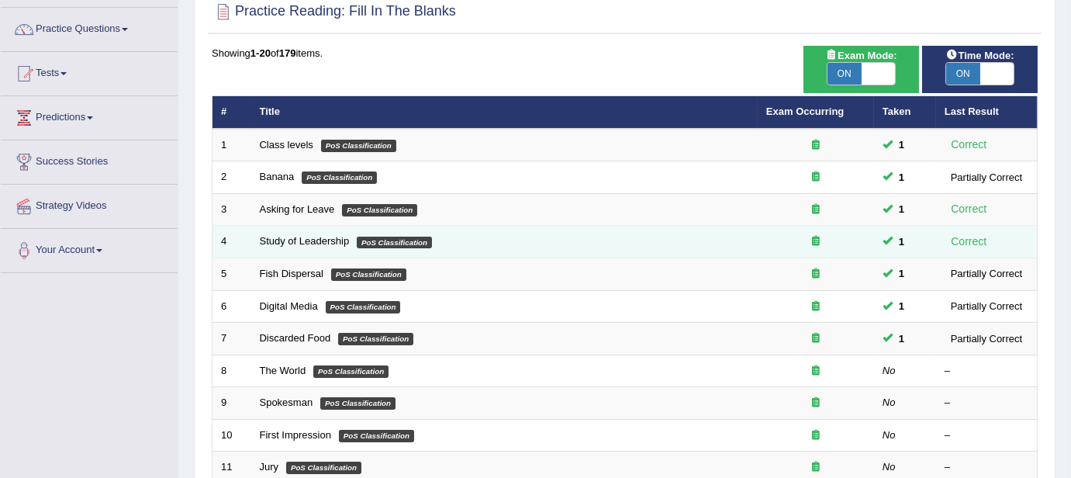
scroll to position [129, 0]
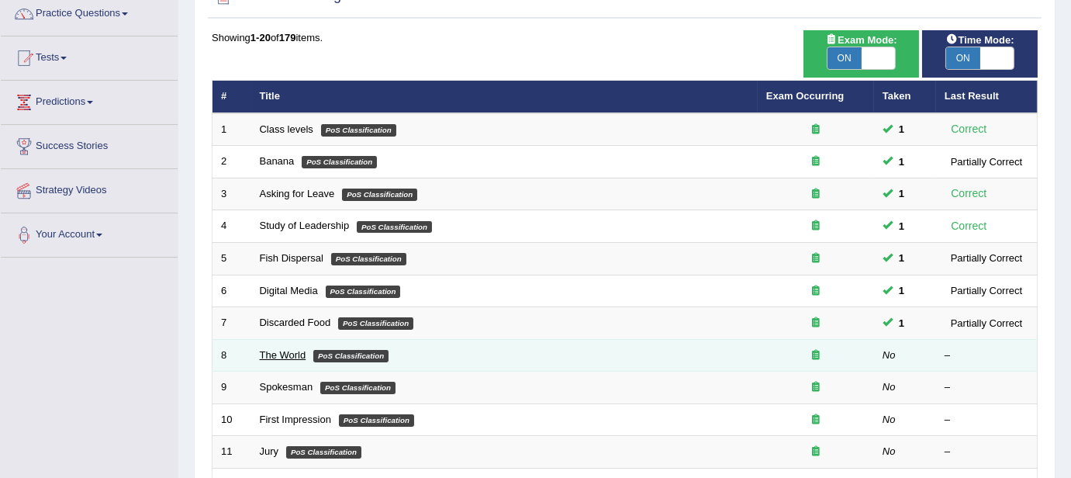
click at [287, 351] on link "The World" at bounding box center [283, 355] width 47 height 12
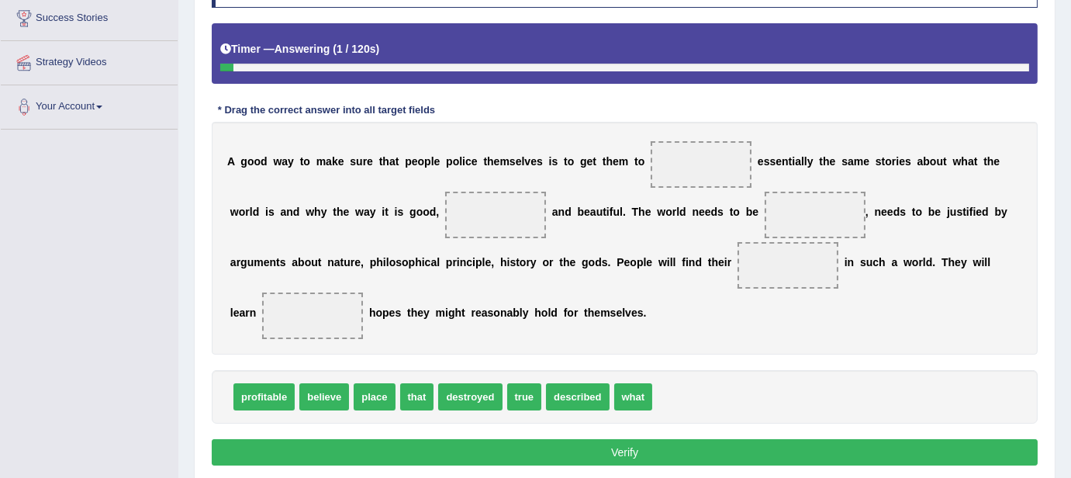
scroll to position [258, 0]
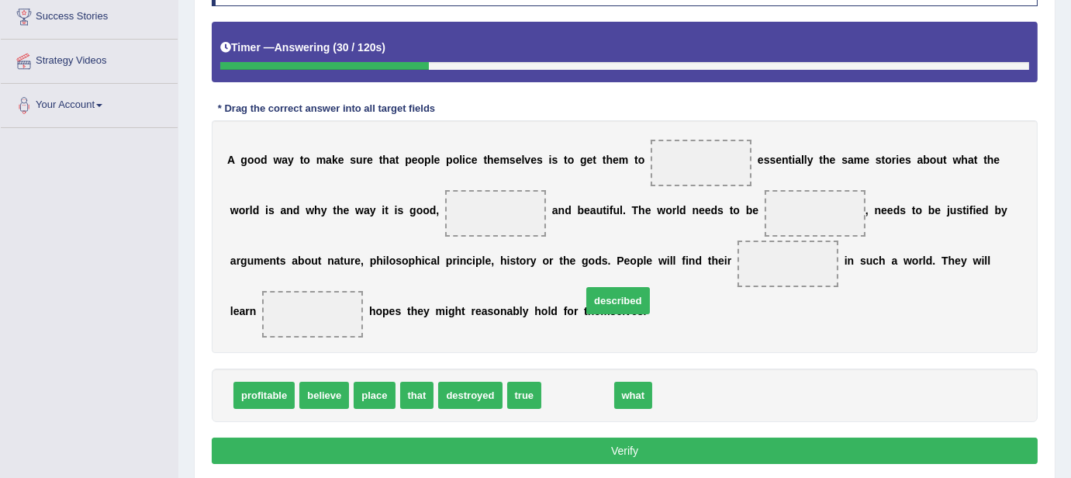
drag, startPoint x: 574, startPoint y: 393, endPoint x: 616, endPoint y: 298, distance: 103.5
click at [616, 298] on span "described" at bounding box center [618, 300] width 63 height 27
drag, startPoint x: 616, startPoint y: 298, endPoint x: 634, endPoint y: 222, distance: 78.1
click at [634, 222] on div "A g o o d w a y t o m a k e s u r e t h a t p e o p l e p o l i c e t h e m s e…" at bounding box center [625, 236] width 826 height 233
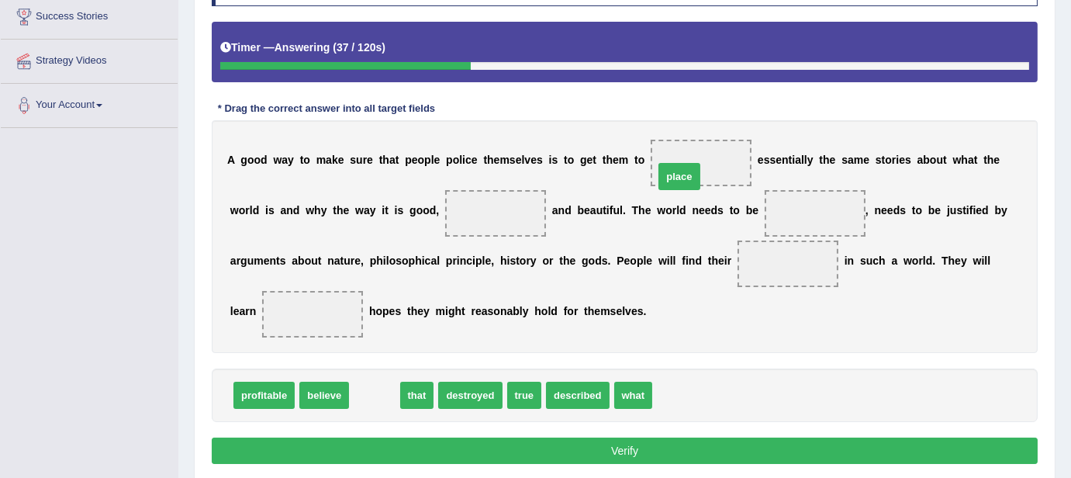
drag, startPoint x: 388, startPoint y: 387, endPoint x: 699, endPoint y: 156, distance: 387.6
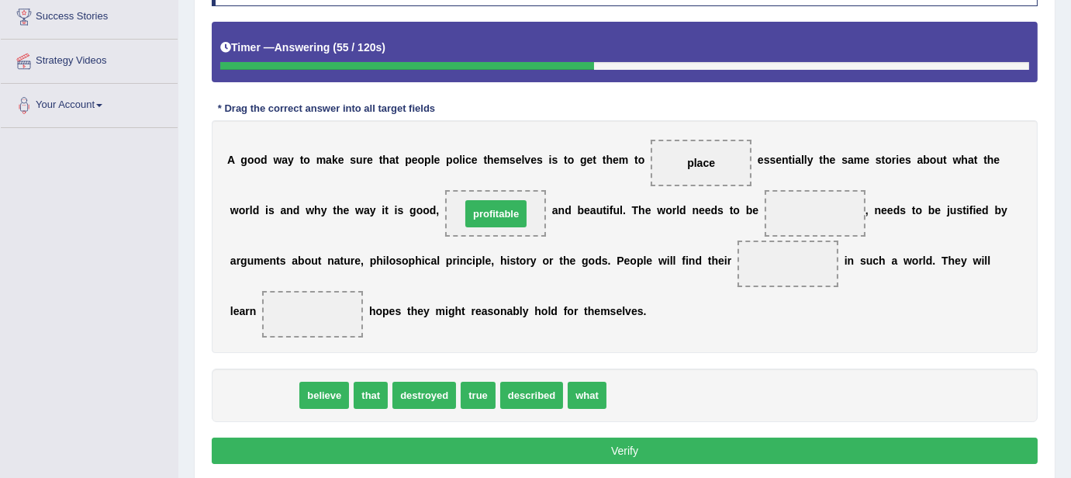
drag, startPoint x: 271, startPoint y: 392, endPoint x: 503, endPoint y: 210, distance: 294.6
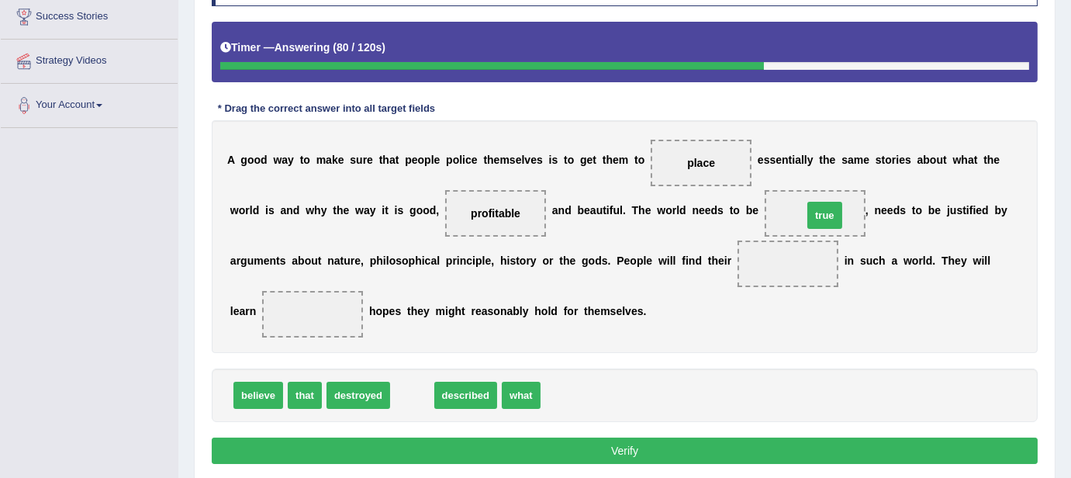
drag, startPoint x: 404, startPoint y: 391, endPoint x: 811, endPoint y: 215, distance: 443.1
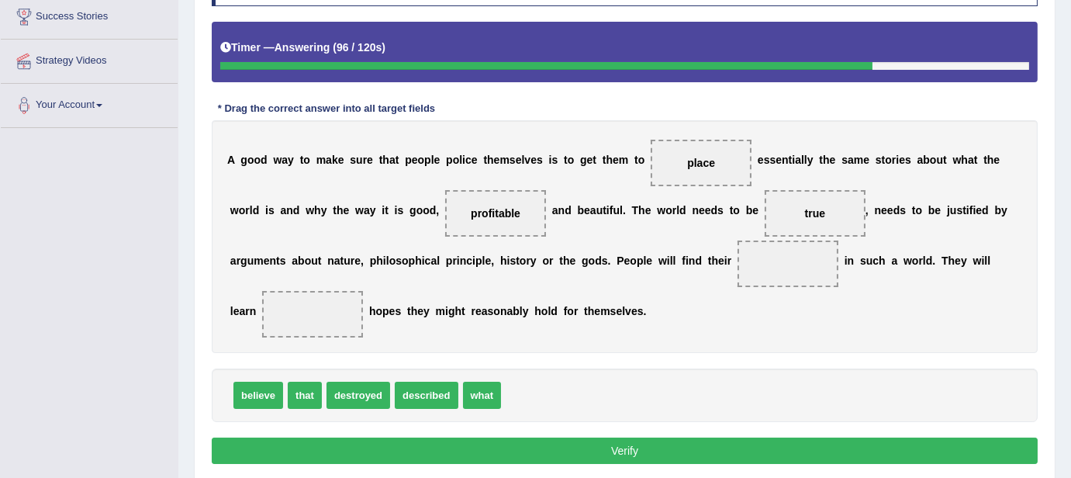
click at [691, 157] on span "place" at bounding box center [701, 163] width 28 height 12
drag, startPoint x: 501, startPoint y: 212, endPoint x: 793, endPoint y: 261, distance: 295.8
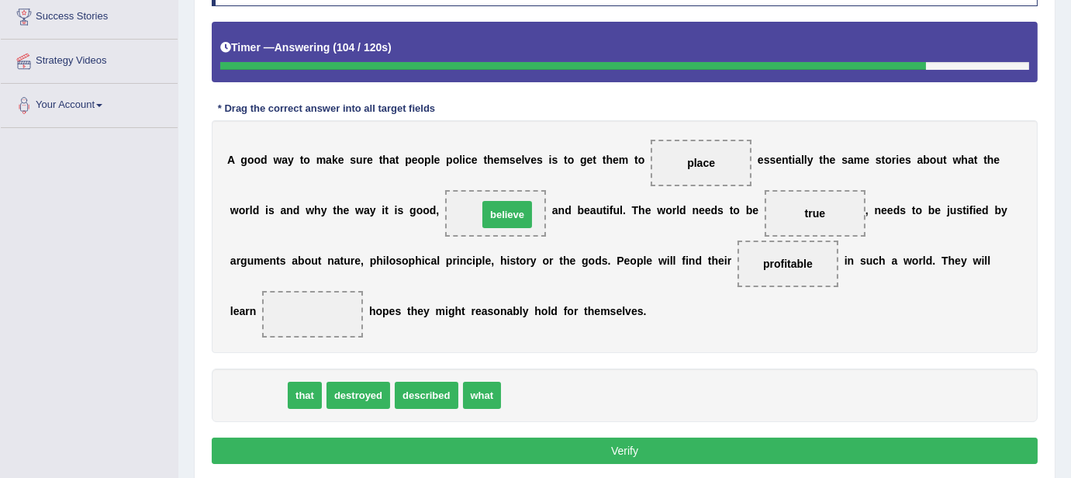
drag, startPoint x: 258, startPoint y: 398, endPoint x: 505, endPoint y: 217, distance: 306.5
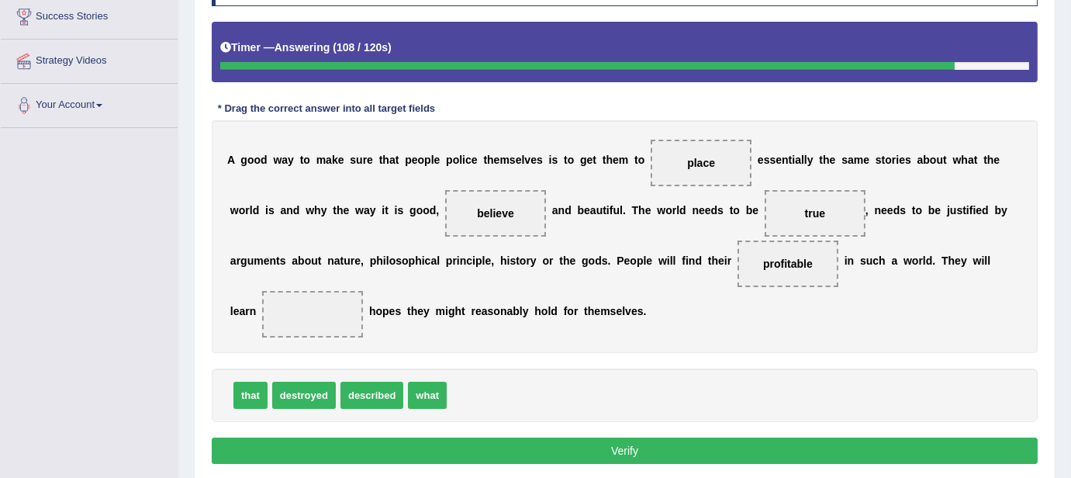
drag, startPoint x: 805, startPoint y: 269, endPoint x: 693, endPoint y: 227, distance: 119.6
click at [693, 227] on div "A g o o d w a y t o m a k e s u r e t h a t p e o p l e p o l i c e t h e m s e…" at bounding box center [625, 236] width 826 height 233
drag, startPoint x: 781, startPoint y: 259, endPoint x: 483, endPoint y: 185, distance: 306.9
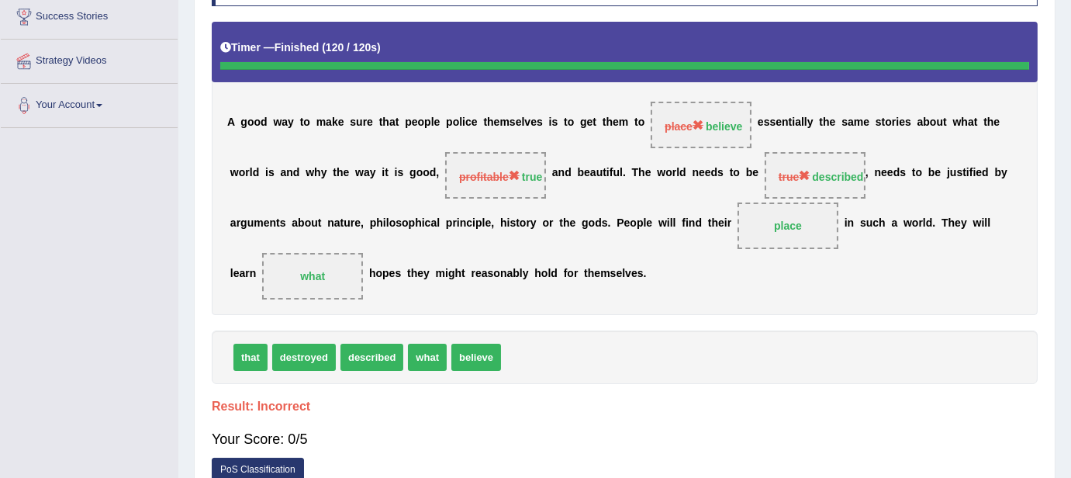
scroll to position [0, 0]
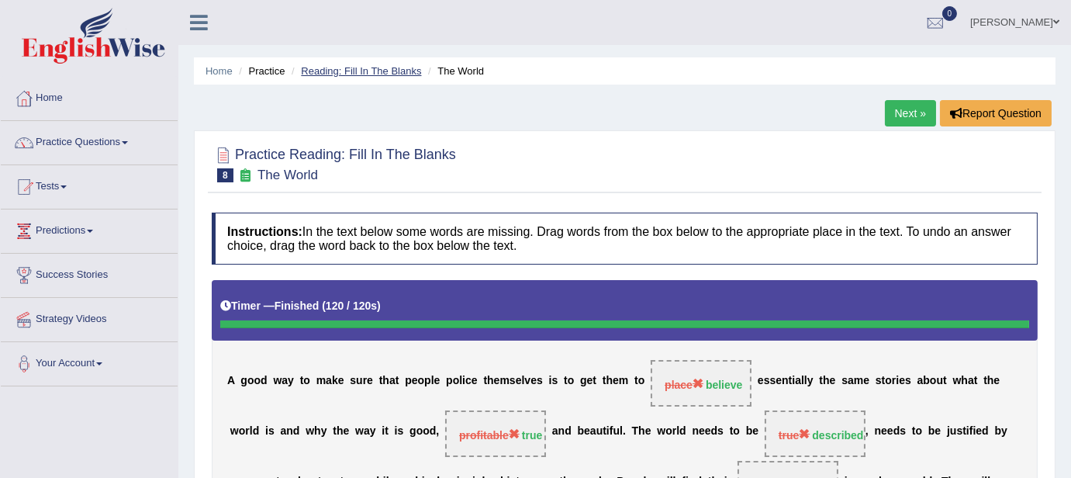
click at [401, 71] on link "Reading: Fill In The Blanks" at bounding box center [361, 71] width 120 height 12
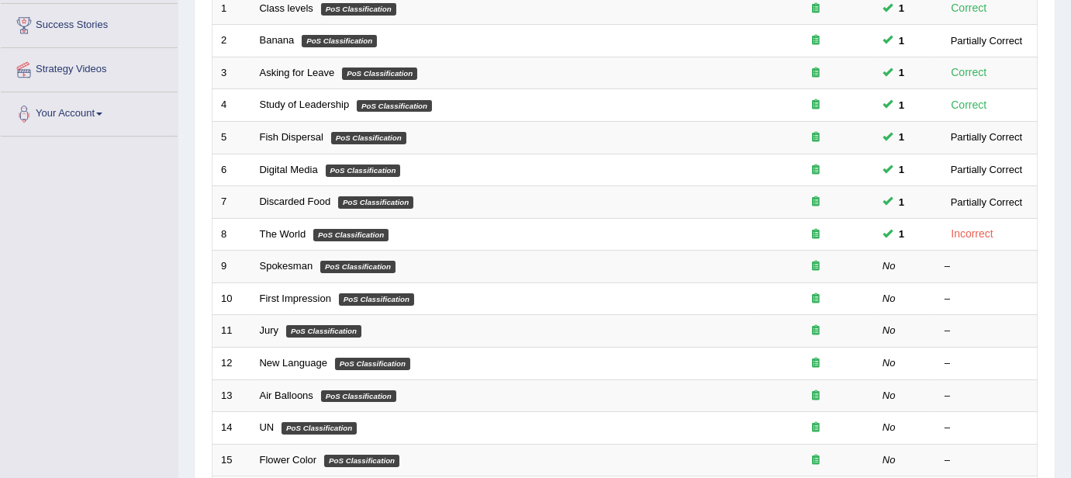
scroll to position [247, 0]
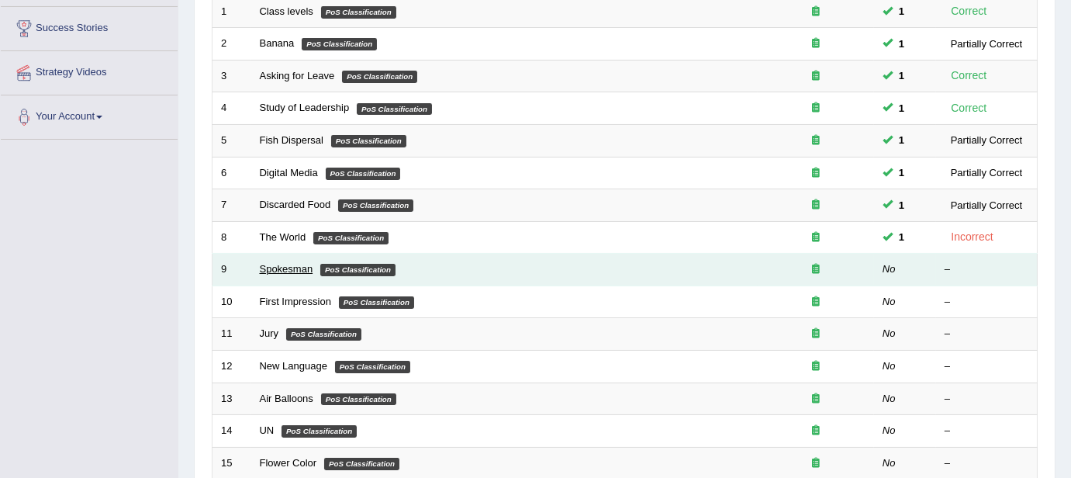
click at [279, 263] on link "Spokesman" at bounding box center [287, 269] width 54 height 12
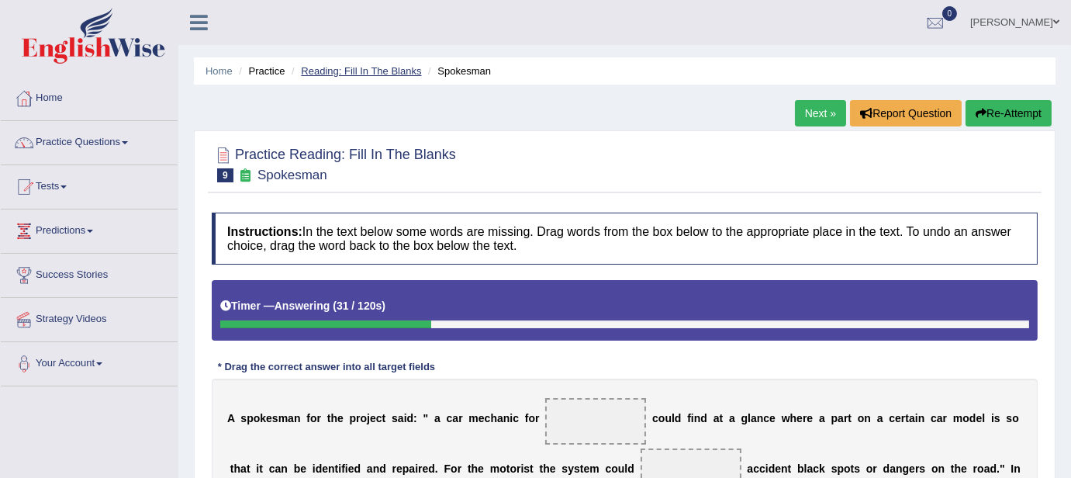
click at [385, 69] on link "Reading: Fill In The Blanks" at bounding box center [361, 71] width 120 height 12
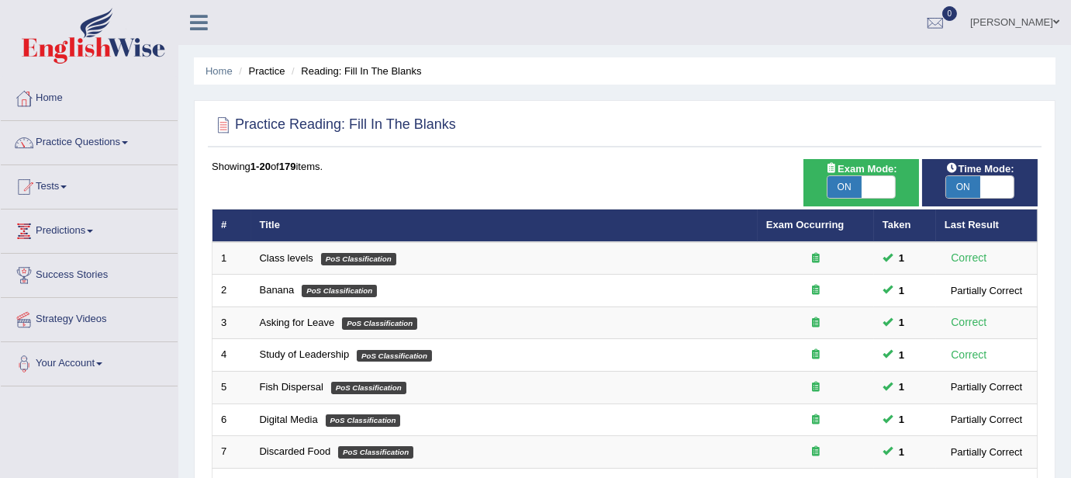
click at [385, 69] on li "Reading: Fill In The Blanks" at bounding box center [354, 71] width 133 height 15
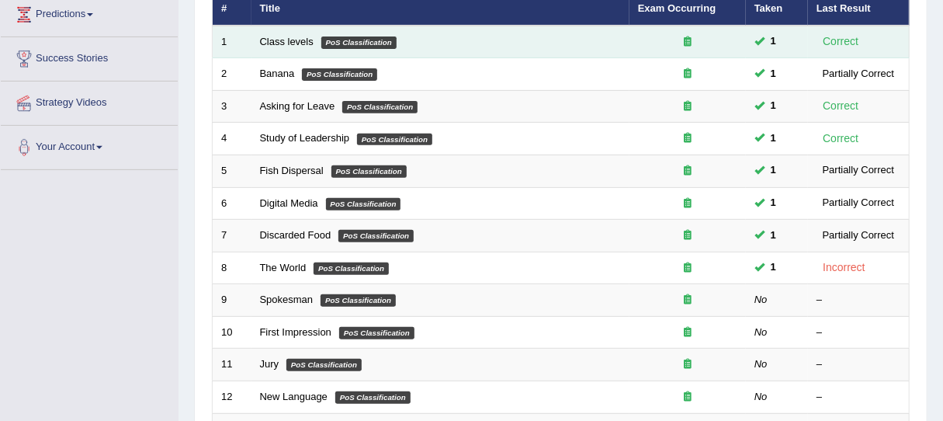
scroll to position [341, 0]
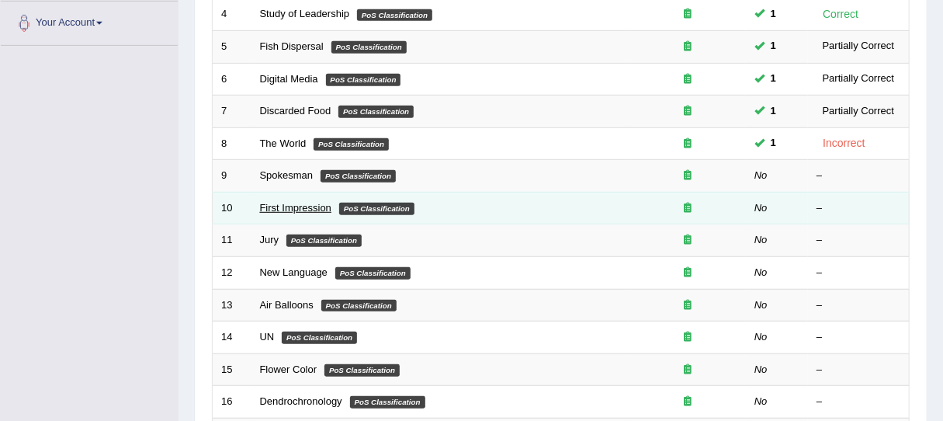
click at [281, 202] on link "First Impression" at bounding box center [295, 208] width 71 height 12
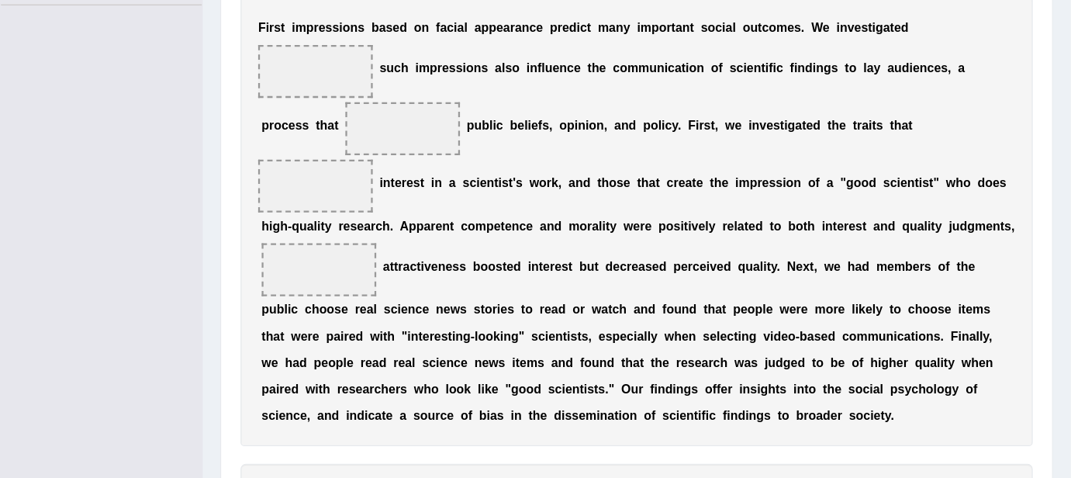
scroll to position [382, 0]
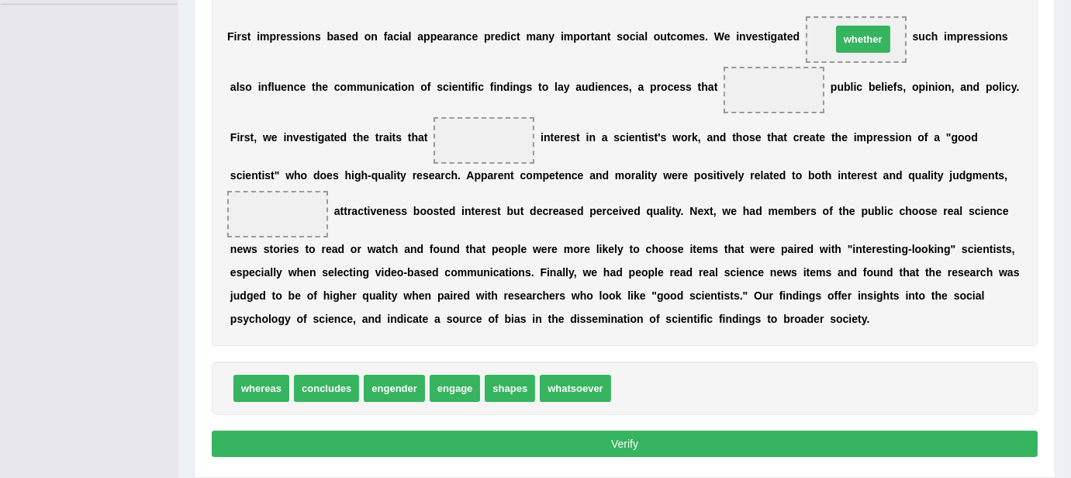
drag, startPoint x: 646, startPoint y: 396, endPoint x: 866, endPoint y: 47, distance: 412.8
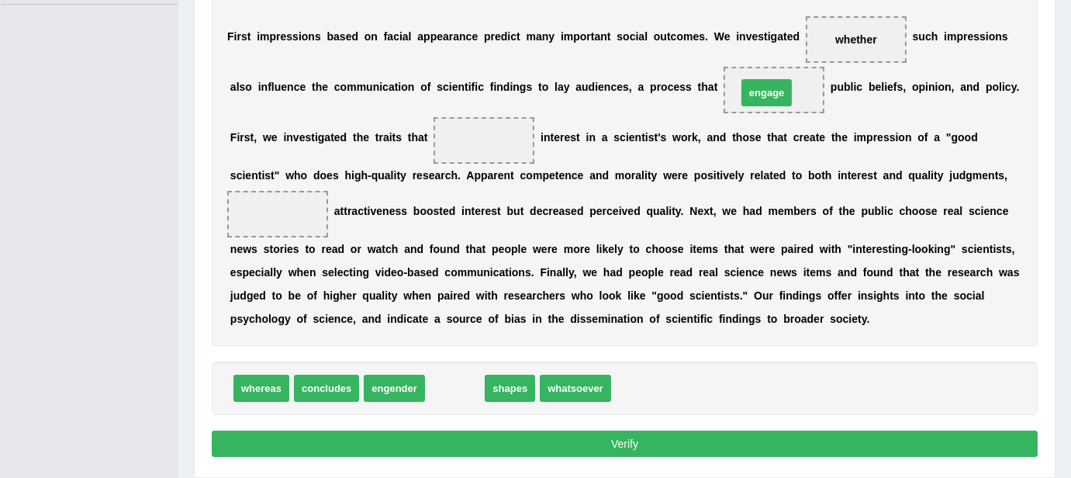
drag, startPoint x: 457, startPoint y: 391, endPoint x: 774, endPoint y: 97, distance: 432.6
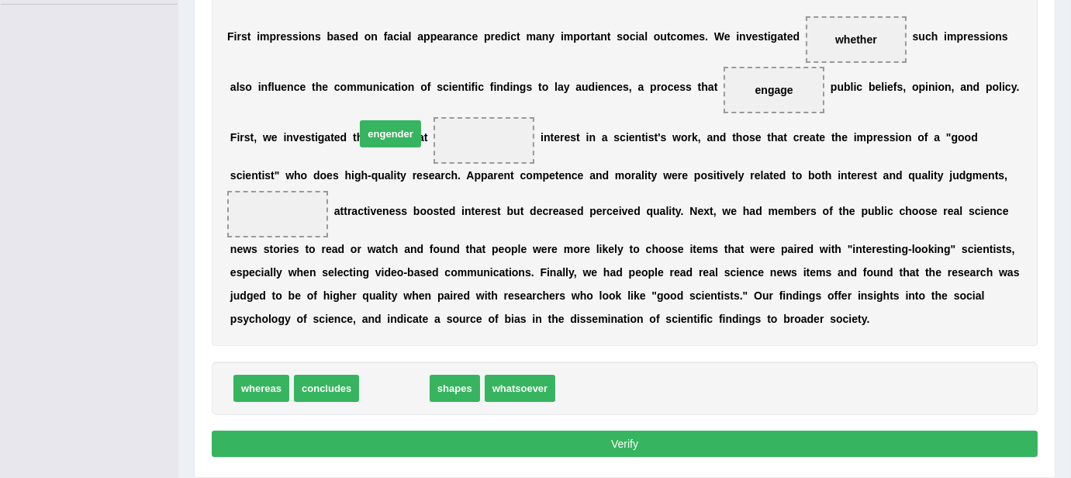
drag, startPoint x: 410, startPoint y: 393, endPoint x: 447, endPoint y: 137, distance: 258.7
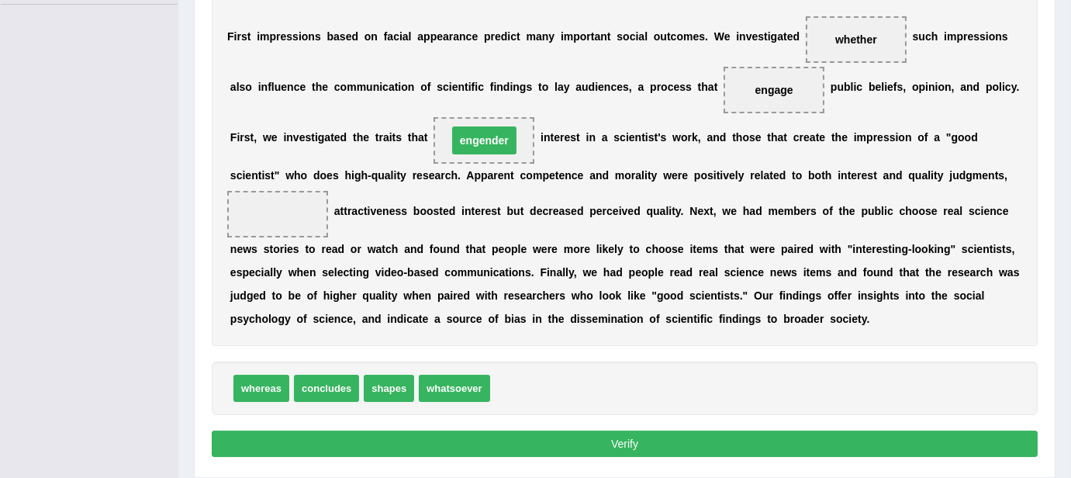
click at [475, 155] on span "engender" at bounding box center [484, 140] width 101 height 47
drag, startPoint x: 473, startPoint y: 133, endPoint x: 293, endPoint y: 199, distance: 191.7
drag, startPoint x: 438, startPoint y: 389, endPoint x: 472, endPoint y: 141, distance: 250.5
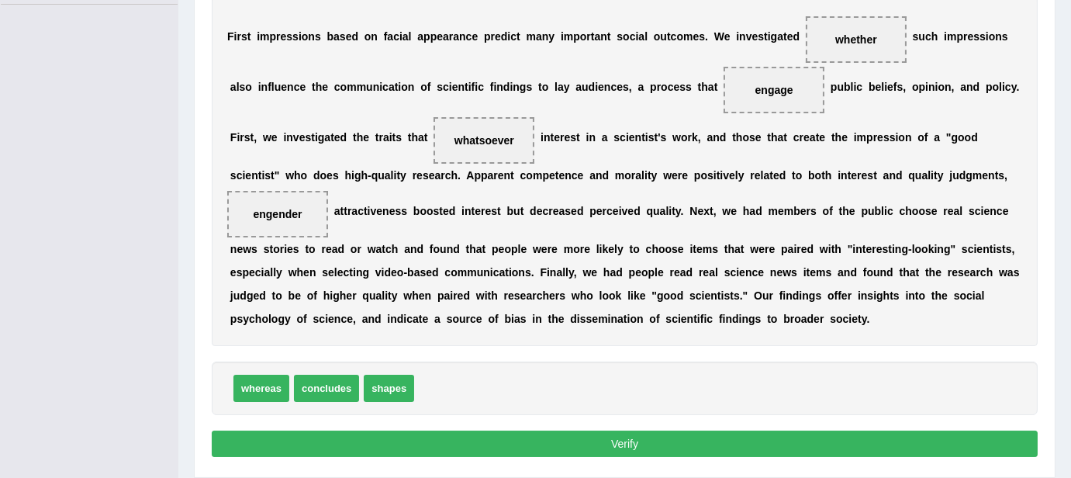
click at [596, 420] on button "Verify" at bounding box center [625, 444] width 826 height 26
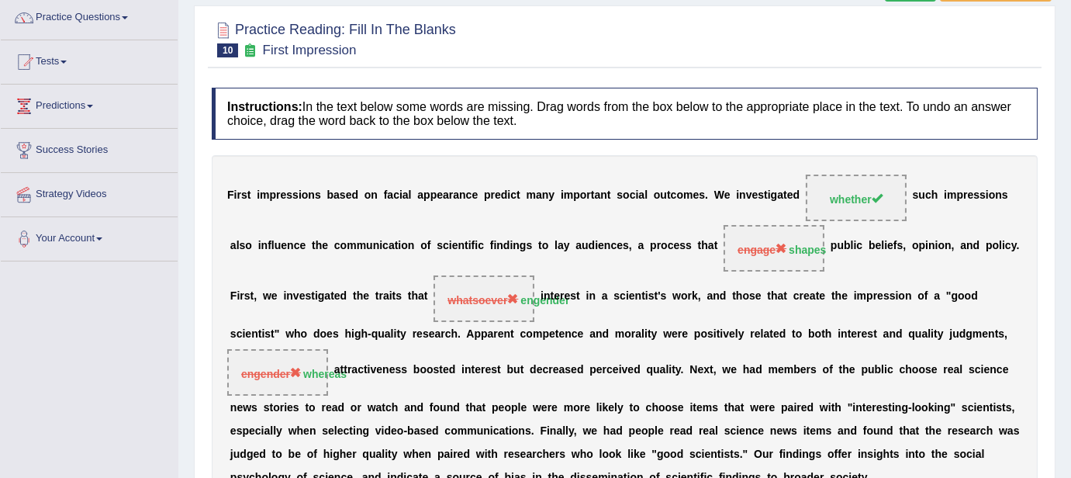
scroll to position [0, 0]
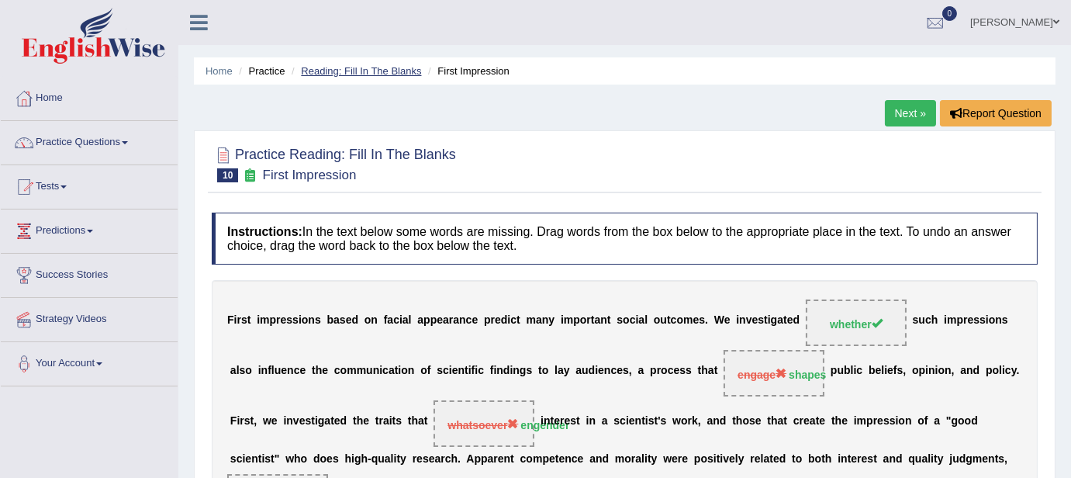
click at [382, 73] on link "Reading: Fill In The Blanks" at bounding box center [361, 71] width 120 height 12
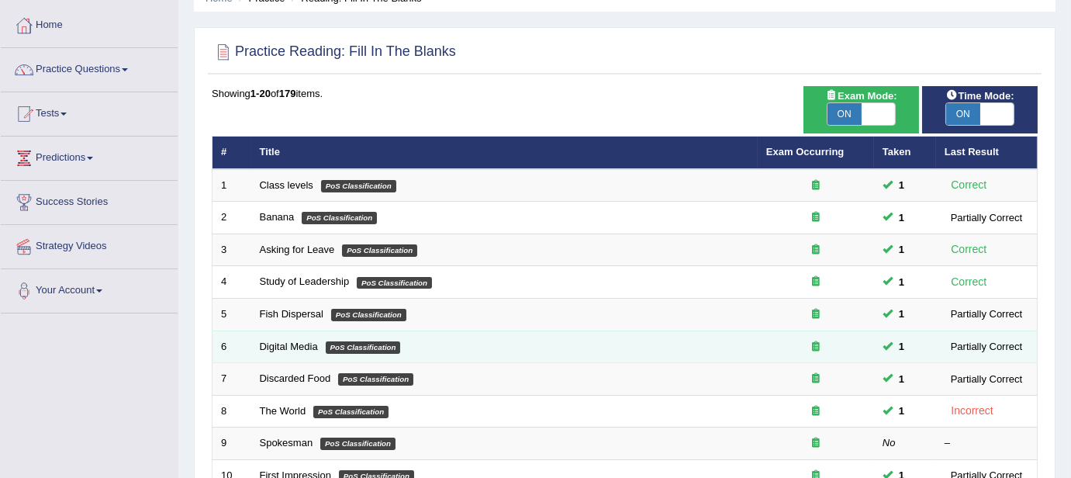
scroll to position [129, 0]
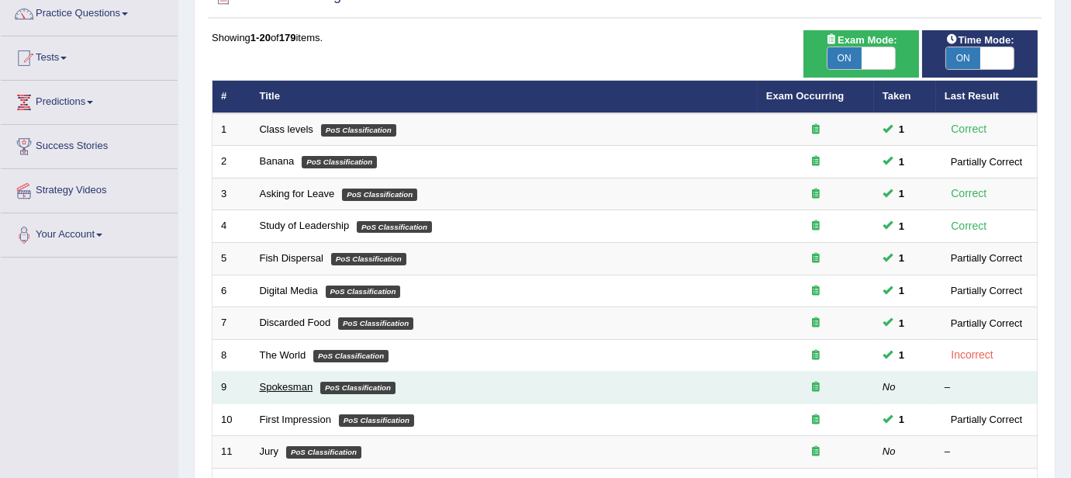
click at [273, 382] on link "Spokesman" at bounding box center [287, 387] width 54 height 12
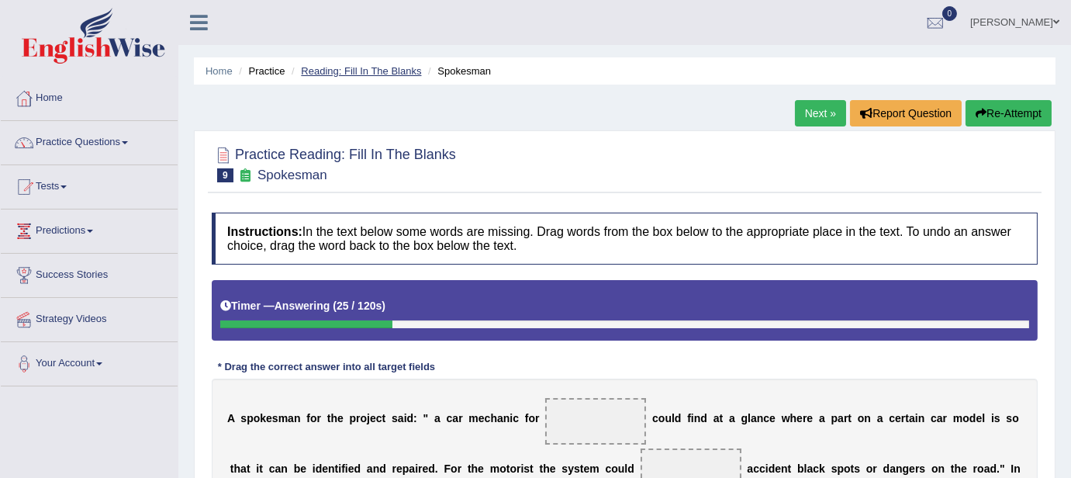
click at [403, 73] on link "Reading: Fill In The Blanks" at bounding box center [361, 71] width 120 height 12
